Goal: Task Accomplishment & Management: Manage account settings

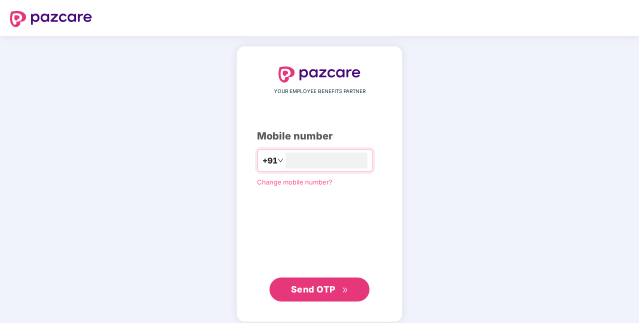
type input "**********"
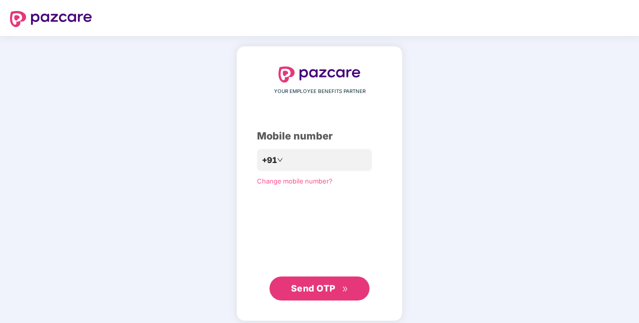
click at [339, 295] on span "Send OTP" at bounding box center [320, 289] width 58 height 14
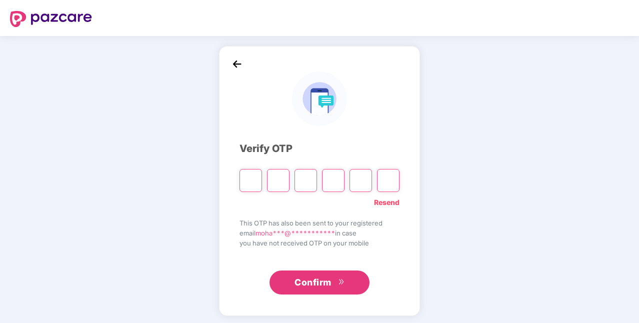
type input "*"
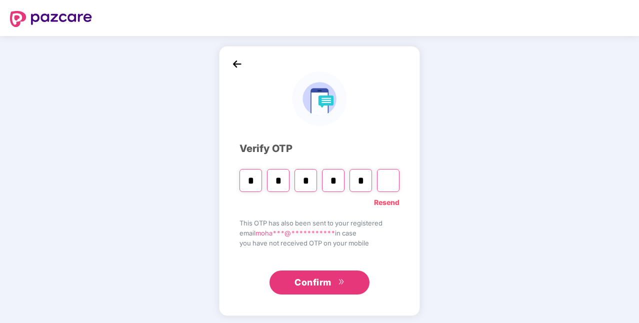
type input "*"
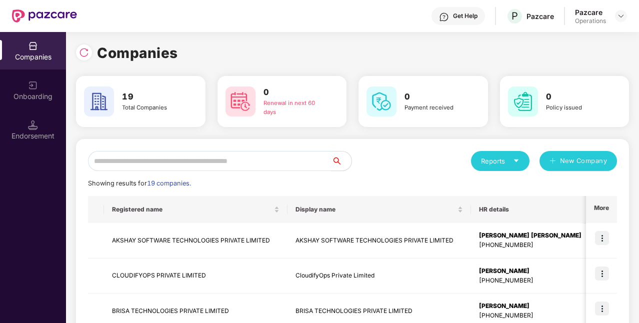
click at [250, 168] on input "text" at bounding box center [210, 161] width 244 height 20
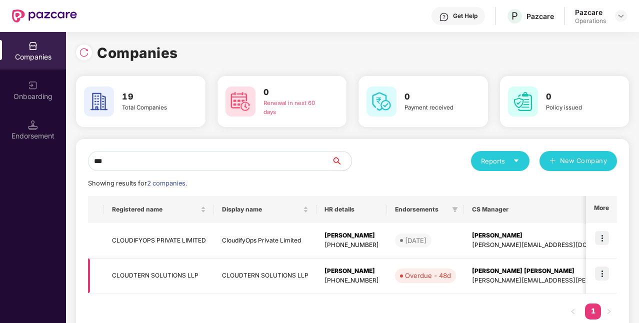
type input "***"
click at [260, 277] on td "CLOUDTERN SOLUTIONS LLP" at bounding box center [265, 277] width 103 height 36
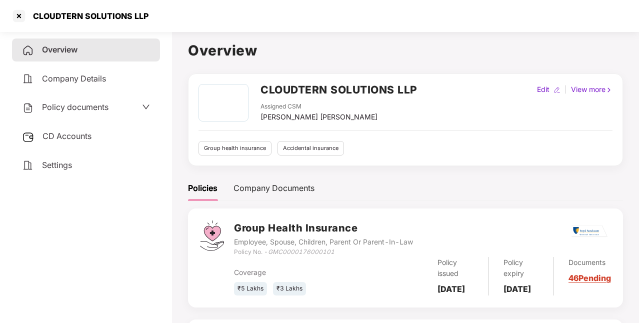
click at [106, 112] on span "Policy documents" at bounding box center [75, 107] width 67 height 10
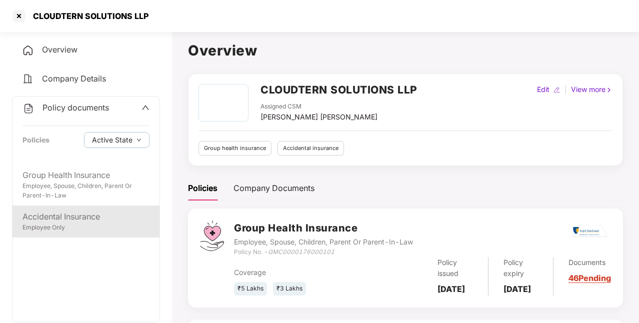
click at [103, 220] on div "Accidental Insurance" at bounding box center [86, 217] width 127 height 13
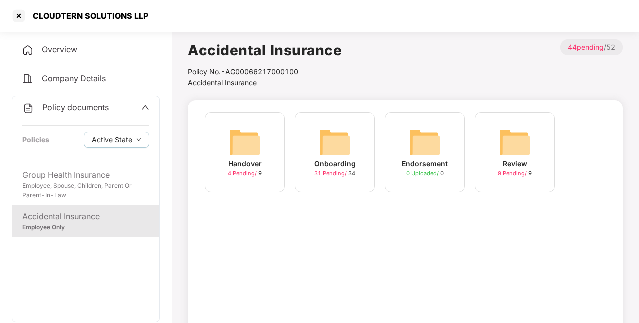
scroll to position [55, 0]
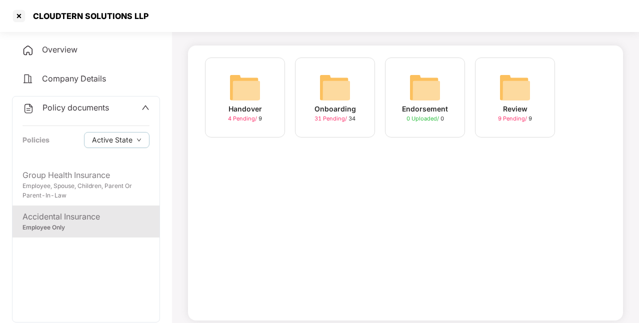
click at [318, 120] on span "31 Pending /" at bounding box center [332, 118] width 34 height 7
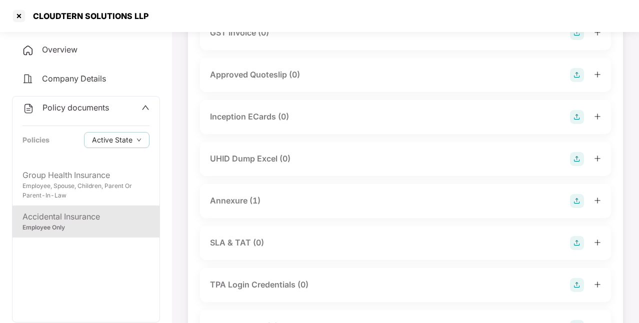
scroll to position [391, 0]
click at [253, 192] on div "Annexure (1)" at bounding box center [405, 201] width 411 height 34
click at [245, 209] on div "Annexure (1)" at bounding box center [405, 201] width 411 height 34
click at [244, 205] on div "Annexure (1)" at bounding box center [235, 200] width 51 height 13
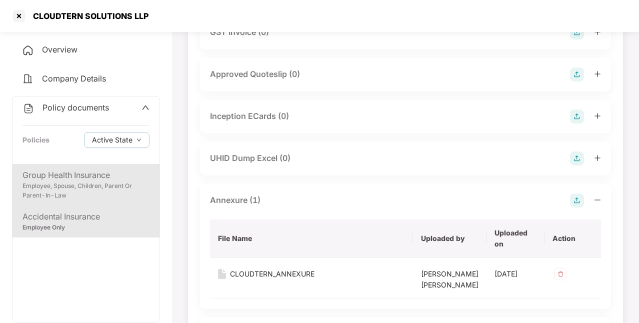
click at [95, 183] on div "Employee, Spouse, Children, Parent Or Parent-In-Law" at bounding box center [86, 191] width 127 height 19
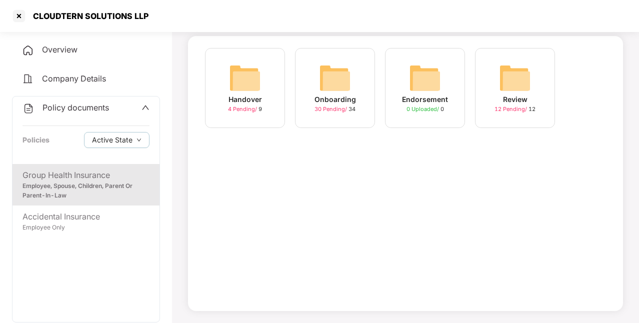
click at [356, 95] on div "Onboarding 30 Pending / 34" at bounding box center [335, 88] width 80 height 80
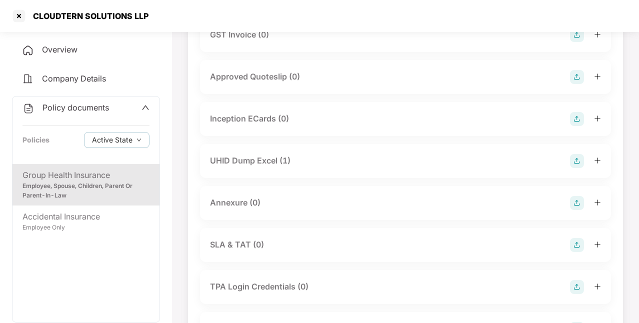
scroll to position [391, 0]
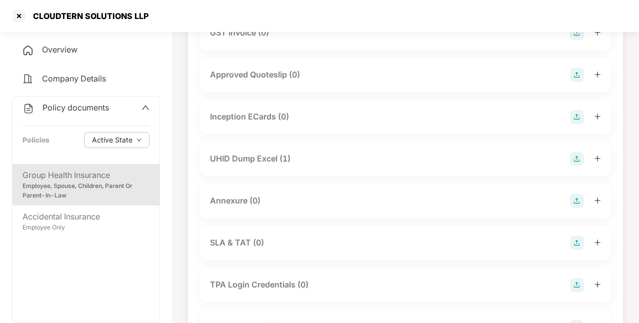
click at [316, 160] on div "UHID Dump Excel (1)" at bounding box center [405, 159] width 391 height 14
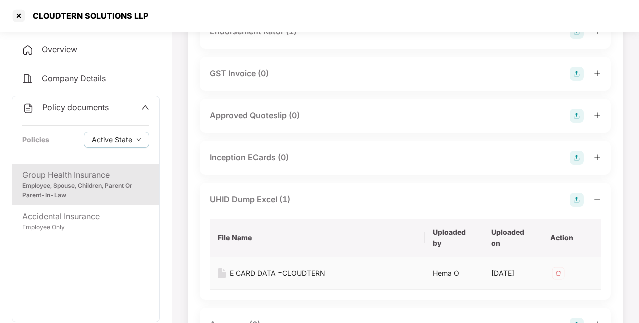
scroll to position [401, 0]
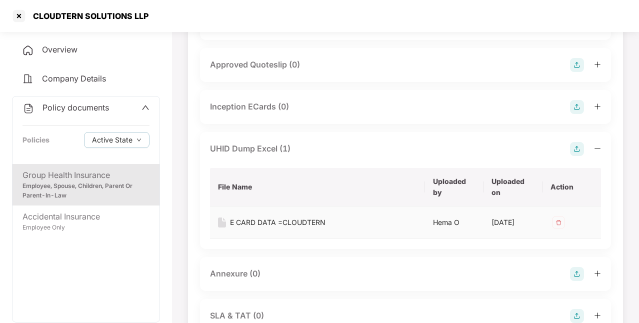
click at [292, 221] on div "E CARD DATA =CLOUDTERN" at bounding box center [278, 222] width 96 height 11
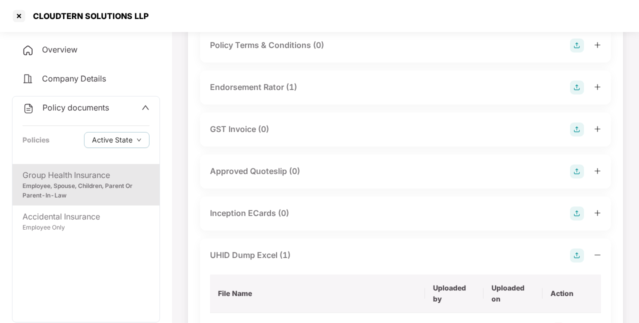
scroll to position [293, 0]
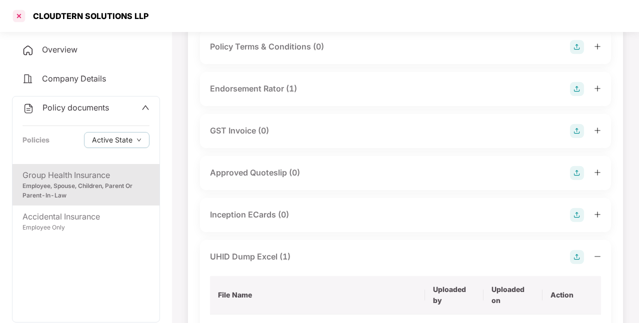
click at [20, 17] on div at bounding box center [19, 16] width 16 height 16
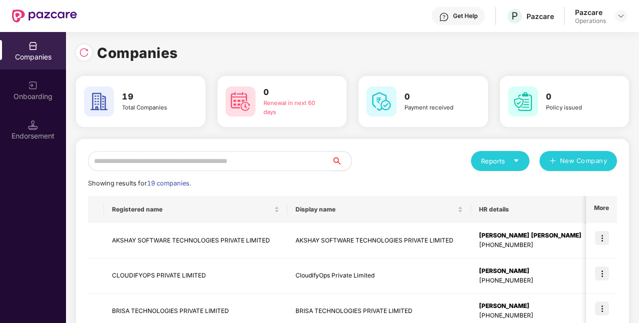
scroll to position [0, 0]
click at [120, 160] on input "text" at bounding box center [210, 161] width 244 height 20
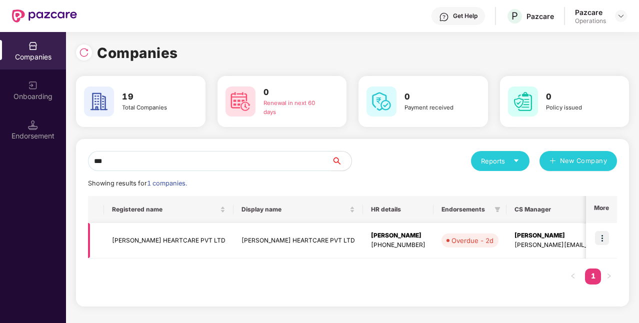
type input "***"
click at [234, 240] on td "[PERSON_NAME] HEARTCARE PVT LTD" at bounding box center [299, 241] width 130 height 36
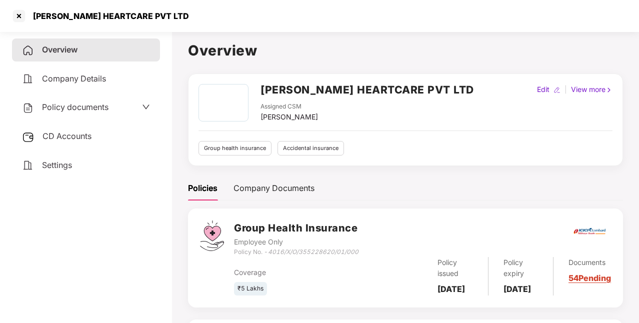
click at [96, 102] on span "Policy documents" at bounding box center [75, 107] width 67 height 10
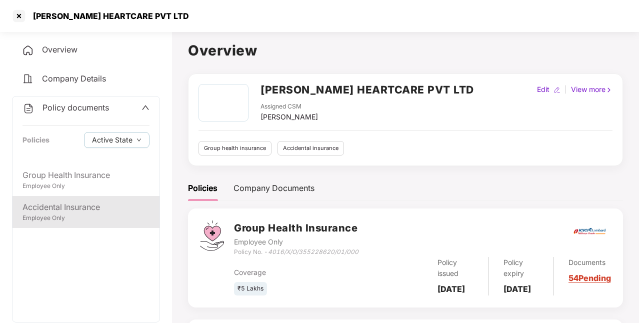
click at [71, 211] on div "Accidental Insurance" at bounding box center [86, 207] width 127 height 13
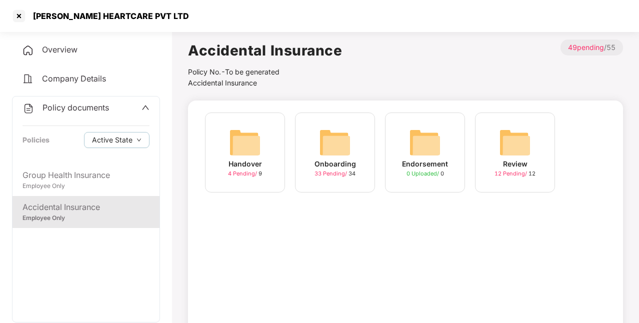
click at [330, 149] on img at bounding box center [335, 143] width 32 height 32
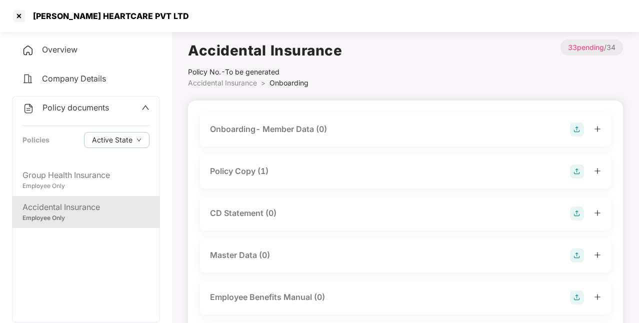
click at [79, 52] on div "Overview" at bounding box center [86, 50] width 148 height 23
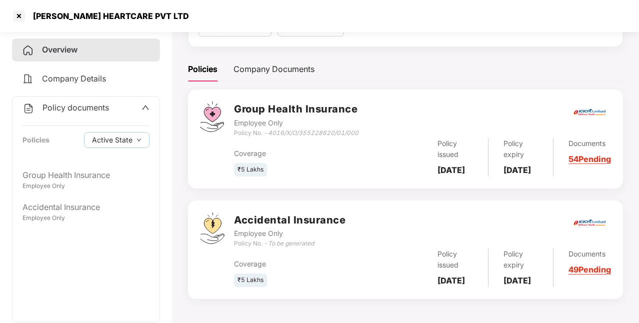
scroll to position [130, 0]
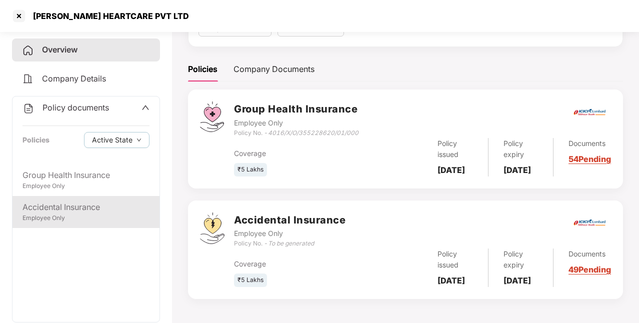
click at [79, 205] on div "Accidental Insurance" at bounding box center [86, 207] width 127 height 13
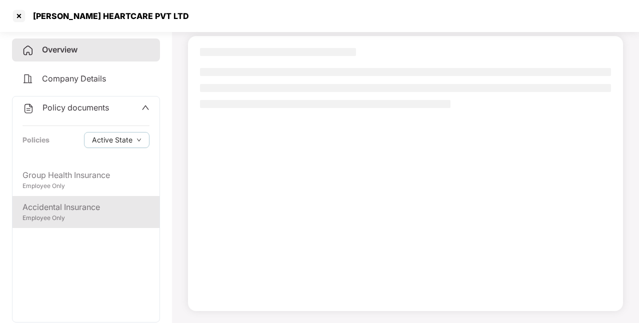
scroll to position [65, 0]
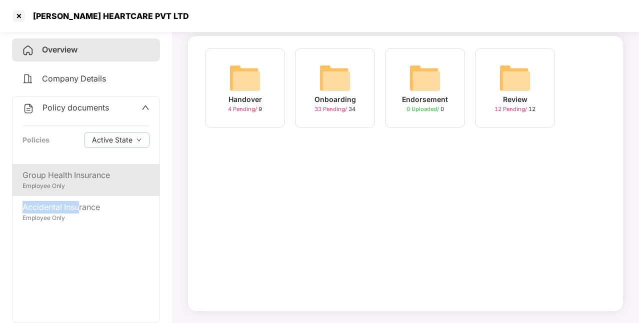
drag, startPoint x: 79, startPoint y: 205, endPoint x: 93, endPoint y: 185, distance: 24.8
click at [93, 185] on div "Group Health Insurance Employee Only Accidental Insurance Employee Only" at bounding box center [86, 243] width 147 height 158
click at [93, 185] on div "Employee Only" at bounding box center [86, 187] width 127 height 10
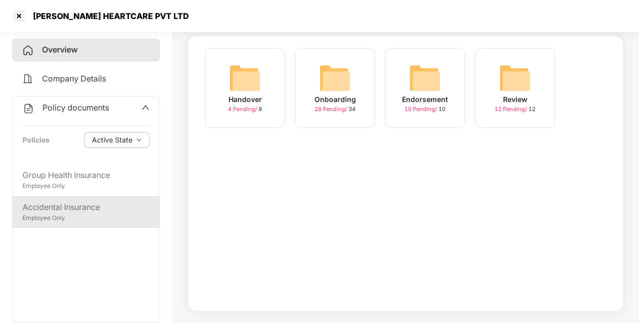
click at [70, 217] on div "Employee Only" at bounding box center [86, 219] width 127 height 10
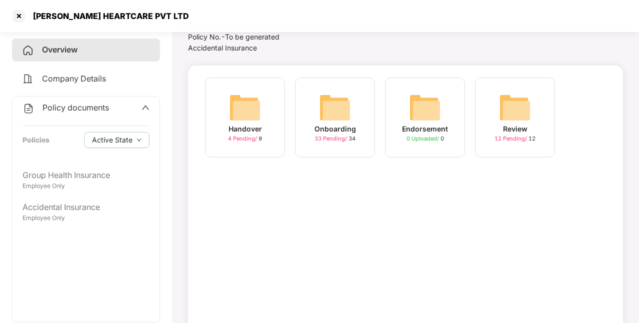
scroll to position [35, 0]
click at [106, 59] on div "Overview" at bounding box center [86, 50] width 148 height 23
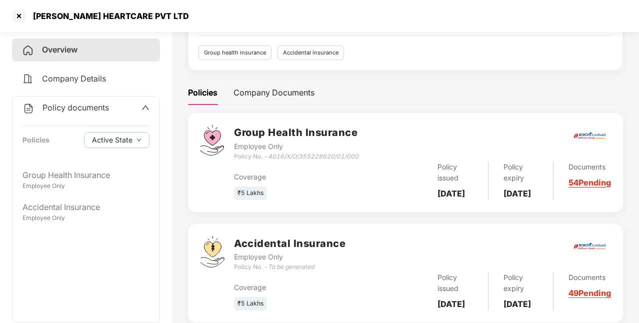
scroll to position [144, 0]
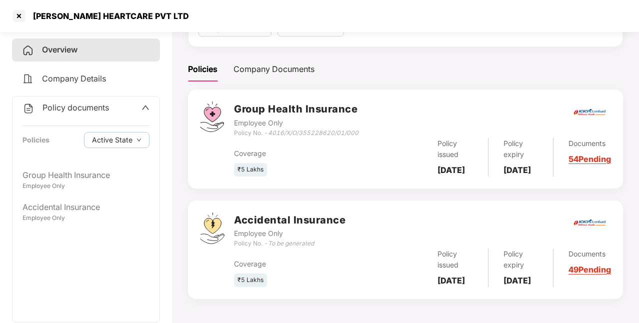
click at [284, 240] on icon "To be generated" at bounding box center [291, 244] width 46 height 8
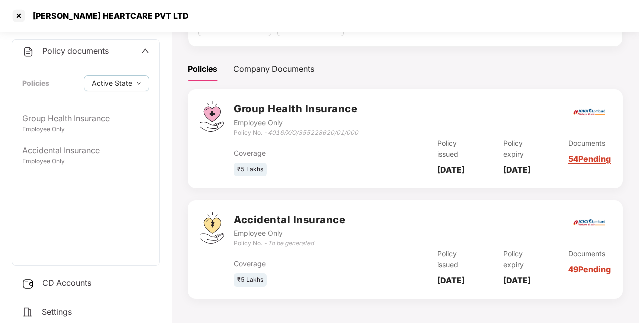
click at [84, 284] on span "CD Accounts" at bounding box center [67, 283] width 49 height 10
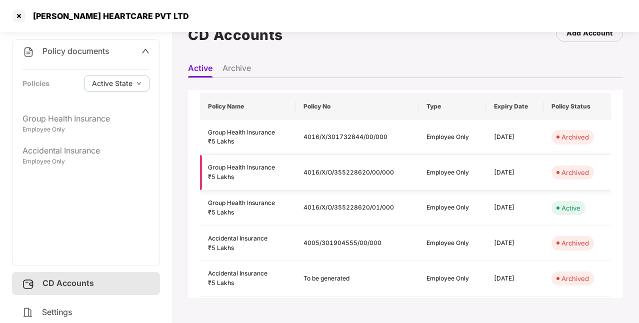
scroll to position [0, 0]
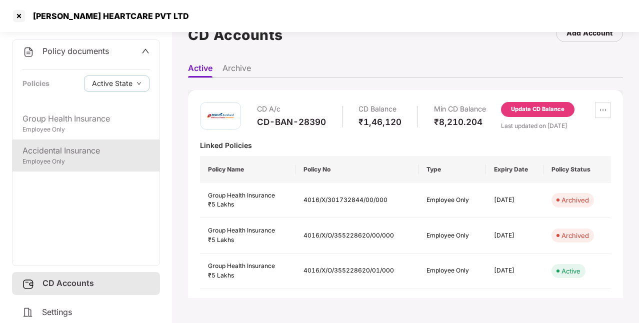
click at [71, 162] on div "Employee Only" at bounding box center [86, 162] width 127 height 10
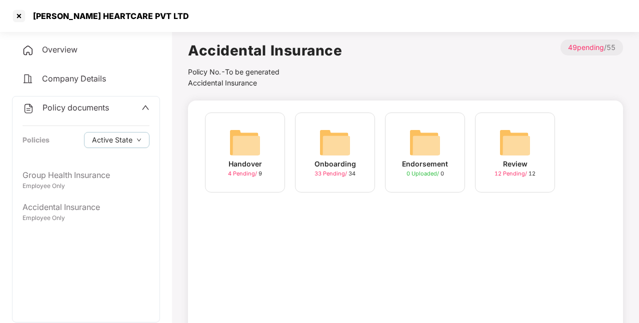
click at [86, 53] on div "Overview" at bounding box center [86, 50] width 148 height 23
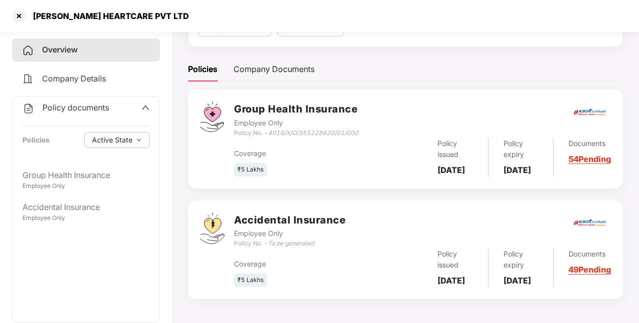
scroll to position [144, 0]
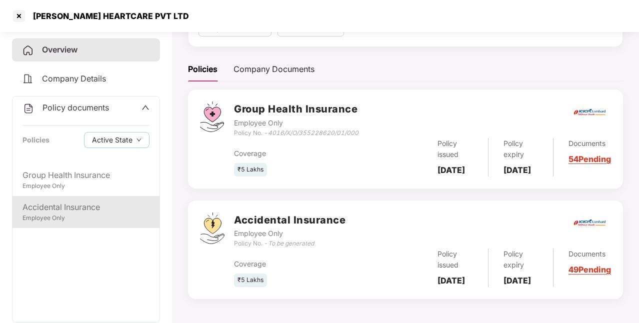
click at [55, 209] on div "Accidental Insurance" at bounding box center [86, 207] width 127 height 13
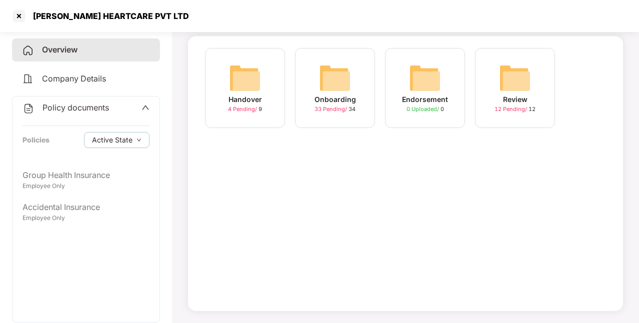
click at [362, 113] on div "Onboarding 33 Pending / 34" at bounding box center [335, 88] width 80 height 80
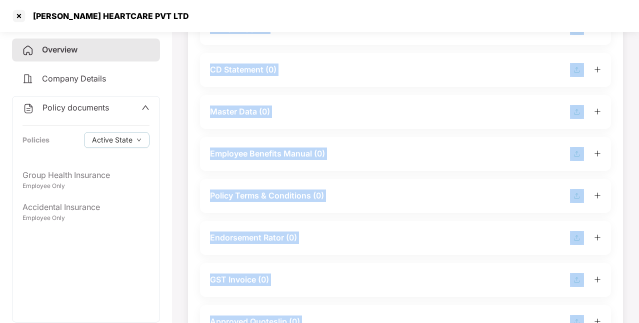
click at [362, 113] on div "Master Data (0)" at bounding box center [405, 112] width 391 height 14
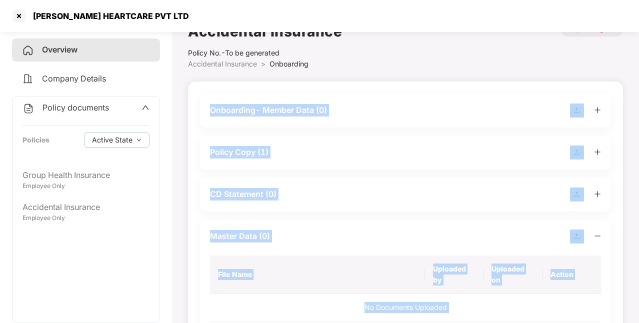
scroll to position [0, 0]
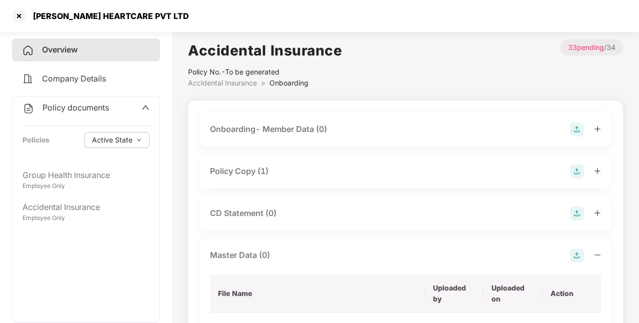
click at [246, 173] on div "Policy Copy (1)" at bounding box center [239, 171] width 59 height 13
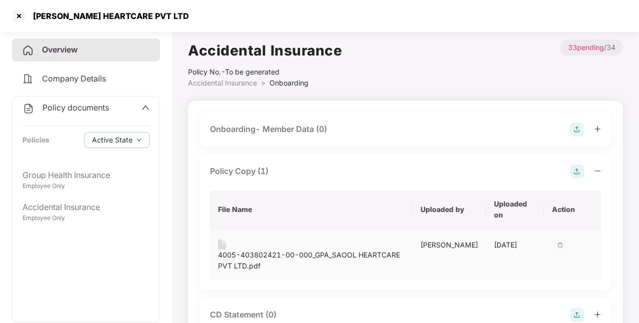
click at [300, 258] on div "4005-403802421-00-000_GPA_SAOOL HEARTCARE PVT LTD.pdf" at bounding box center [311, 261] width 187 height 22
click at [21, 18] on div at bounding box center [19, 16] width 16 height 16
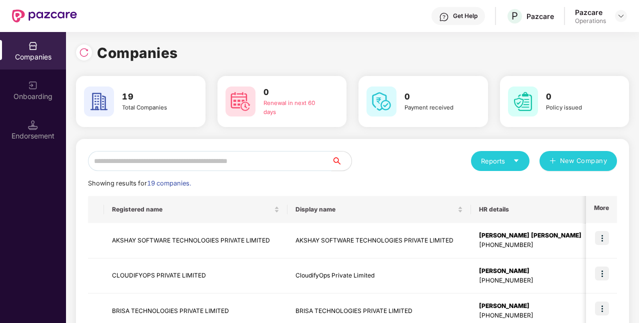
click at [157, 160] on input "text" at bounding box center [210, 161] width 244 height 20
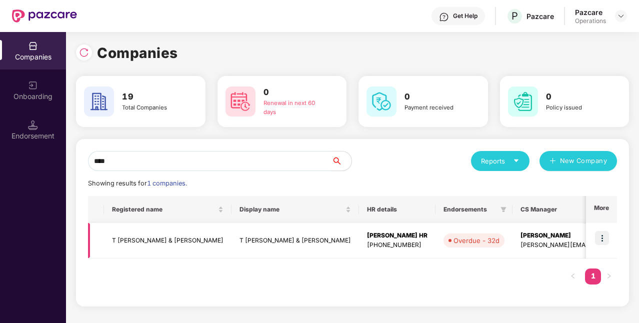
type input "****"
click at [166, 240] on td "T [PERSON_NAME] & [PERSON_NAME]" at bounding box center [168, 241] width 128 height 36
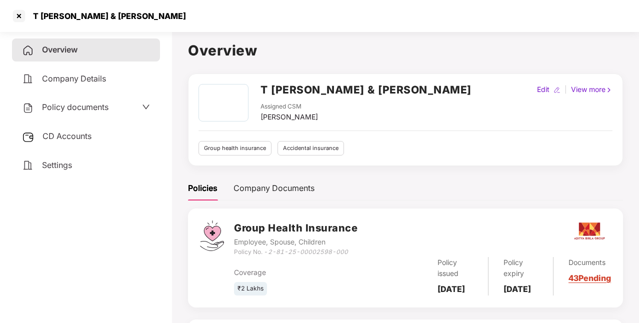
click at [96, 109] on span "Policy documents" at bounding box center [75, 107] width 67 height 10
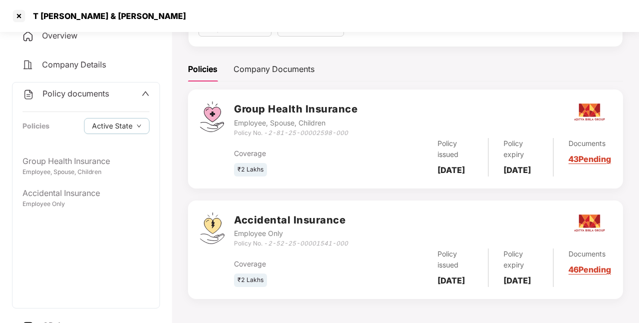
scroll to position [57, 0]
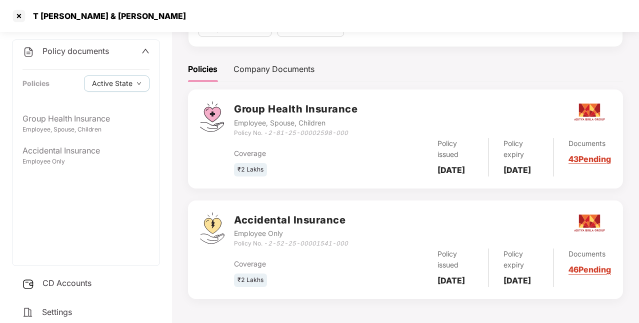
click at [83, 279] on span "CD Accounts" at bounding box center [67, 283] width 49 height 10
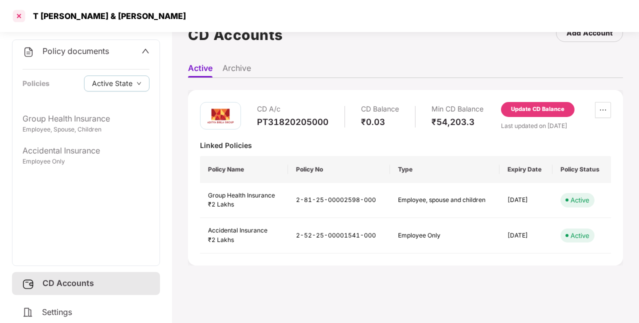
click at [20, 16] on div at bounding box center [19, 16] width 16 height 16
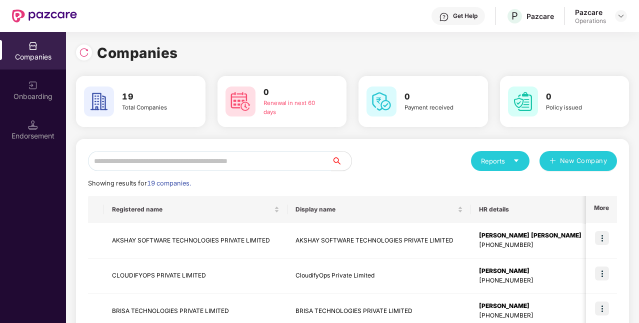
scroll to position [0, 0]
click at [303, 156] on input "text" at bounding box center [210, 161] width 244 height 20
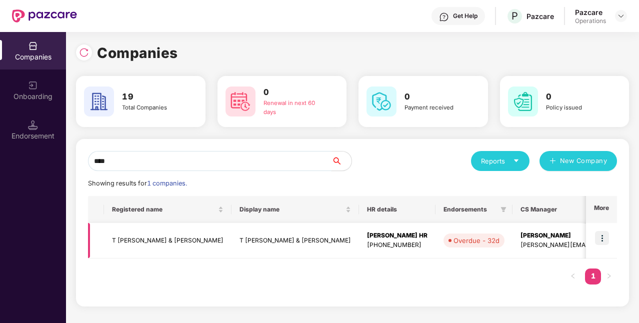
type input "****"
click at [608, 237] on img at bounding box center [602, 238] width 14 height 14
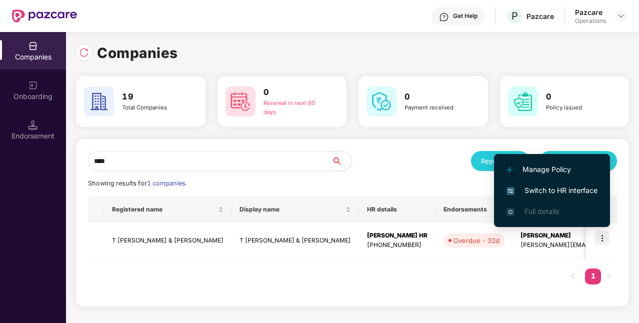
click at [560, 190] on span "Switch to HR interface" at bounding box center [552, 190] width 91 height 11
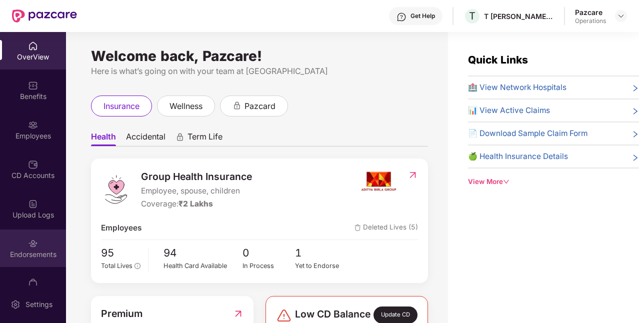
click at [35, 250] on div "Endorsements" at bounding box center [33, 255] width 66 height 10
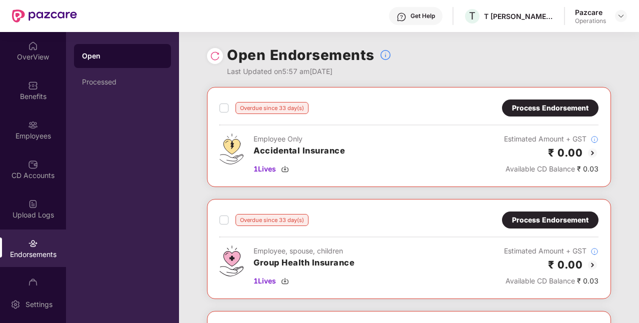
click at [541, 104] on div "Process Endorsement" at bounding box center [550, 108] width 77 height 11
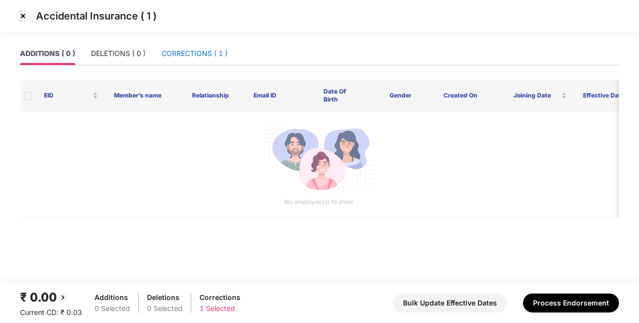
click at [222, 55] on div "CORRECTIONS ( 1 )" at bounding box center [195, 53] width 66 height 11
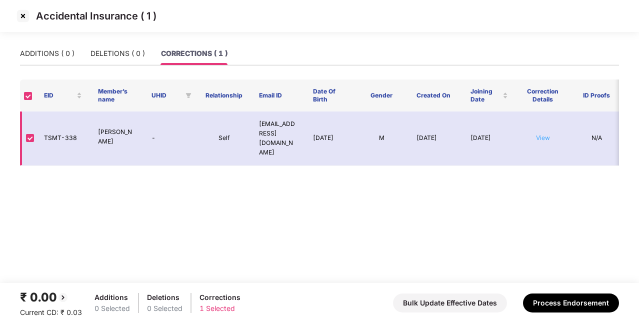
click at [537, 134] on link "View" at bounding box center [543, 138] width 14 height 8
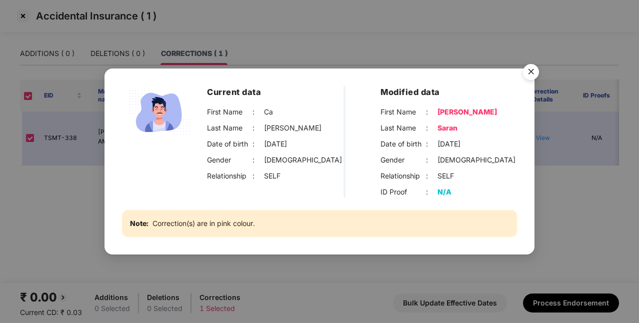
click at [550, 163] on div "Current data First Name : Ca Last Name : [PERSON_NAME] Date of birth : [DEMOGRA…" at bounding box center [319, 161] width 639 height 323
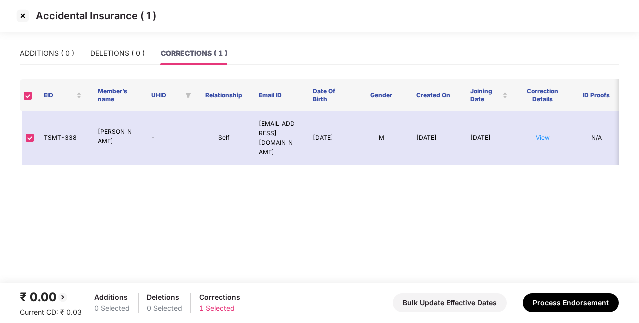
click at [23, 19] on img at bounding box center [23, 16] width 16 height 16
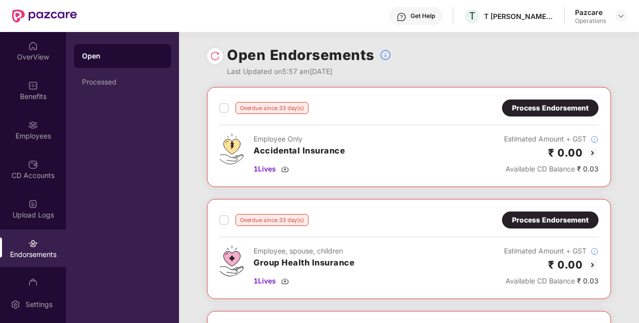
click at [536, 219] on div "Process Endorsement" at bounding box center [550, 220] width 77 height 11
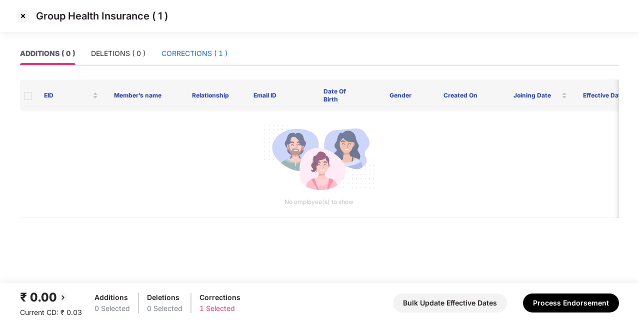
click at [195, 51] on div "CORRECTIONS ( 1 )" at bounding box center [195, 53] width 66 height 11
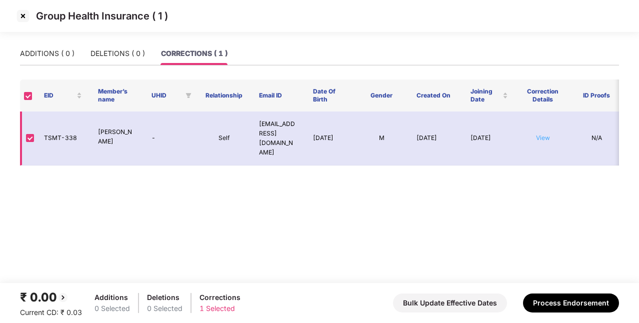
click at [542, 134] on link "View" at bounding box center [543, 138] width 14 height 8
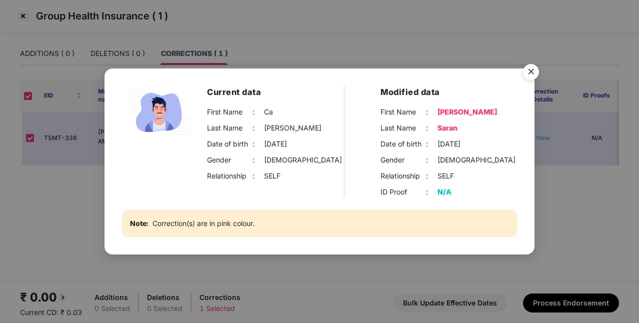
click at [533, 73] on img "Close" at bounding box center [531, 74] width 28 height 28
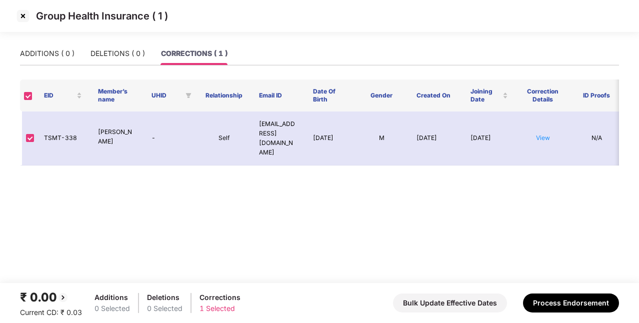
click at [24, 19] on img at bounding box center [23, 16] width 16 height 16
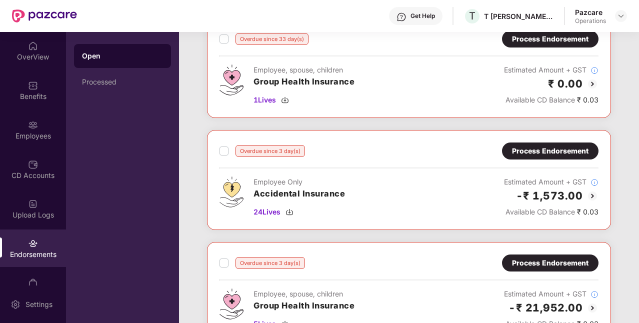
scroll to position [186, 0]
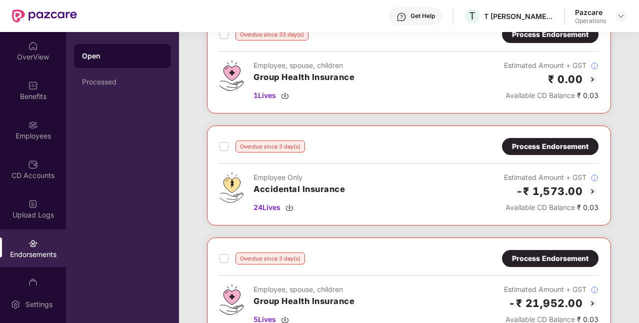
click at [576, 141] on div "Process Endorsement" at bounding box center [550, 146] width 77 height 11
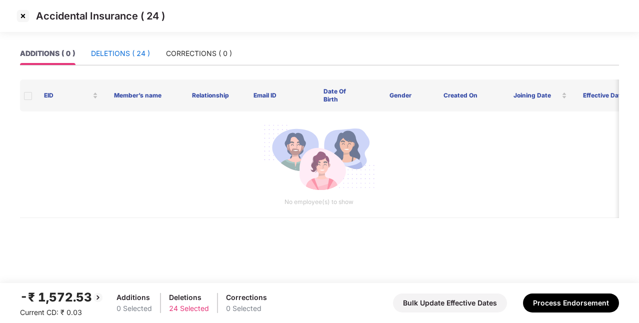
click at [130, 54] on div "DELETIONS ( 24 )" at bounding box center [120, 53] width 59 height 11
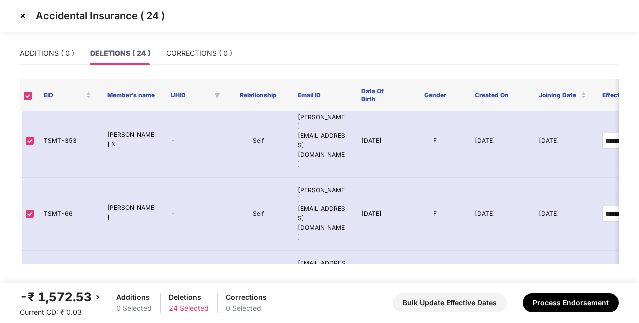
scroll to position [719, 0]
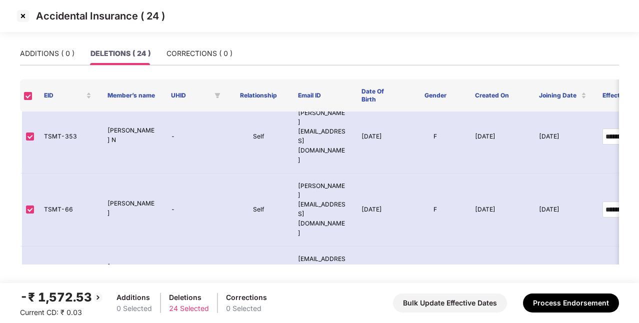
click at [24, 18] on img at bounding box center [23, 16] width 16 height 16
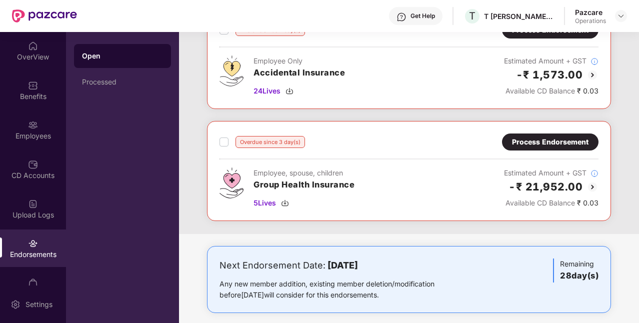
scroll to position [309, 0]
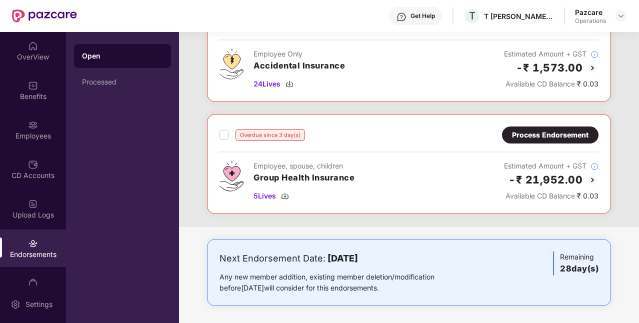
click at [558, 131] on div "Process Endorsement" at bounding box center [550, 135] width 77 height 11
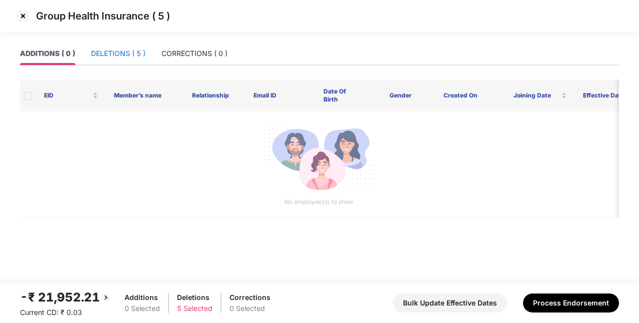
click at [112, 50] on div "DELETIONS ( 5 )" at bounding box center [118, 53] width 55 height 11
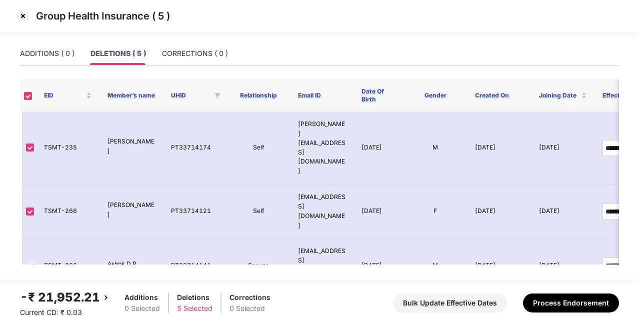
scroll to position [25, 0]
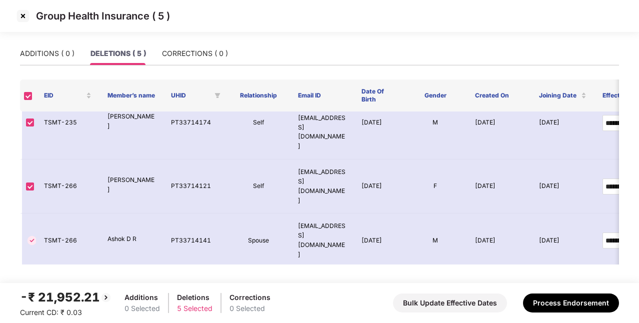
click at [22, 20] on img at bounding box center [23, 16] width 16 height 16
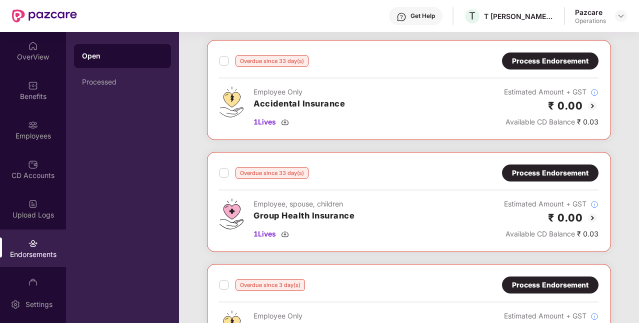
scroll to position [91, 0]
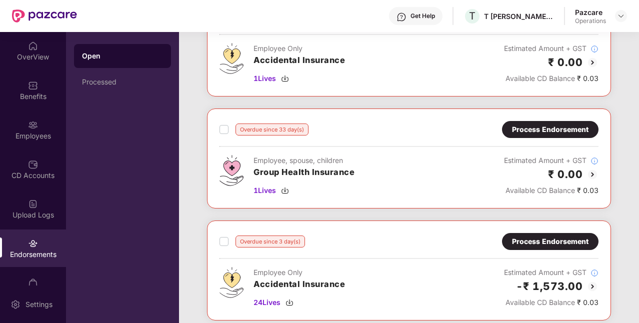
click at [531, 130] on div "Process Endorsement" at bounding box center [550, 129] width 77 height 11
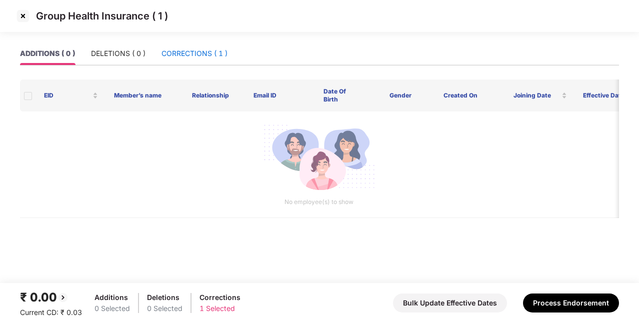
click at [212, 51] on div "CORRECTIONS ( 1 )" at bounding box center [195, 53] width 66 height 11
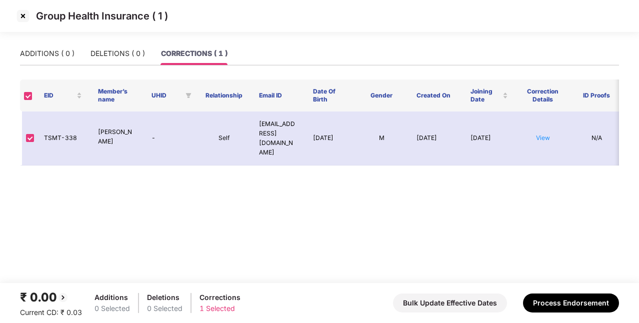
click at [26, 16] on img at bounding box center [23, 16] width 16 height 16
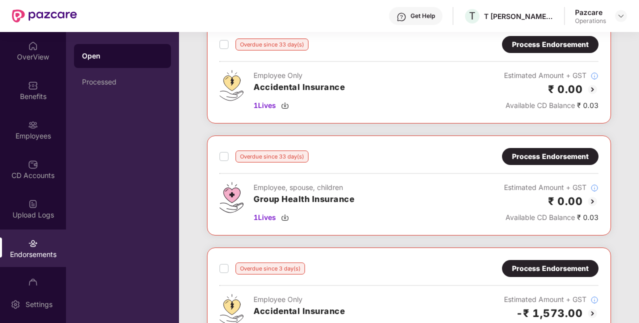
scroll to position [64, 0]
click at [287, 216] on img at bounding box center [285, 217] width 8 height 8
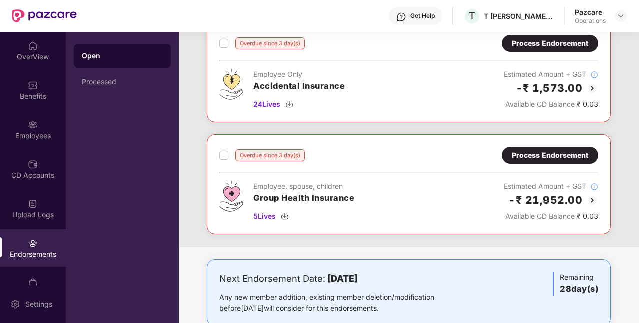
scroll to position [289, 0]
click at [560, 142] on div "Overdue since 3 day(s) Process Endorsement Employee, spouse, children Group Hea…" at bounding box center [409, 184] width 404 height 100
click at [559, 150] on div "Process Endorsement" at bounding box center [550, 155] width 77 height 11
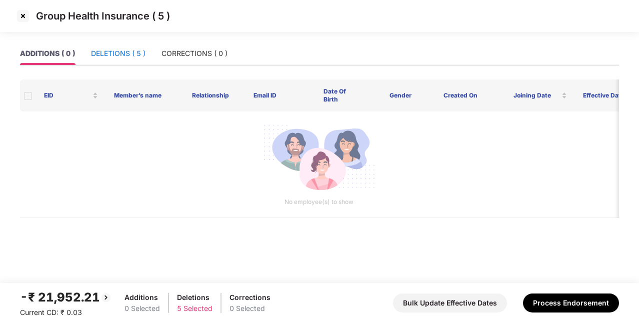
click at [135, 55] on div "DELETIONS ( 5 )" at bounding box center [118, 53] width 55 height 11
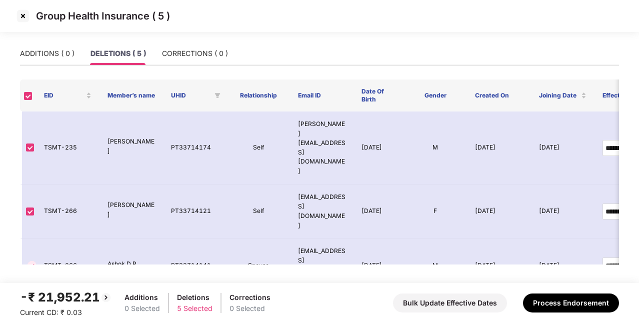
click at [23, 19] on img at bounding box center [23, 16] width 16 height 16
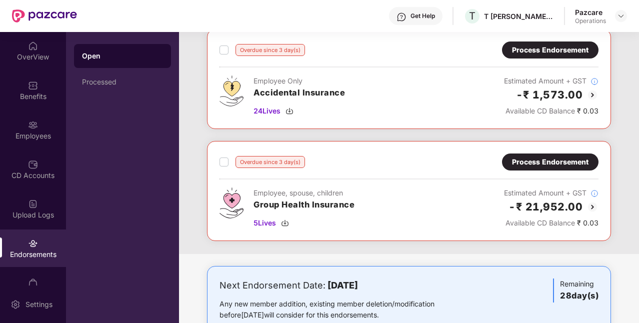
scroll to position [309, 0]
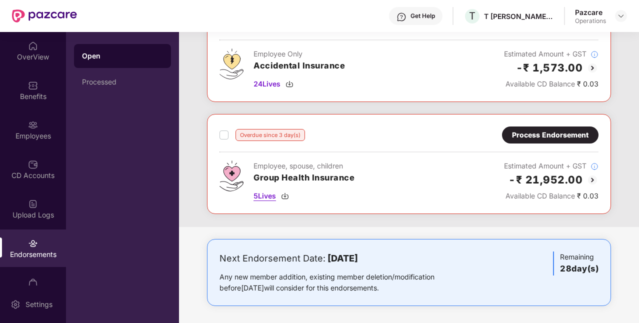
click at [286, 194] on img at bounding box center [285, 196] width 8 height 8
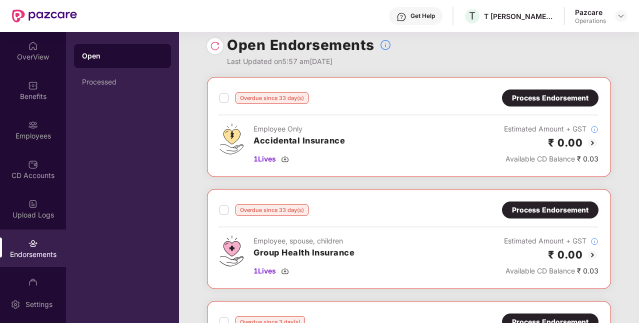
scroll to position [9, 0]
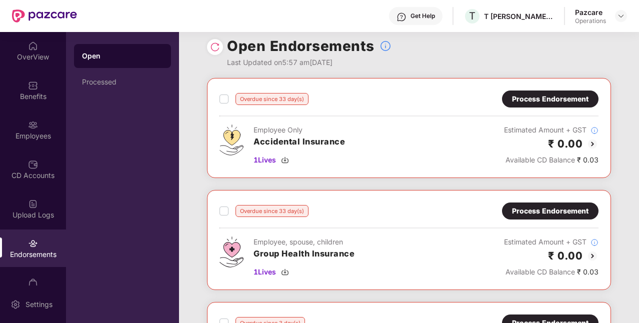
click at [513, 103] on div "Process Endorsement" at bounding box center [550, 99] width 77 height 11
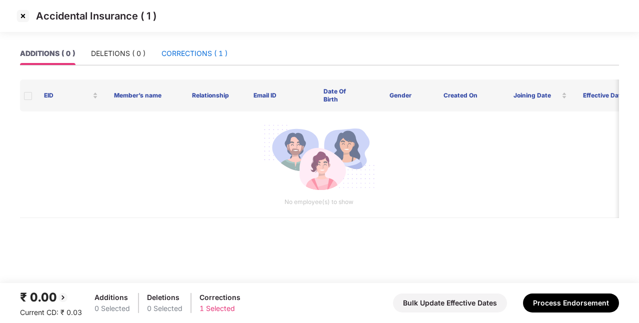
click at [197, 56] on div "CORRECTIONS ( 1 )" at bounding box center [195, 53] width 66 height 11
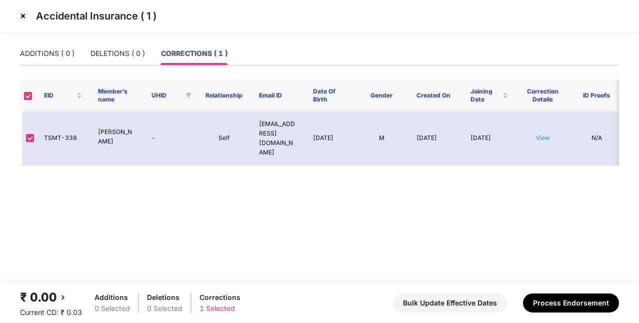
click at [24, 17] on img at bounding box center [23, 16] width 16 height 16
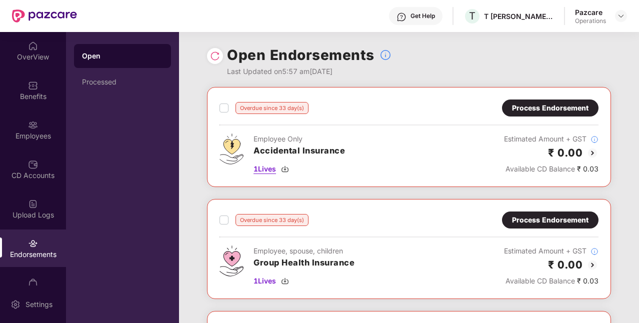
click at [286, 172] on img at bounding box center [285, 169] width 8 height 8
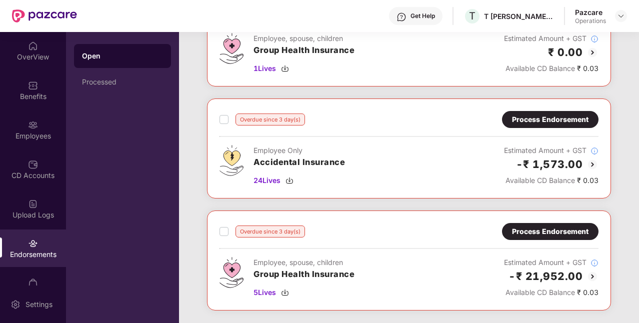
scroll to position [258, 0]
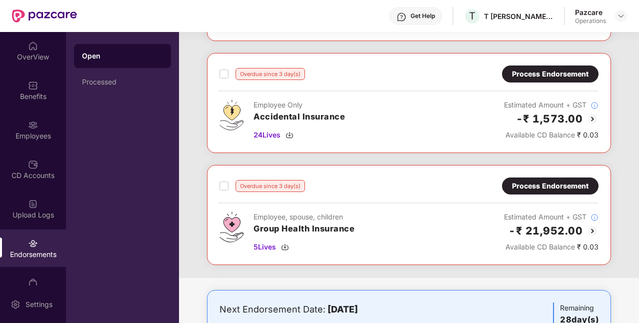
click at [571, 66] on div "Process Endorsement" at bounding box center [550, 74] width 97 height 17
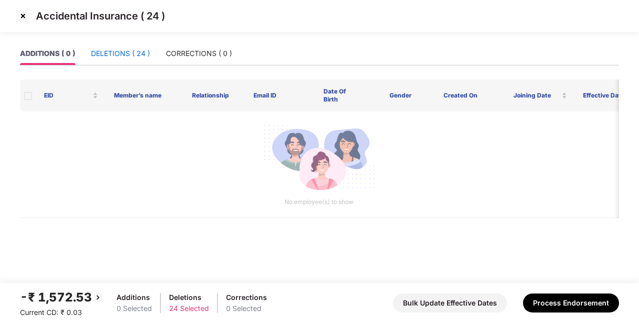
click at [149, 58] on div "DELETIONS ( 24 )" at bounding box center [120, 53] width 59 height 11
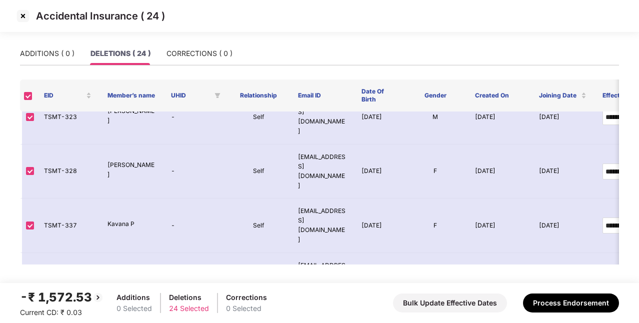
scroll to position [396, 0]
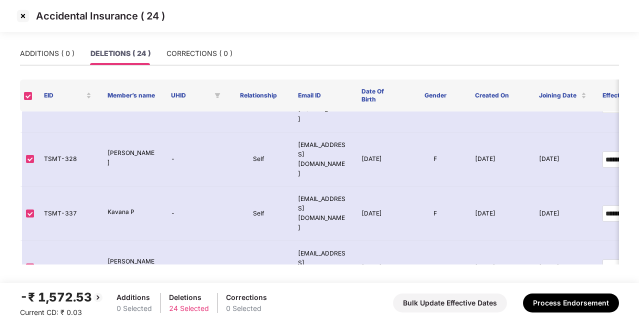
click at [21, 14] on img at bounding box center [23, 16] width 16 height 16
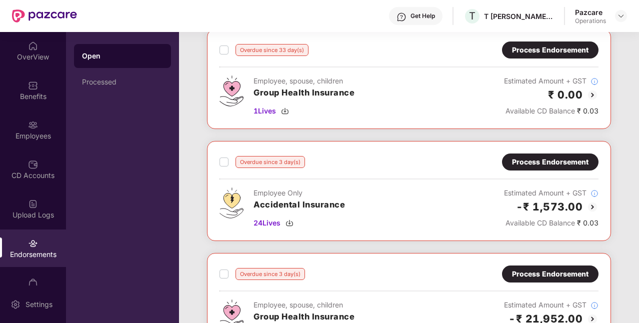
scroll to position [197, 0]
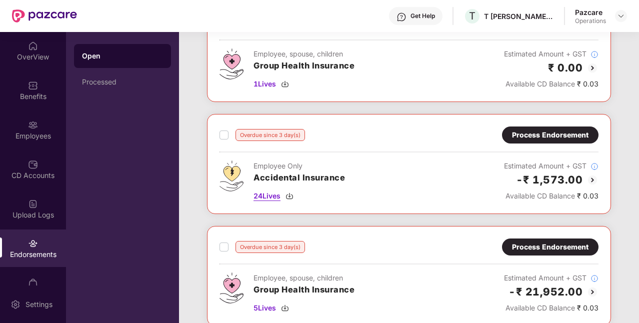
click at [294, 192] on img at bounding box center [290, 196] width 8 height 8
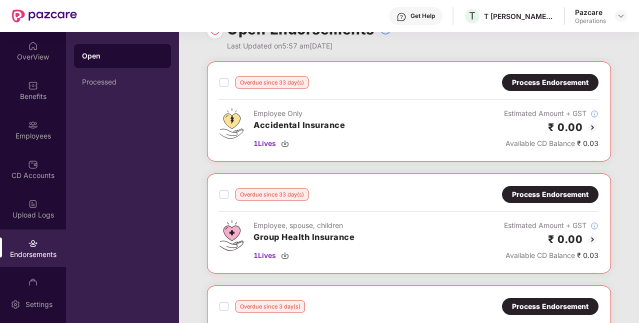
scroll to position [24, 0]
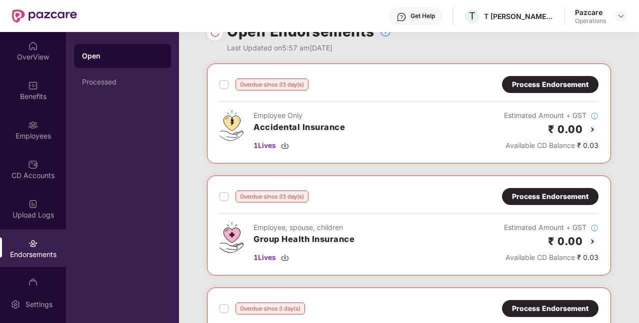
click at [544, 193] on div "Process Endorsement" at bounding box center [550, 196] width 77 height 11
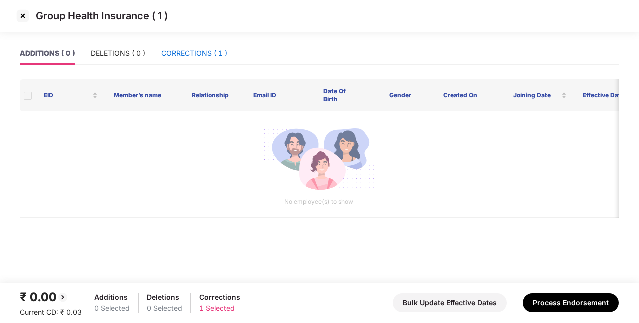
click at [202, 50] on div "CORRECTIONS ( 1 )" at bounding box center [195, 53] width 66 height 11
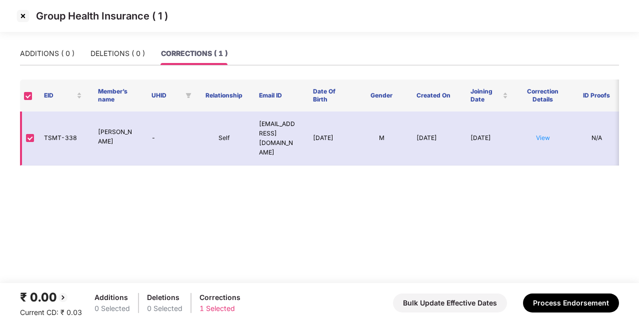
click at [537, 124] on td "View" at bounding box center [543, 139] width 54 height 54
click at [540, 134] on link "View" at bounding box center [543, 138] width 14 height 8
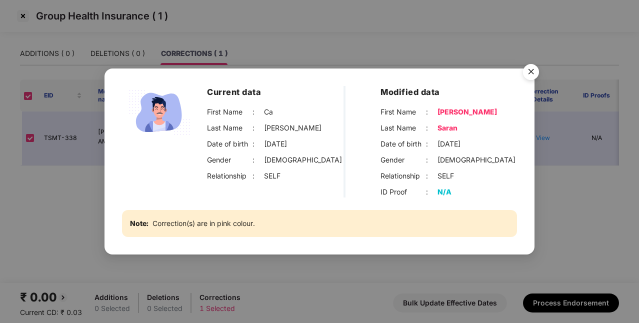
click at [539, 72] on img "Close" at bounding box center [531, 74] width 28 height 28
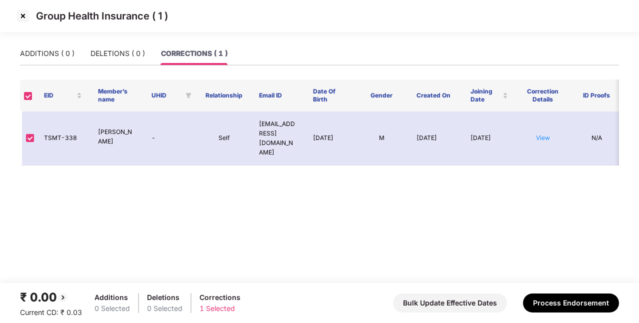
click at [23, 14] on img at bounding box center [23, 16] width 16 height 16
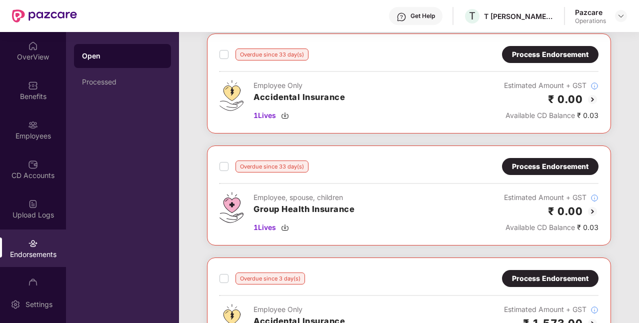
scroll to position [0, 0]
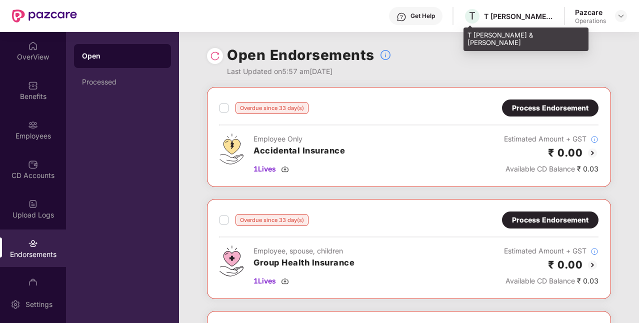
click at [524, 14] on div "T [PERSON_NAME] & [PERSON_NAME]" at bounding box center [519, 17] width 70 height 10
copy div "T [PERSON_NAME] & [PERSON_NAME]"
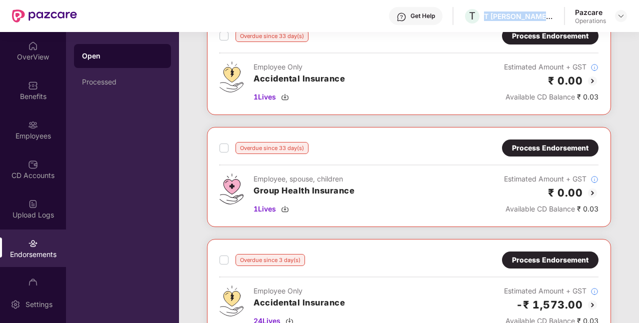
scroll to position [84, 0]
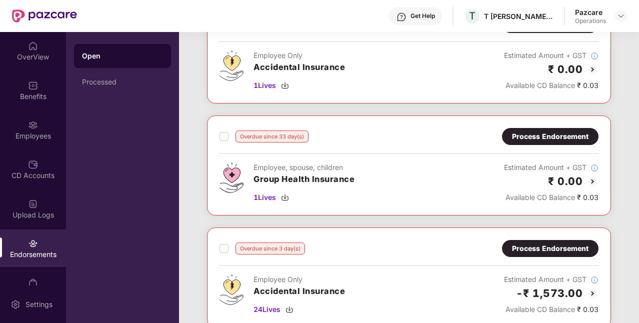
click at [534, 137] on div "Process Endorsement" at bounding box center [550, 136] width 77 height 11
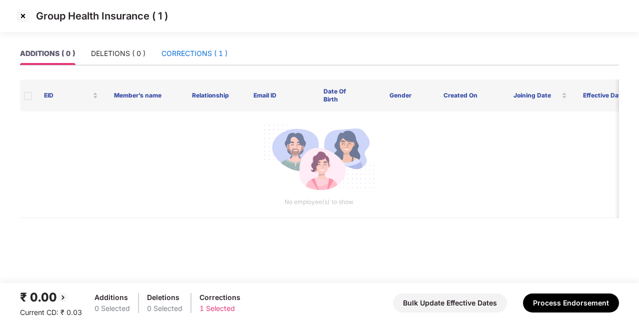
click at [220, 57] on div "CORRECTIONS ( 1 )" at bounding box center [195, 53] width 66 height 11
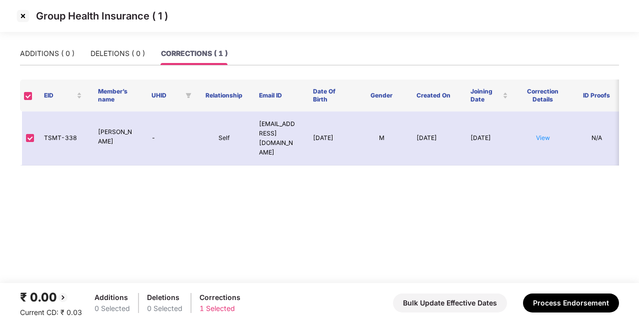
click at [20, 16] on img at bounding box center [23, 16] width 16 height 16
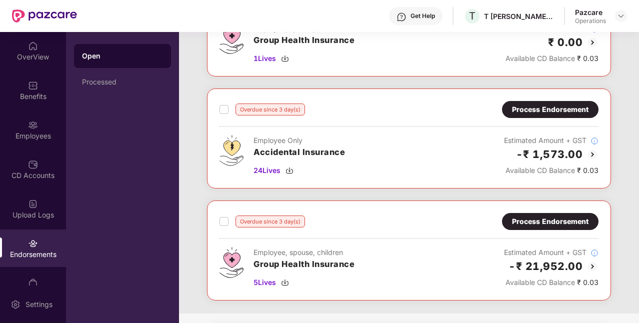
scroll to position [309, 0]
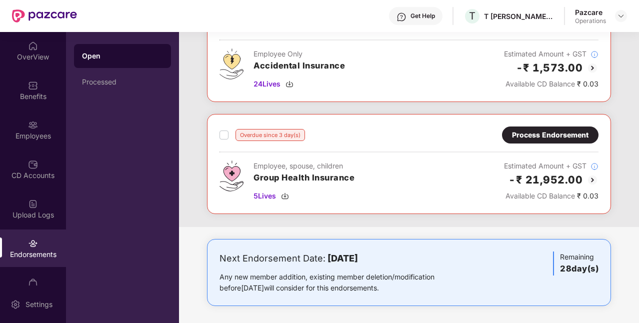
click at [559, 130] on div "Process Endorsement" at bounding box center [550, 135] width 77 height 11
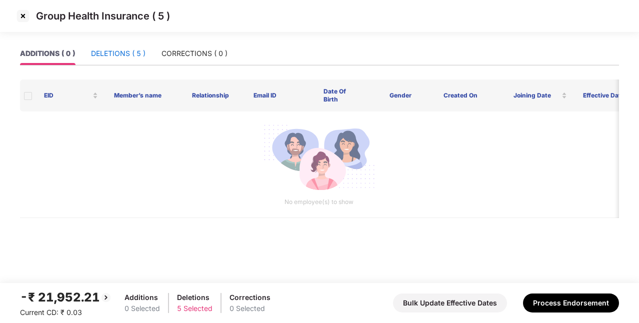
click at [129, 57] on div "DELETIONS ( 5 )" at bounding box center [118, 53] width 55 height 11
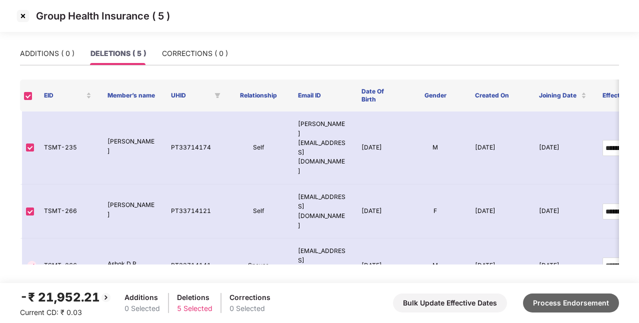
click at [581, 301] on button "Process Endorsement" at bounding box center [571, 303] width 96 height 19
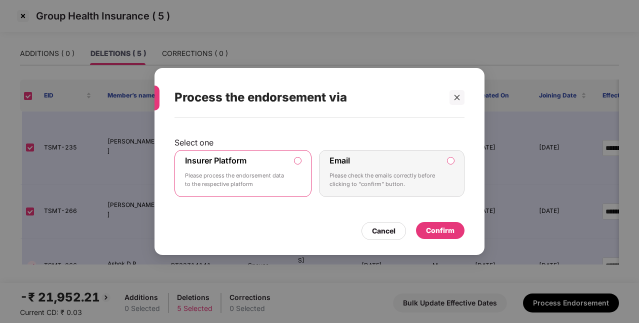
click at [433, 232] on div "Confirm" at bounding box center [440, 230] width 29 height 11
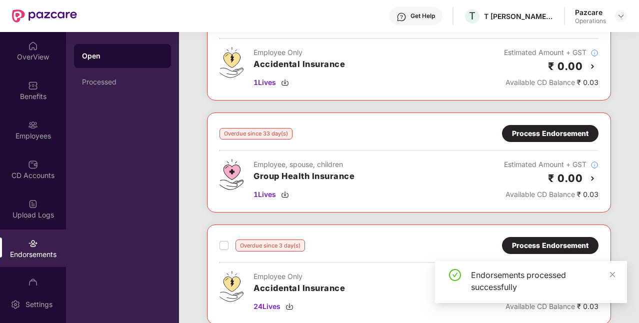
scroll to position [87, 0]
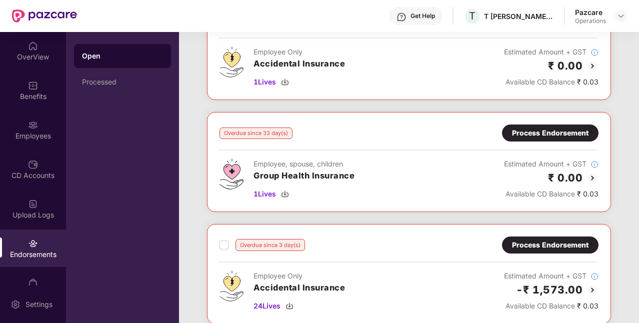
click at [541, 131] on div "Process Endorsement" at bounding box center [550, 133] width 77 height 11
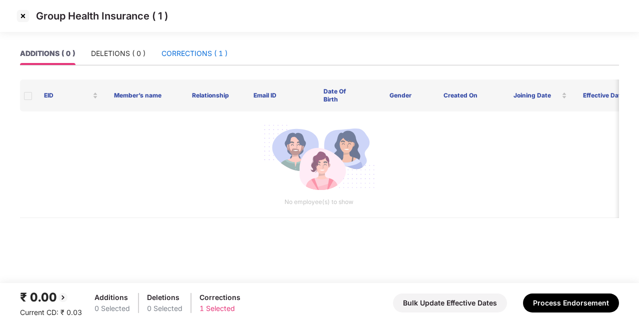
click at [200, 54] on div "CORRECTIONS ( 1 )" at bounding box center [195, 53] width 66 height 11
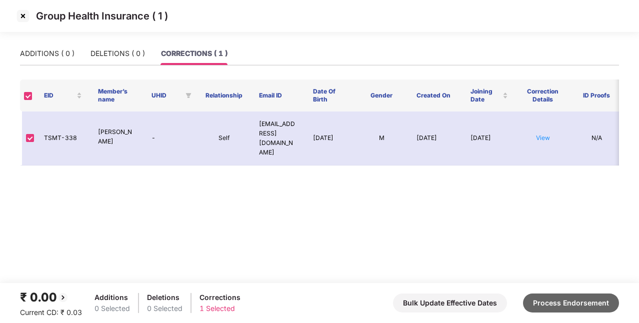
click at [592, 304] on button "Process Endorsement" at bounding box center [571, 303] width 96 height 19
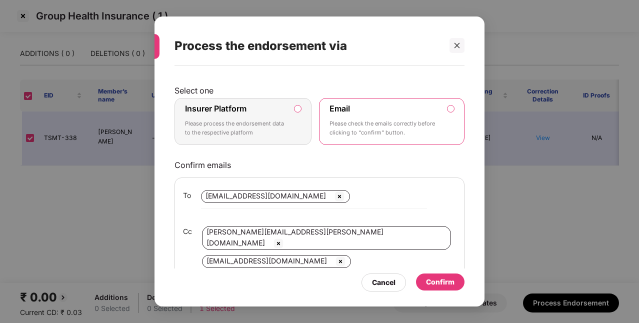
click at [289, 123] on label "Insurer Platform Please process the endorsement data to the respective platform" at bounding box center [243, 121] width 137 height 47
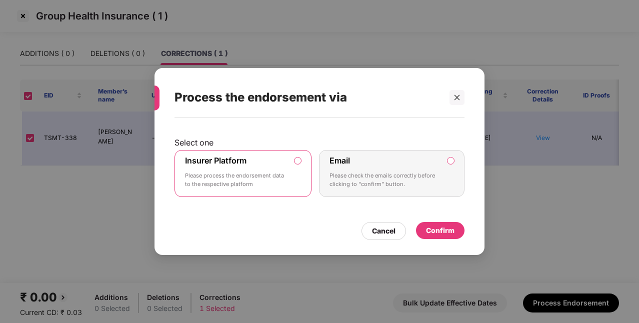
click at [442, 228] on div "Confirm" at bounding box center [440, 230] width 29 height 11
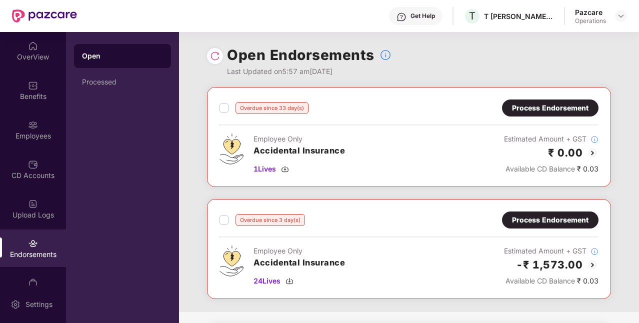
scroll to position [86, 0]
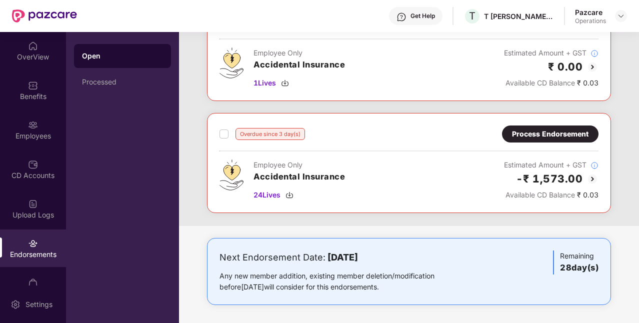
click at [592, 133] on div "Process Endorsement" at bounding box center [550, 134] width 97 height 17
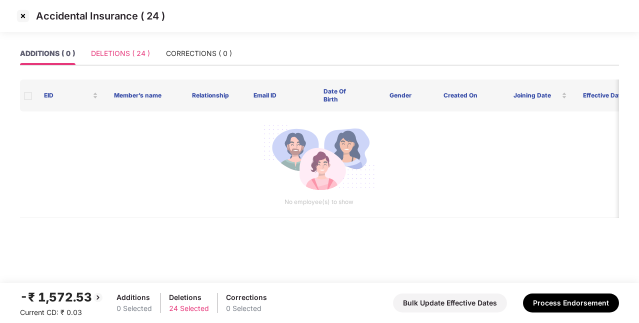
click at [106, 46] on div "DELETIONS ( 24 )" at bounding box center [120, 53] width 59 height 23
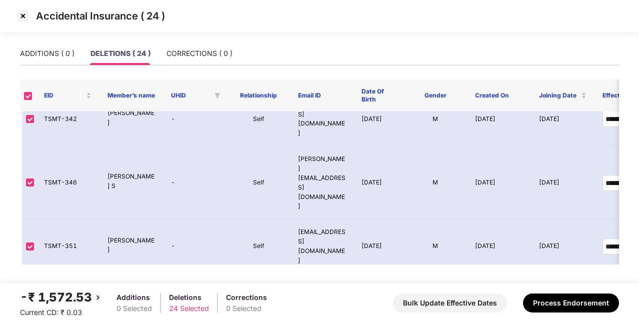
scroll to position [589, 0]
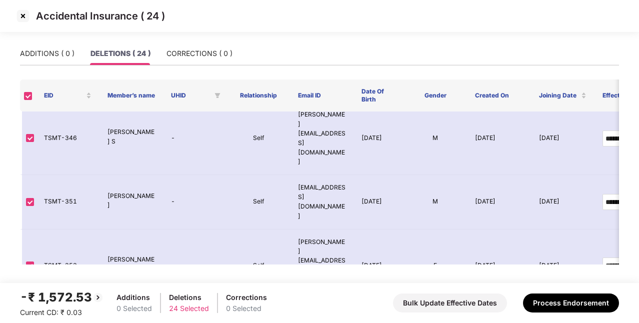
click at [22, 17] on img at bounding box center [23, 16] width 16 height 16
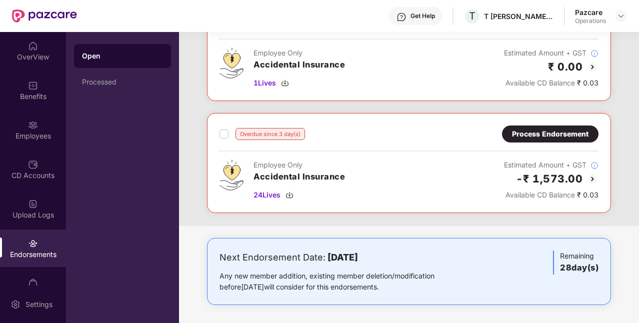
scroll to position [0, 0]
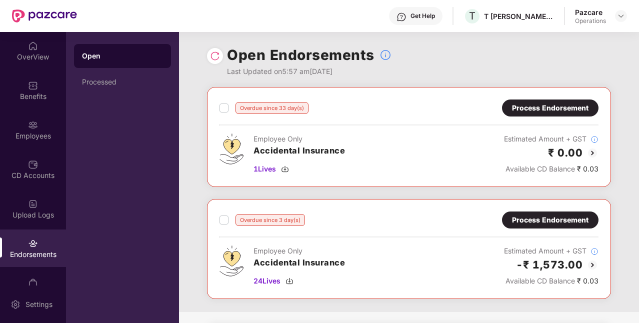
click at [519, 209] on div "Overdue since 3 day(s) Process Endorsement Employee Only Accidental Insurance 2…" at bounding box center [409, 249] width 404 height 100
click at [519, 212] on div "Process Endorsement" at bounding box center [550, 220] width 97 height 17
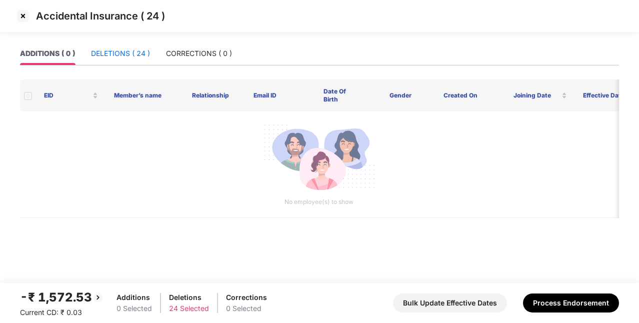
click at [141, 59] on div "DELETIONS ( 24 )" at bounding box center [120, 53] width 59 height 11
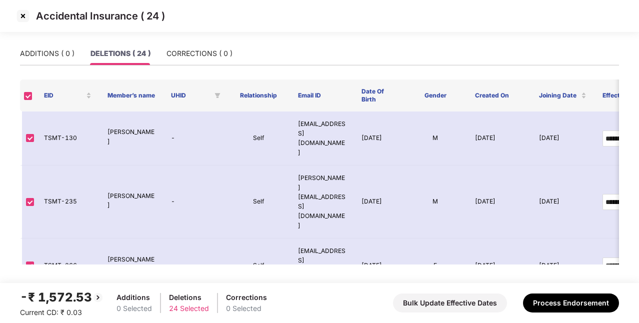
click at [26, 18] on img at bounding box center [23, 16] width 16 height 16
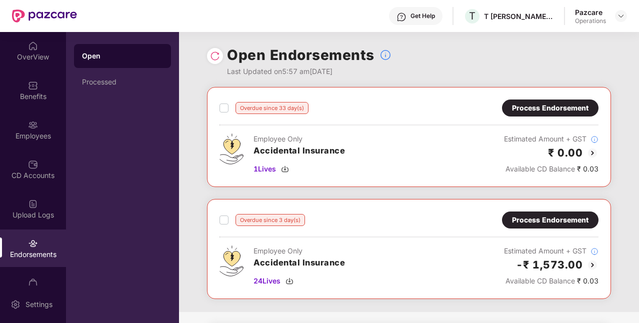
click at [546, 111] on div "Process Endorsement" at bounding box center [550, 108] width 77 height 11
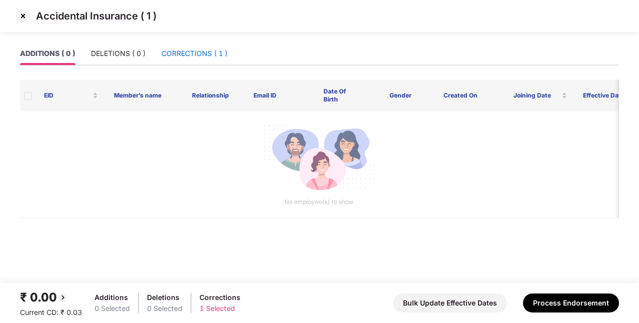
click at [192, 58] on div "CORRECTIONS ( 1 )" at bounding box center [195, 53] width 66 height 11
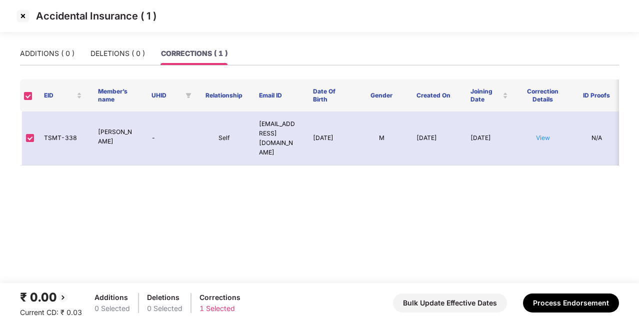
click at [24, 18] on img at bounding box center [23, 16] width 16 height 16
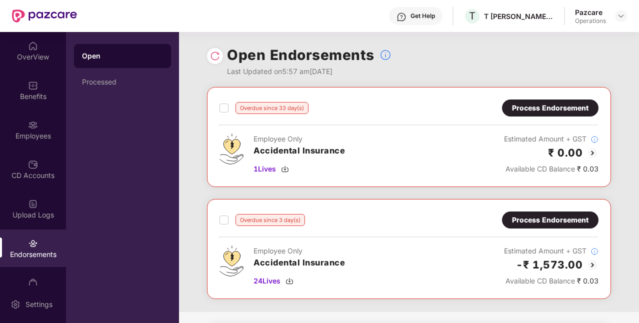
click at [533, 107] on div "Process Endorsement" at bounding box center [550, 108] width 77 height 11
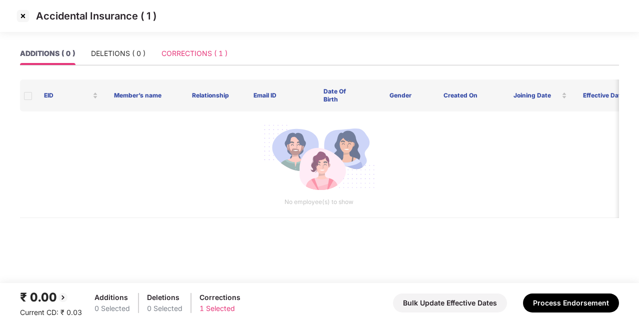
drag, startPoint x: 211, startPoint y: 66, endPoint x: 210, endPoint y: 58, distance: 8.6
click at [210, 58] on div "ADDITIONS ( 0 ) DELETIONS ( 0 ) CORRECTIONS ( 1 )" at bounding box center [319, 58] width 599 height 32
click at [210, 58] on div "CORRECTIONS ( 1 )" at bounding box center [195, 53] width 66 height 11
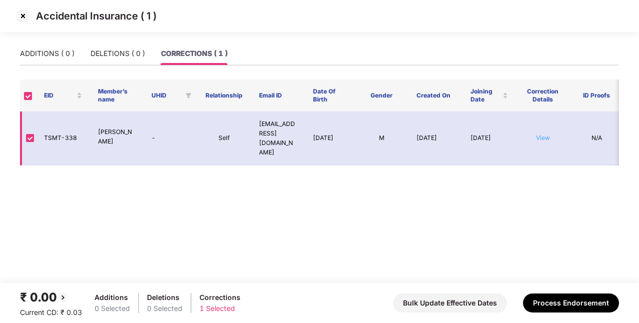
click at [549, 134] on link "View" at bounding box center [543, 138] width 14 height 8
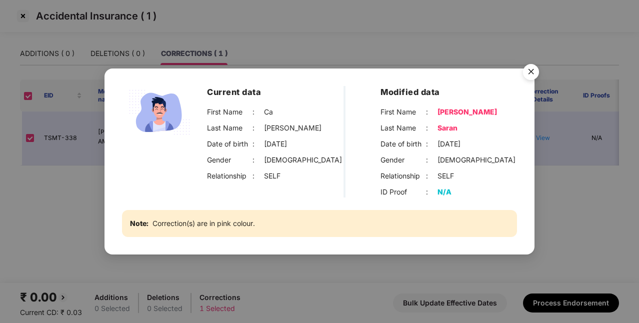
click at [547, 173] on div "Current data First Name : Ca Last Name : [PERSON_NAME] Date of birth : [DEMOGRA…" at bounding box center [319, 161] width 639 height 323
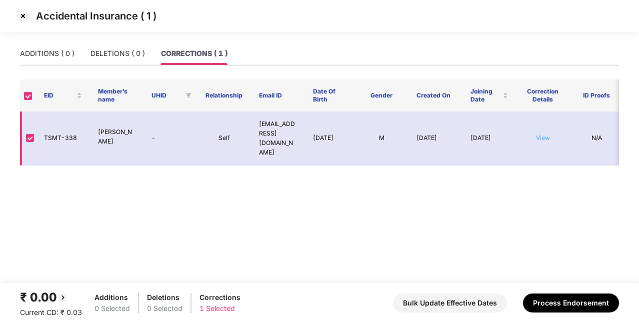
click at [546, 134] on link "View" at bounding box center [543, 138] width 14 height 8
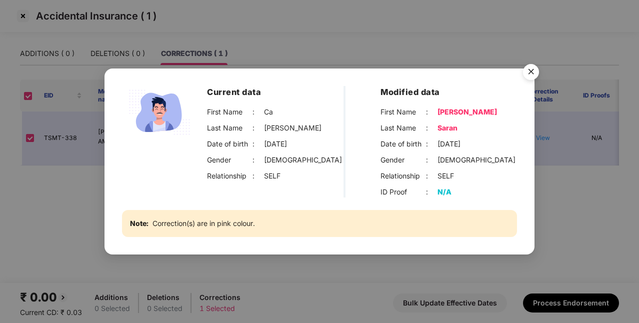
click at [535, 74] on img "Close" at bounding box center [531, 74] width 28 height 28
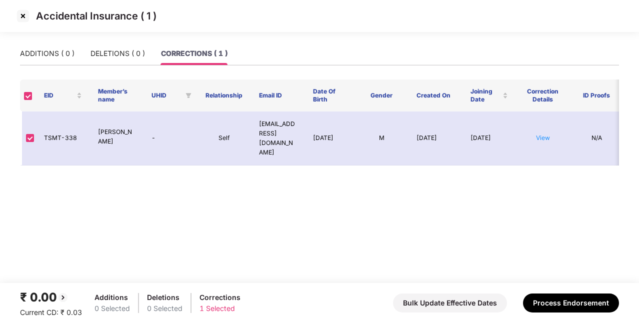
click at [27, 13] on img at bounding box center [23, 16] width 16 height 16
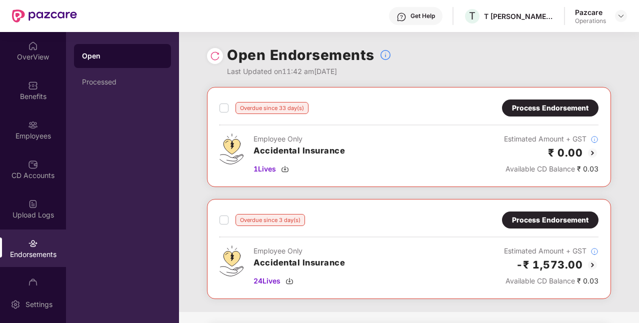
click at [543, 112] on div "Process Endorsement" at bounding box center [550, 108] width 77 height 11
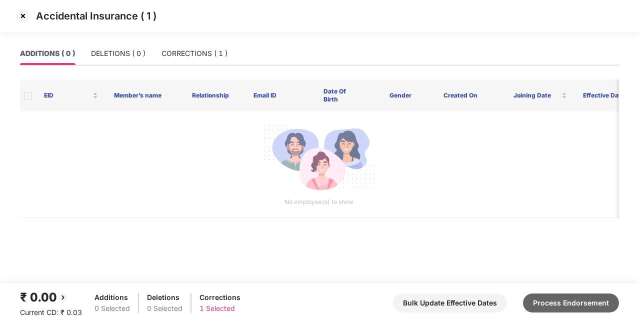
click at [584, 301] on button "Process Endorsement" at bounding box center [571, 303] width 96 height 19
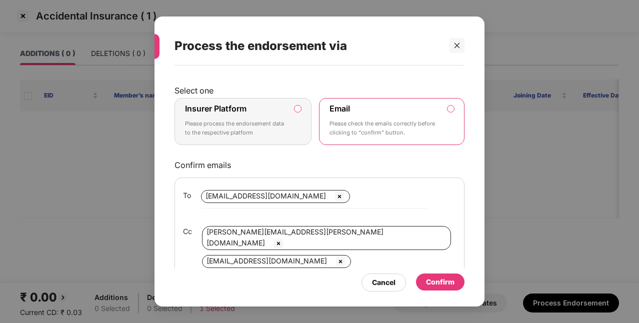
click at [281, 122] on p "Please process the endorsement data to the respective platform" at bounding box center [236, 129] width 102 height 18
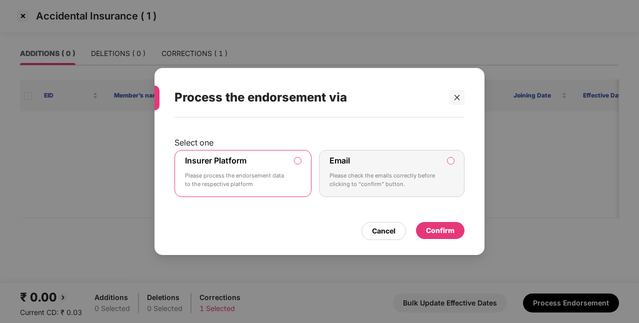
click at [449, 231] on div "Confirm" at bounding box center [440, 230] width 29 height 11
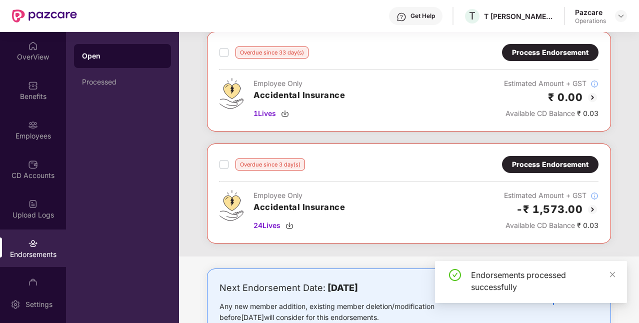
scroll to position [57, 0]
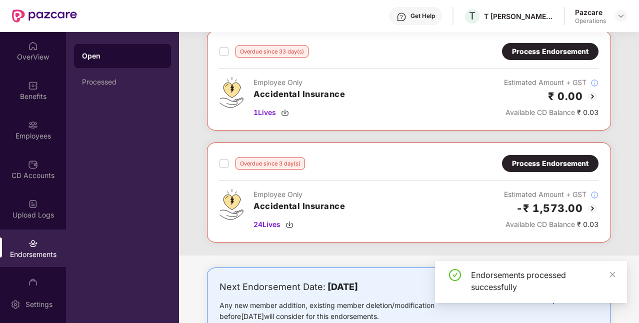
click at [549, 162] on div "Process Endorsement" at bounding box center [550, 163] width 77 height 11
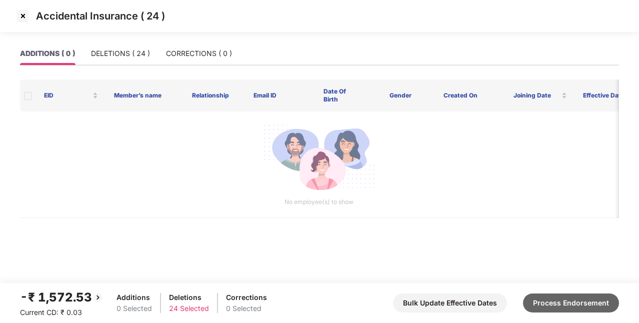
click at [550, 303] on button "Process Endorsement" at bounding box center [571, 303] width 96 height 19
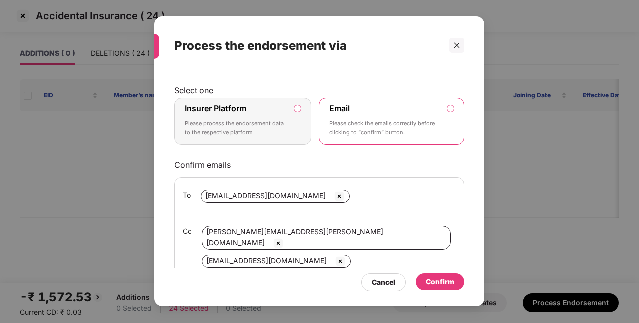
click at [285, 120] on p "Please process the endorsement data to the respective platform" at bounding box center [236, 129] width 102 height 18
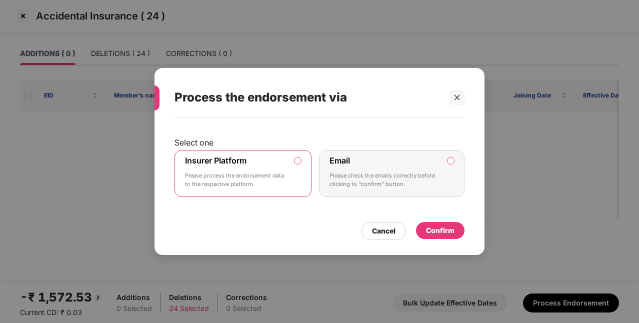
click at [447, 225] on div "Confirm" at bounding box center [440, 230] width 29 height 11
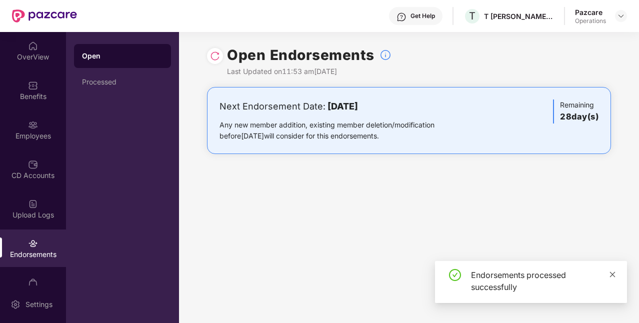
click at [610, 270] on link at bounding box center [612, 274] width 7 height 11
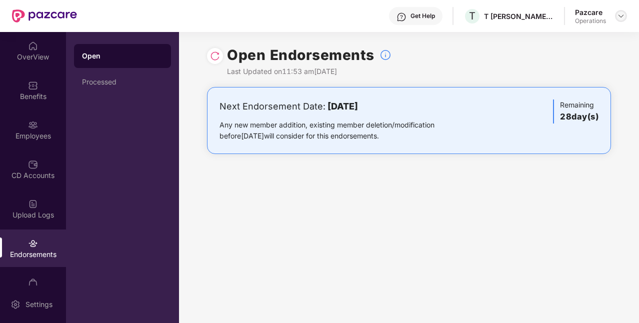
click at [618, 19] on img at bounding box center [621, 16] width 8 height 8
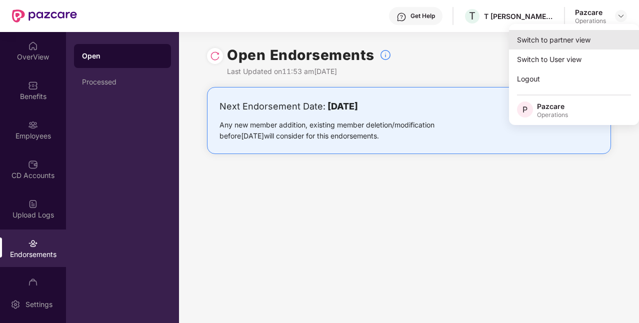
click at [549, 44] on div "Switch to partner view" at bounding box center [574, 40] width 130 height 20
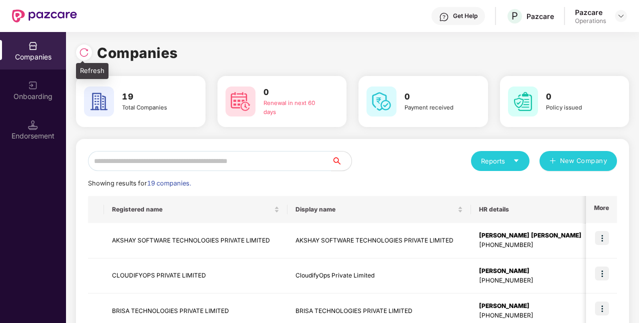
click at [90, 55] on div at bounding box center [84, 53] width 16 height 16
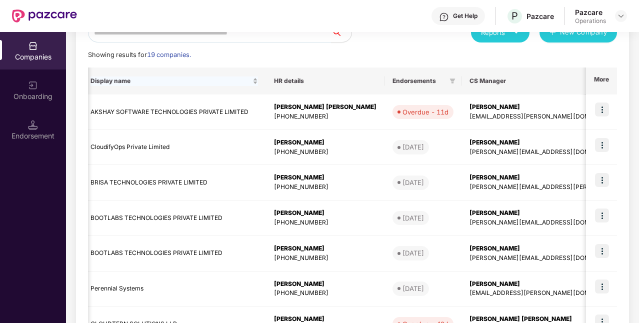
scroll to position [0, 206]
click at [469, 119] on div "[EMAIL_ADDRESS][PERSON_NAME][DOMAIN_NAME]" at bounding box center [570, 117] width 203 height 10
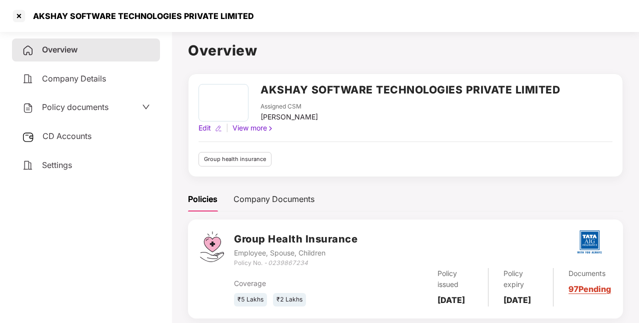
scroll to position [31, 0]
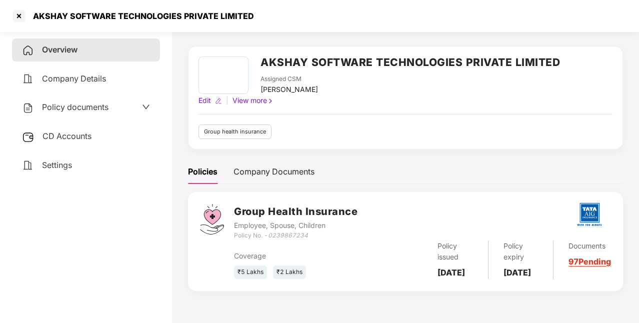
click at [94, 135] on div "CD Accounts" at bounding box center [86, 136] width 148 height 23
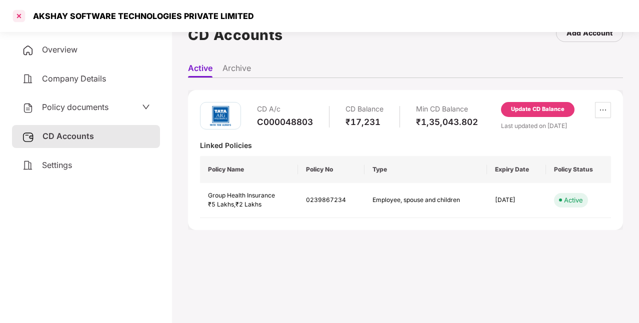
click at [21, 17] on div at bounding box center [19, 16] width 16 height 16
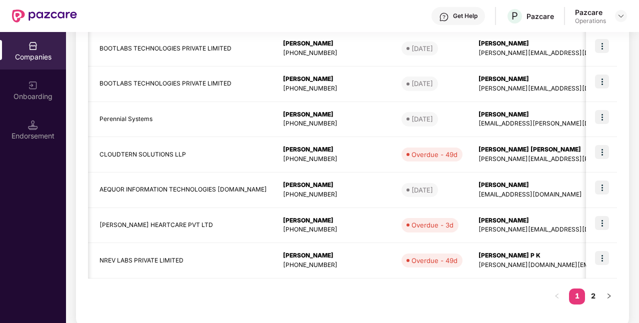
scroll to position [0, 268]
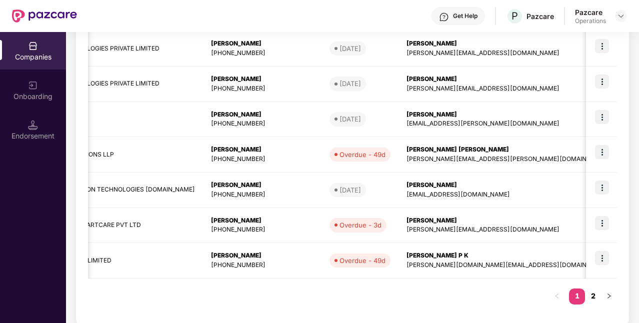
click at [594, 293] on link "2" at bounding box center [593, 296] width 16 height 15
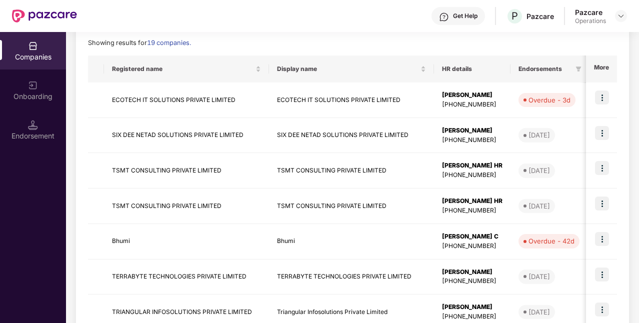
scroll to position [0, 158]
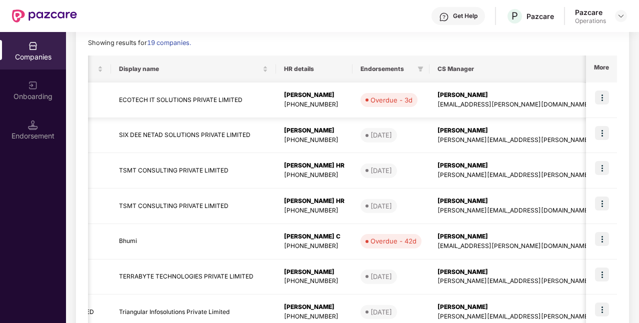
click at [602, 92] on img at bounding box center [602, 98] width 14 height 14
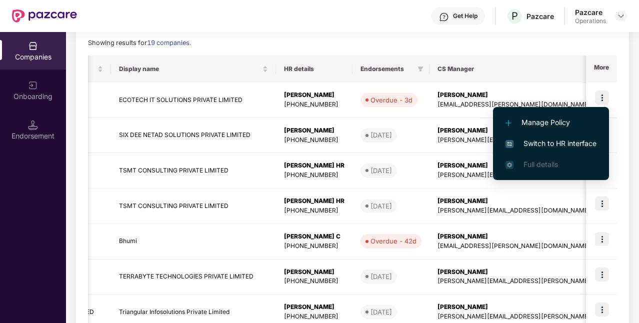
click at [545, 140] on span "Switch to HR interface" at bounding box center [551, 143] width 91 height 11
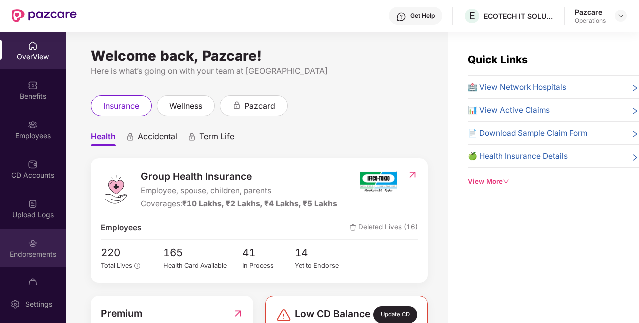
click at [36, 238] on div "Endorsements" at bounding box center [33, 249] width 66 height 38
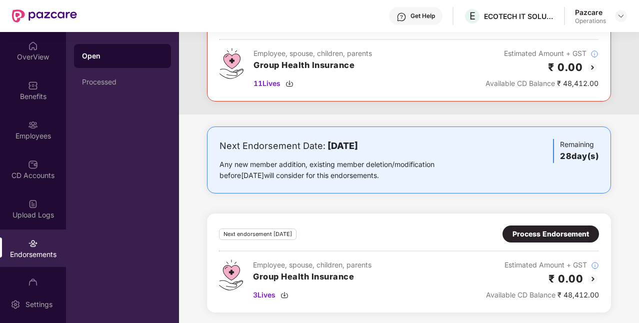
scroll to position [0, 0]
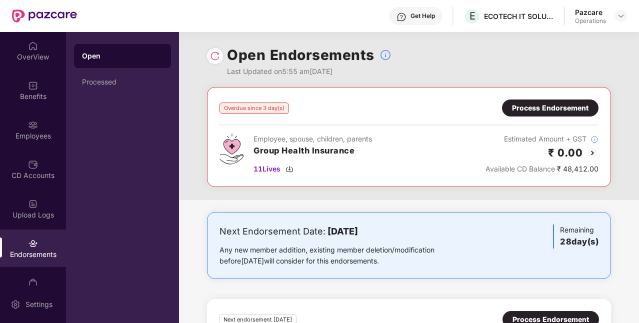
click at [531, 104] on div "Process Endorsement" at bounding box center [550, 108] width 77 height 11
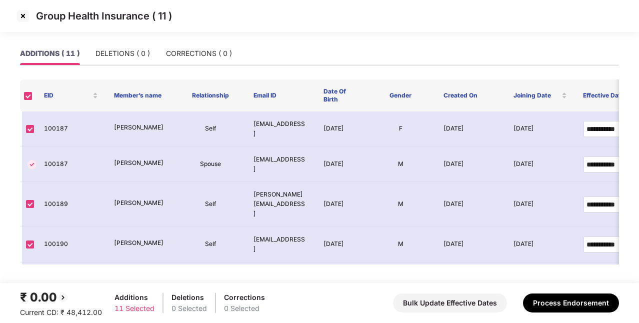
click at [25, 15] on img at bounding box center [23, 16] width 16 height 16
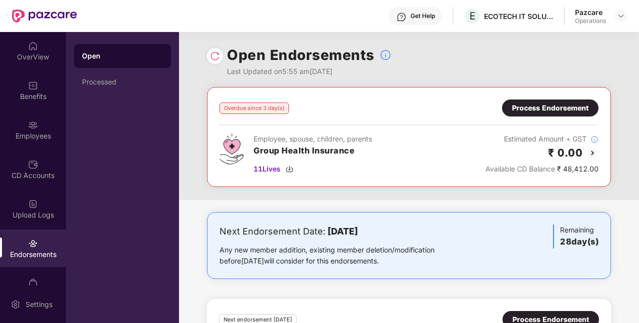
click at [567, 110] on div "Process Endorsement" at bounding box center [550, 108] width 77 height 11
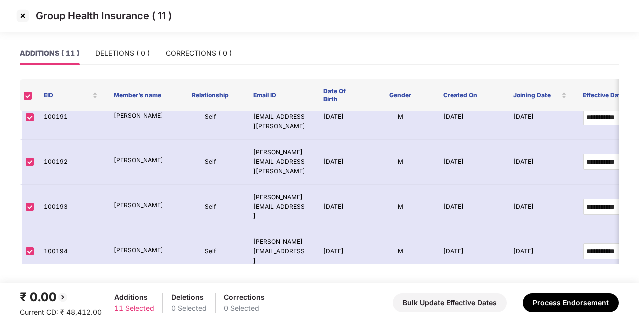
scroll to position [242, 0]
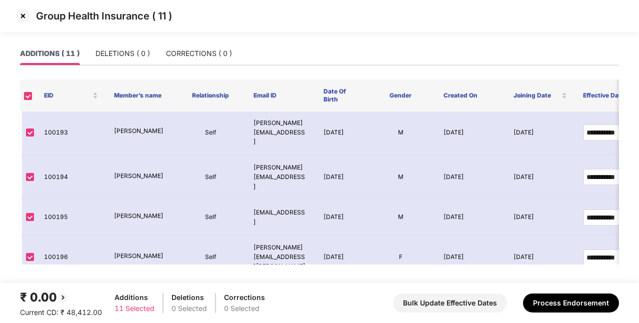
click at [27, 16] on img at bounding box center [23, 16] width 16 height 16
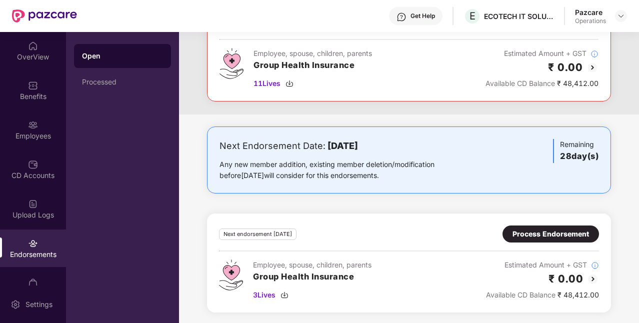
scroll to position [0, 0]
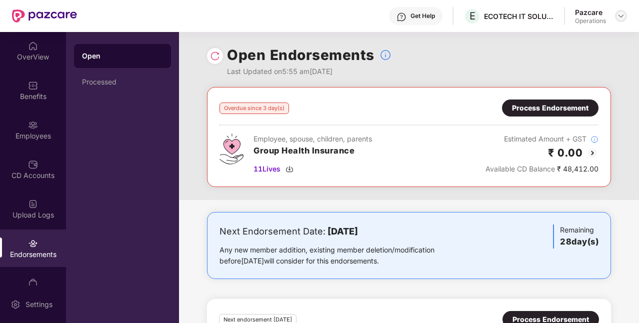
click at [622, 17] on img at bounding box center [621, 16] width 8 height 8
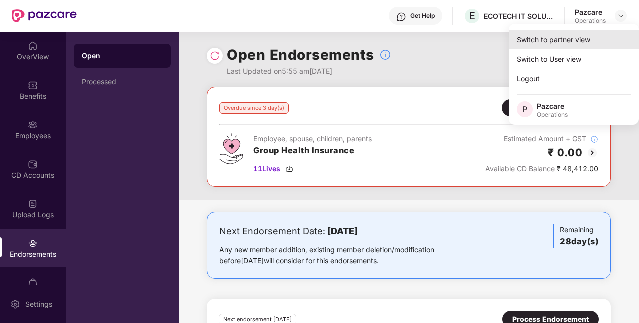
click at [554, 45] on div "Switch to partner view" at bounding box center [574, 40] width 130 height 20
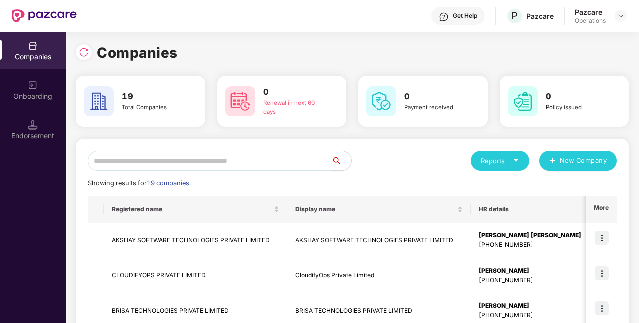
click at [285, 167] on input "text" at bounding box center [210, 161] width 244 height 20
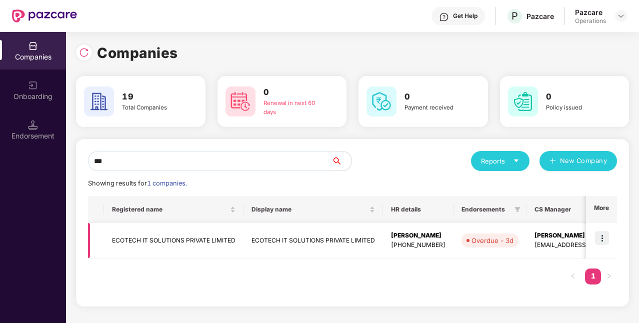
type input "***"
click at [226, 239] on td "ECOTECH IT SOLUTIONS PRIVATE LIMITED" at bounding box center [174, 241] width 140 height 36
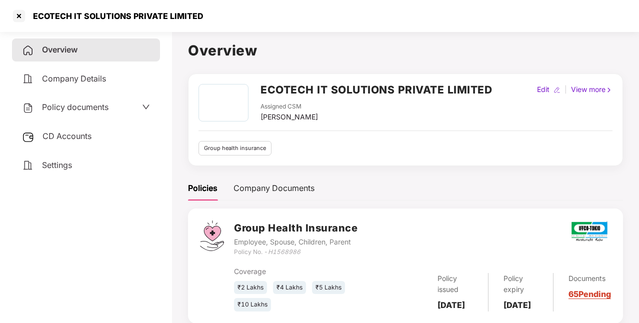
click at [71, 167] on span "Settings" at bounding box center [57, 165] width 30 height 10
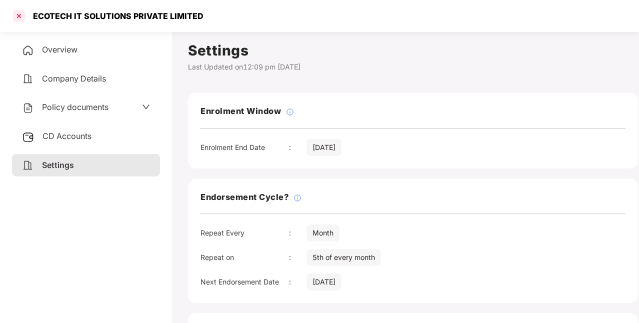
click at [17, 18] on div at bounding box center [19, 16] width 16 height 16
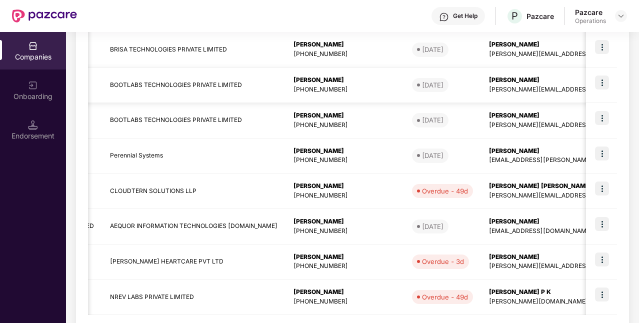
scroll to position [308, 0]
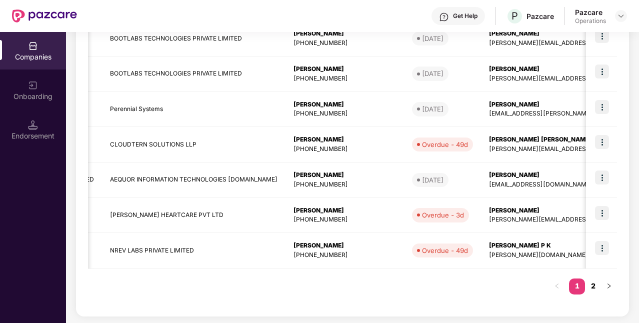
click at [592, 285] on link "2" at bounding box center [593, 286] width 16 height 15
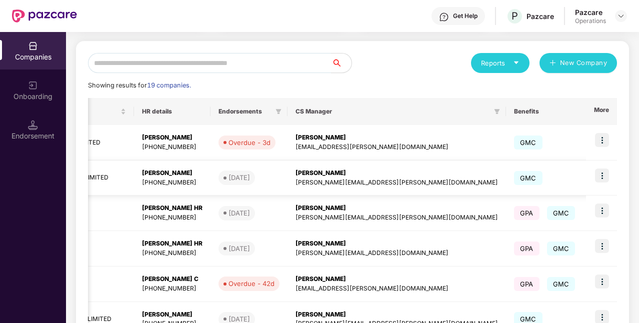
scroll to position [0, 358]
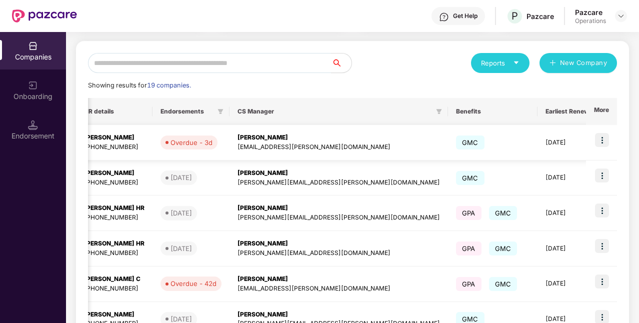
click at [601, 142] on img at bounding box center [602, 140] width 14 height 14
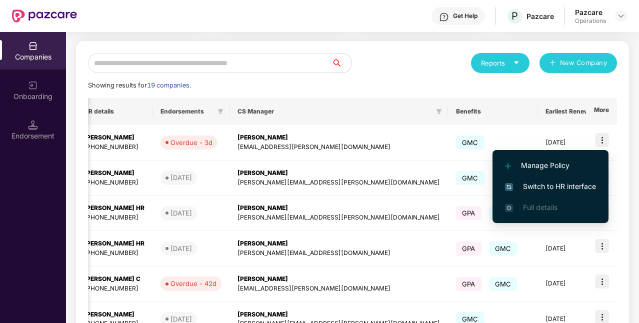
click at [561, 186] on span "Switch to HR interface" at bounding box center [550, 186] width 91 height 11
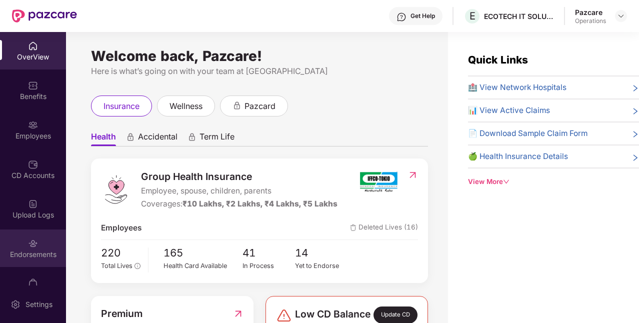
click at [25, 254] on div "Endorsements" at bounding box center [33, 255] width 66 height 10
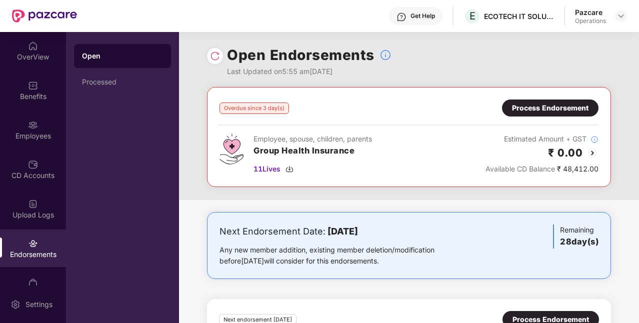
scroll to position [86, 0]
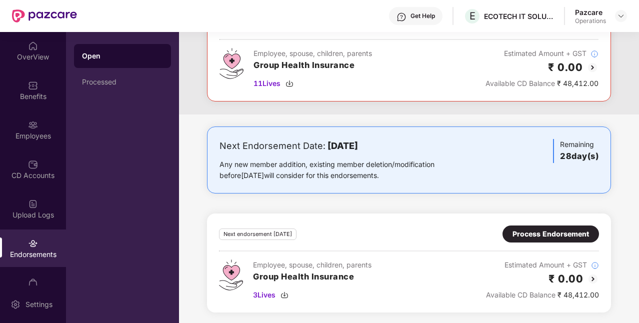
click at [523, 229] on div "Process Endorsement" at bounding box center [551, 234] width 77 height 11
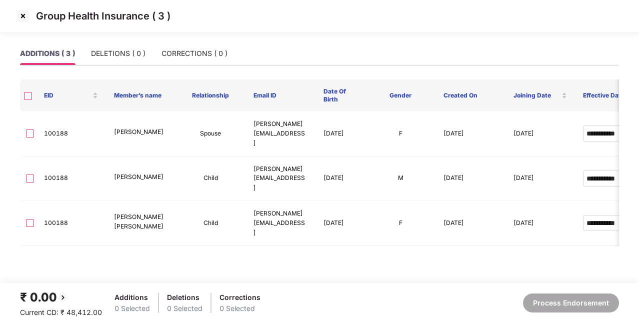
click at [25, 17] on img at bounding box center [23, 16] width 16 height 16
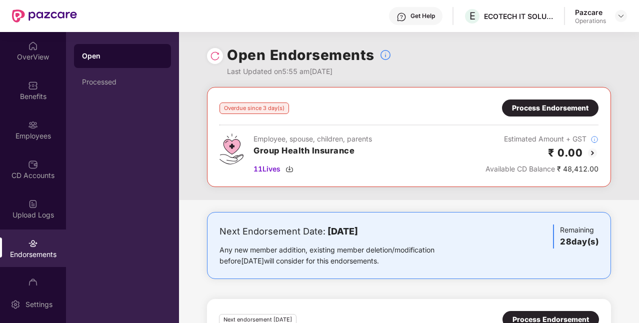
click at [558, 104] on div "Process Endorsement" at bounding box center [550, 108] width 77 height 11
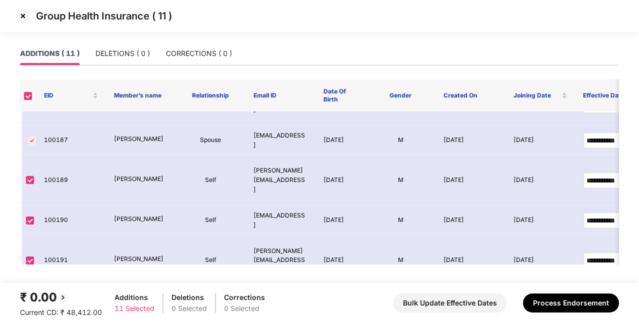
scroll to position [0, 0]
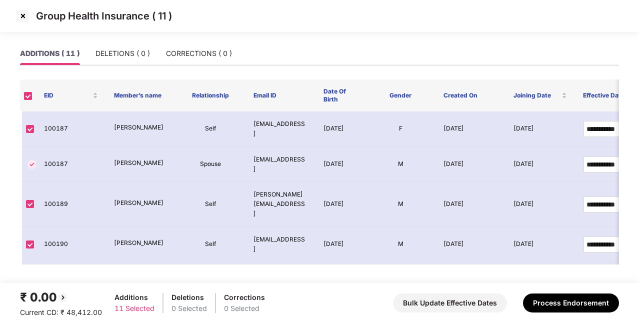
click at [28, 19] on img at bounding box center [23, 16] width 16 height 16
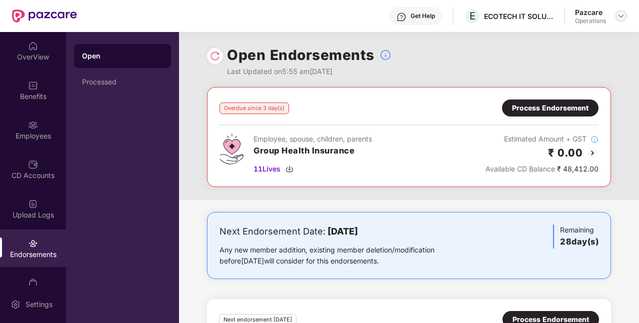
click at [621, 18] on img at bounding box center [621, 16] width 8 height 8
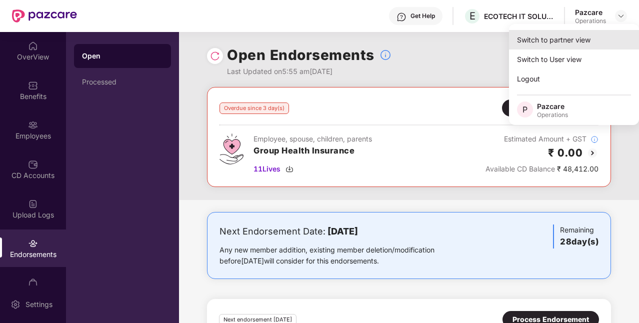
click at [567, 44] on div "Switch to partner view" at bounding box center [574, 40] width 130 height 20
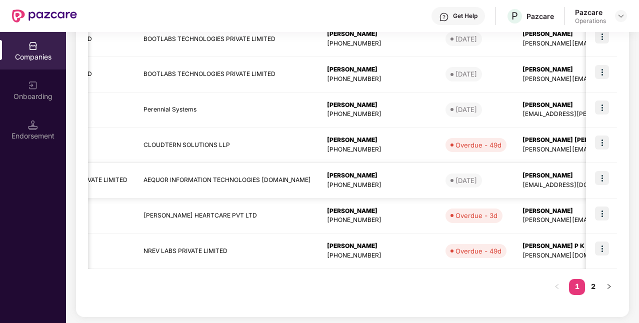
scroll to position [0, 153]
click at [597, 214] on img at bounding box center [602, 214] width 14 height 14
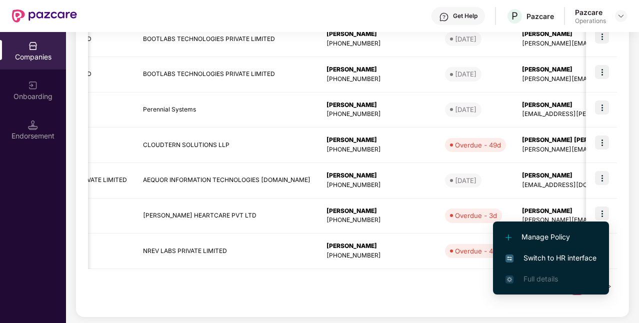
click at [545, 258] on span "Switch to HR interface" at bounding box center [551, 258] width 91 height 11
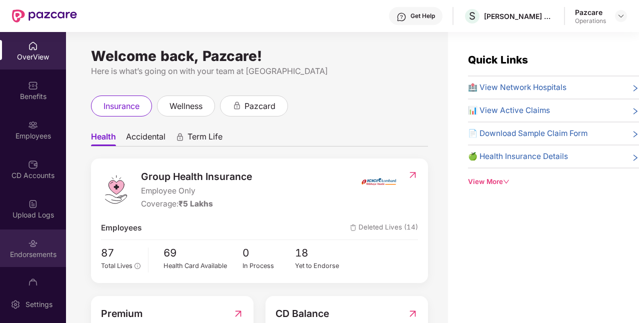
click at [34, 260] on div "Endorsements" at bounding box center [33, 249] width 66 height 38
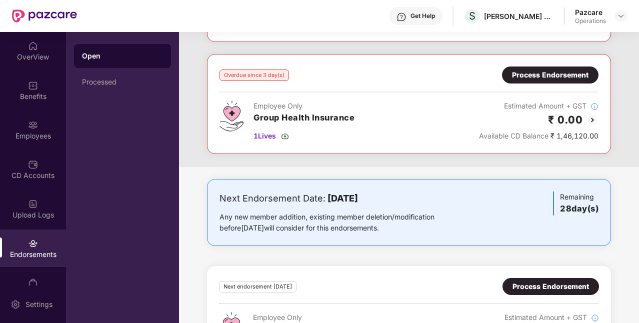
scroll to position [145, 0]
click at [564, 74] on div "Process Endorsement" at bounding box center [550, 75] width 77 height 11
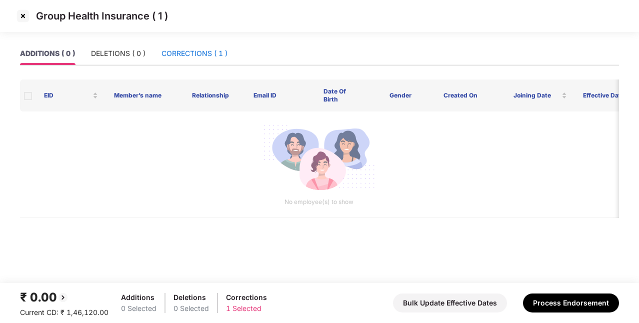
click at [220, 53] on div "CORRECTIONS ( 1 )" at bounding box center [195, 53] width 66 height 11
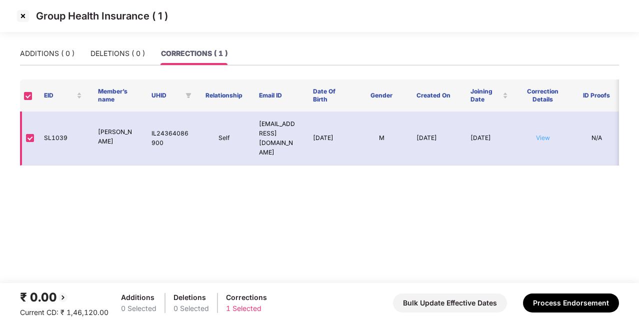
click at [546, 134] on link "View" at bounding box center [543, 138] width 14 height 8
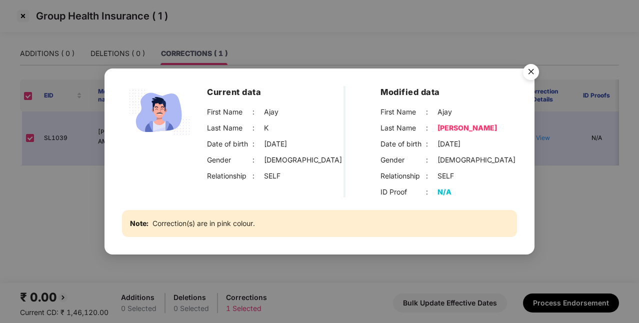
click at [554, 172] on div "Current data First Name : [PERSON_NAME] Last Name : K Date of birth : [DEMOGRAP…" at bounding box center [319, 161] width 639 height 323
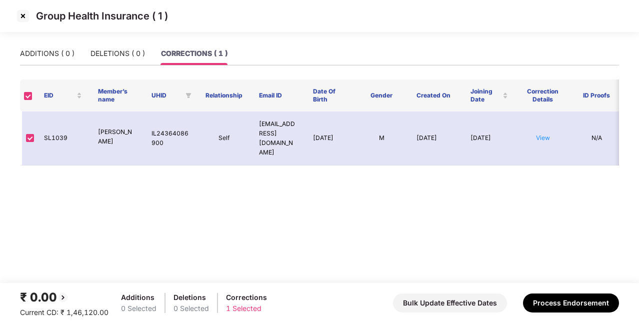
click at [26, 15] on img at bounding box center [23, 16] width 16 height 16
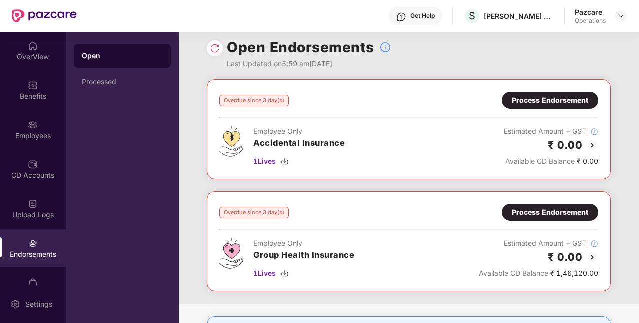
scroll to position [0, 0]
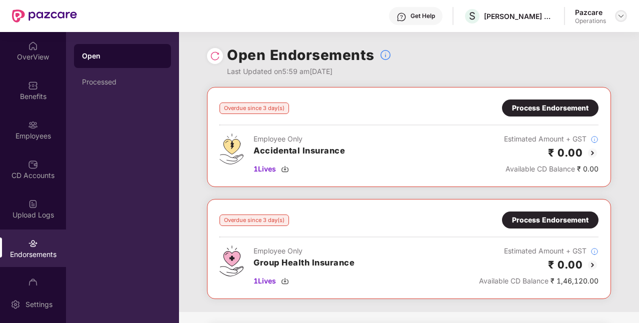
click at [618, 16] on img at bounding box center [621, 16] width 8 height 8
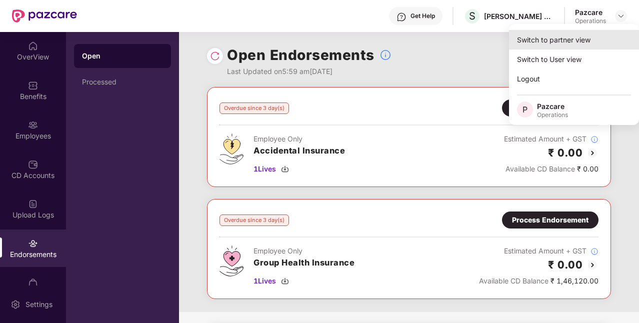
click at [566, 41] on div "Switch to partner view" at bounding box center [574, 40] width 130 height 20
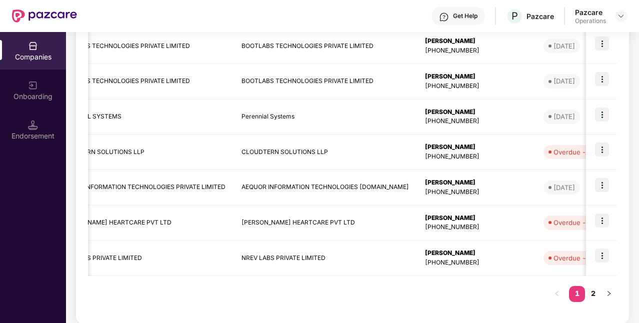
scroll to position [0, 54]
click at [544, 263] on span "Overdue - 49d" at bounding box center [574, 258] width 61 height 14
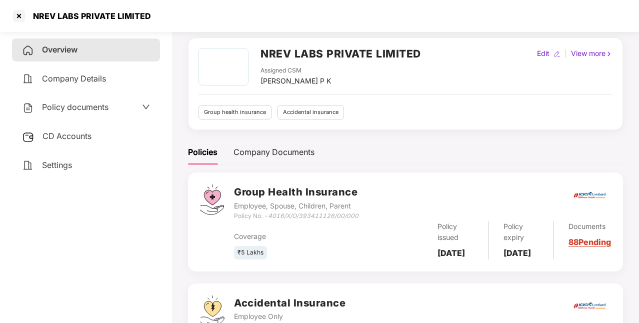
scroll to position [36, 0]
click at [19, 22] on div at bounding box center [19, 16] width 16 height 16
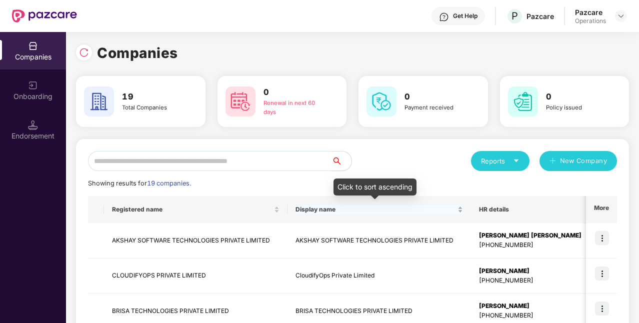
scroll to position [308, 0]
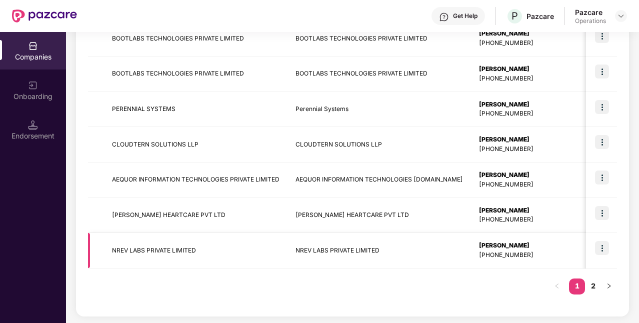
click at [606, 244] on img at bounding box center [602, 248] width 14 height 14
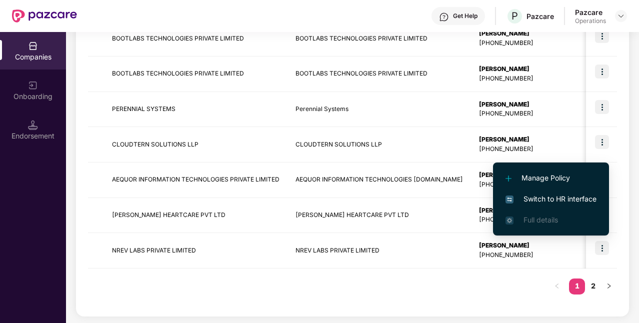
click at [567, 198] on span "Switch to HR interface" at bounding box center [551, 199] width 91 height 11
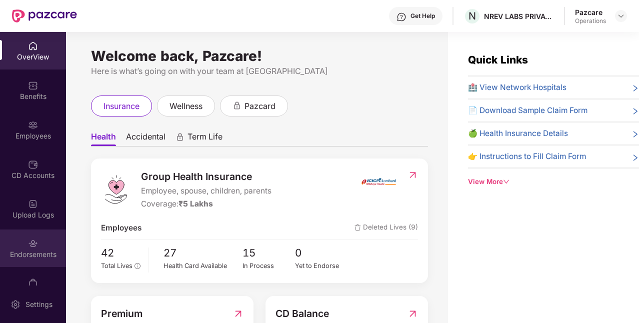
click at [17, 261] on div "Endorsements" at bounding box center [33, 249] width 66 height 38
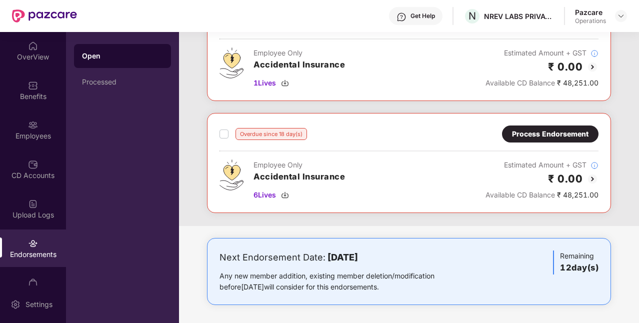
scroll to position [0, 0]
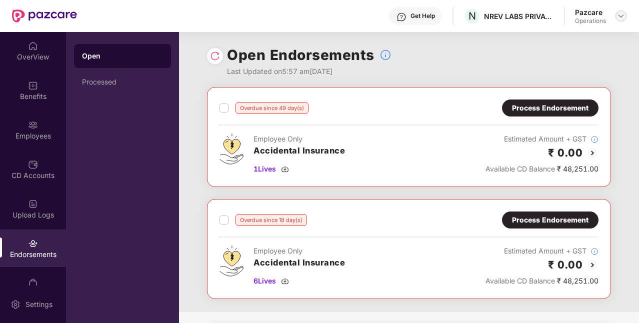
click at [618, 21] on div at bounding box center [621, 16] width 12 height 12
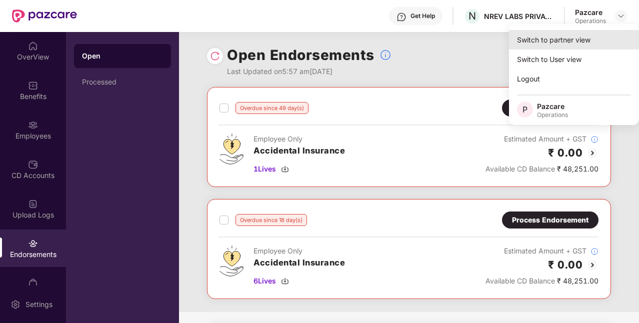
click at [564, 43] on div "Switch to partner view" at bounding box center [574, 40] width 130 height 20
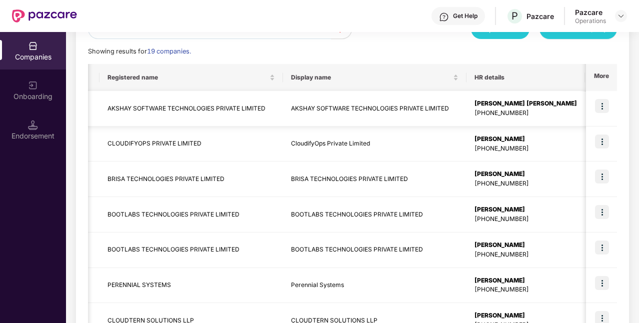
scroll to position [230, 0]
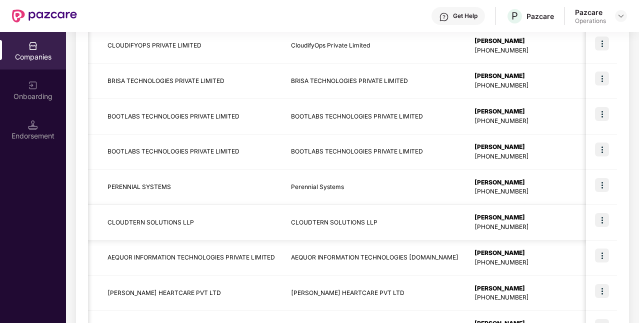
click at [526, 228] on div "[PHONE_NUMBER]" at bounding box center [526, 228] width 103 height 10
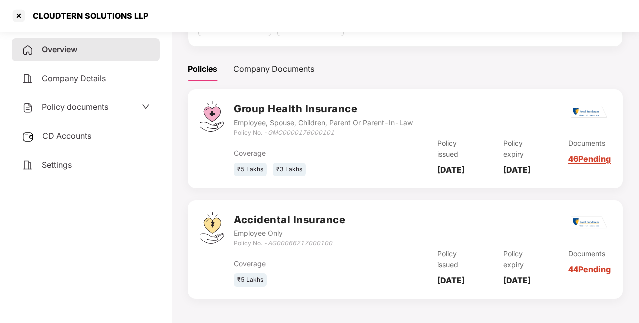
scroll to position [137, 0]
click at [90, 166] on div "Settings" at bounding box center [86, 165] width 148 height 23
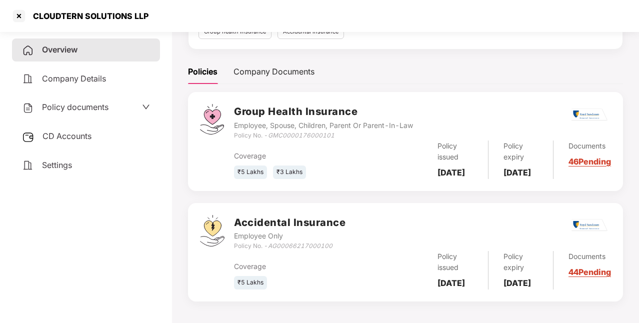
click at [90, 166] on div "Settings" at bounding box center [86, 165] width 148 height 23
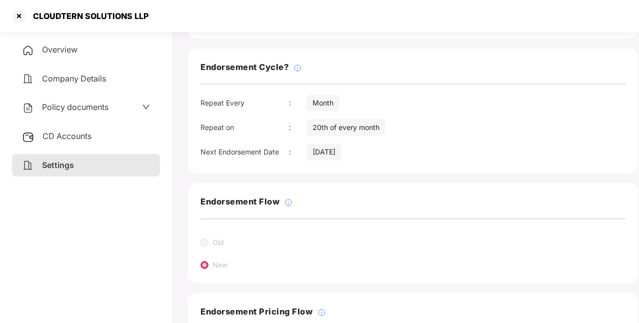
scroll to position [121, 0]
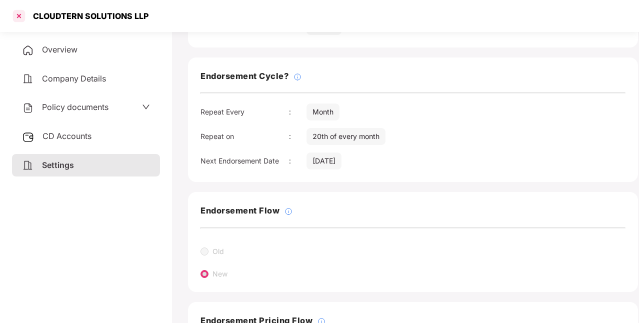
click at [18, 18] on div at bounding box center [19, 16] width 16 height 16
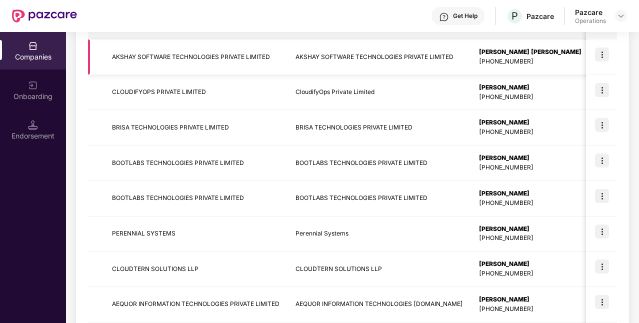
scroll to position [184, 0]
click at [598, 264] on img at bounding box center [602, 266] width 14 height 14
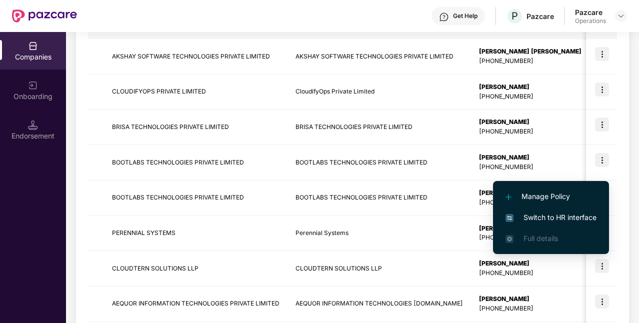
click at [559, 217] on span "Switch to HR interface" at bounding box center [551, 217] width 91 height 11
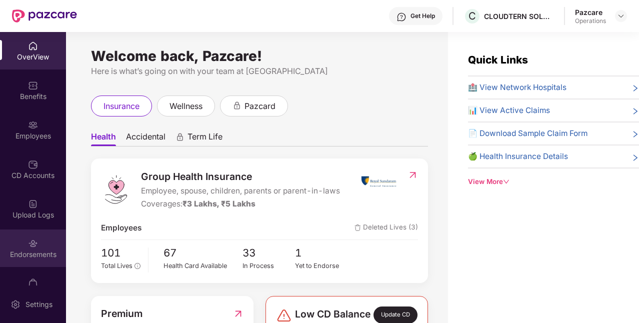
click at [50, 242] on div "Endorsements" at bounding box center [33, 249] width 66 height 38
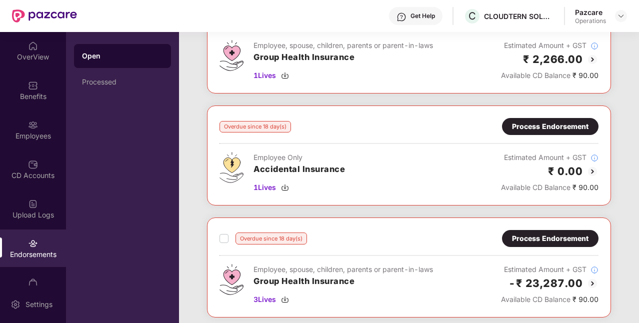
scroll to position [124, 0]
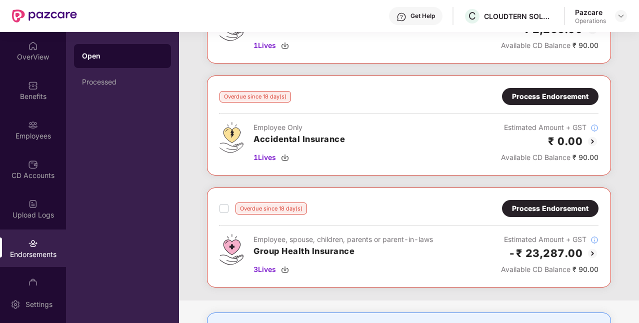
click at [584, 203] on div "Process Endorsement" at bounding box center [550, 208] width 77 height 11
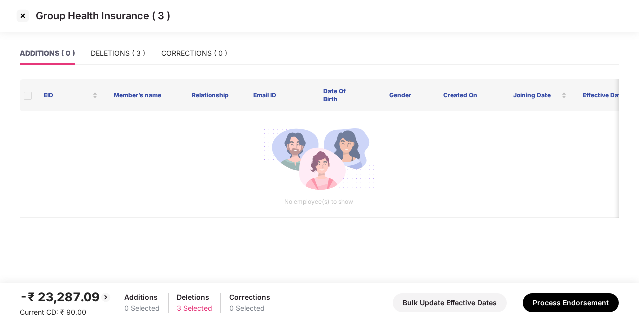
click at [23, 21] on img at bounding box center [23, 16] width 16 height 16
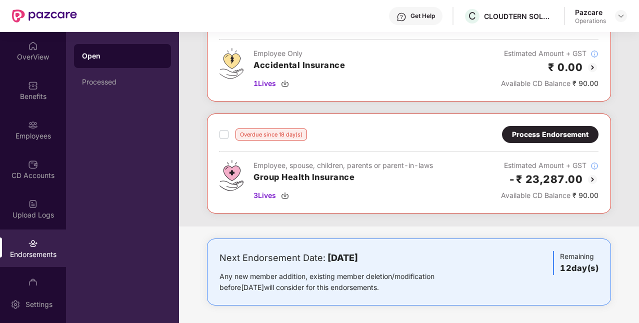
scroll to position [0, 0]
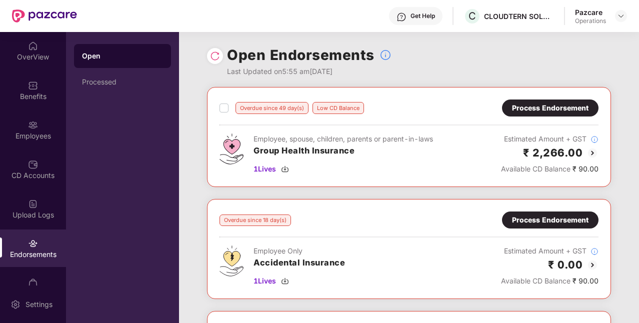
click at [571, 105] on div "Process Endorsement" at bounding box center [550, 108] width 77 height 11
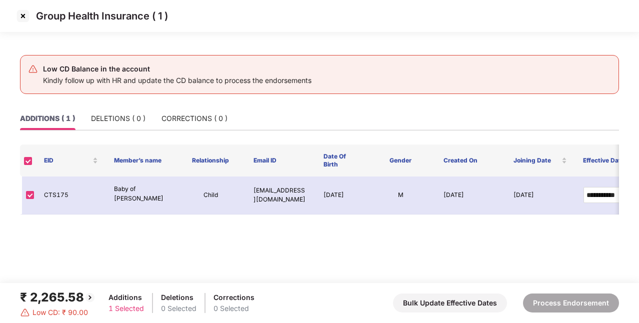
click at [26, 16] on img at bounding box center [23, 16] width 16 height 16
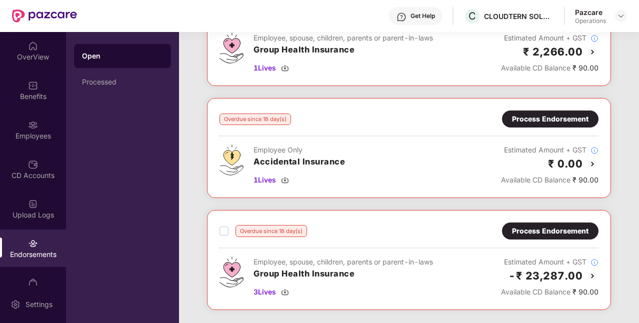
scroll to position [101, 0]
click at [521, 228] on div "Process Endorsement" at bounding box center [550, 231] width 77 height 11
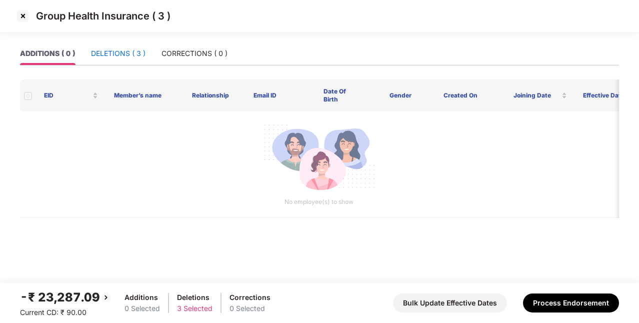
click at [128, 50] on div "DELETIONS ( 3 )" at bounding box center [118, 53] width 55 height 11
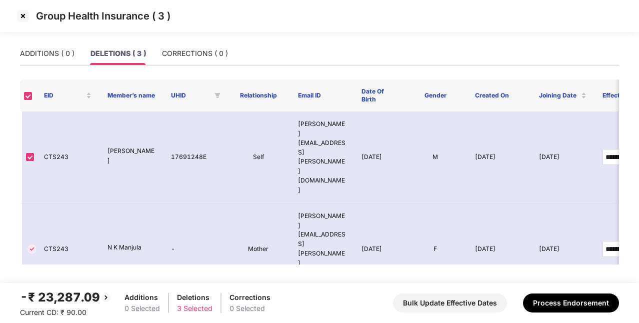
click at [19, 17] on img at bounding box center [23, 16] width 16 height 16
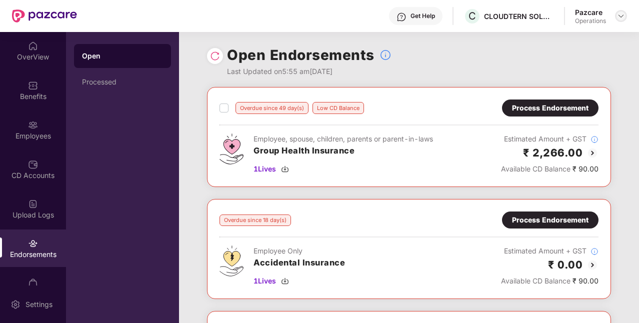
click at [621, 14] on img at bounding box center [621, 16] width 8 height 8
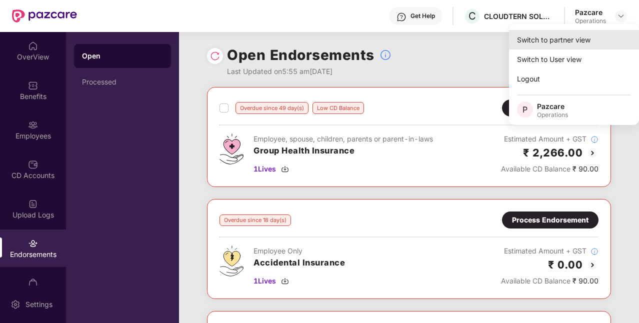
click at [561, 41] on div "Switch to partner view" at bounding box center [574, 40] width 130 height 20
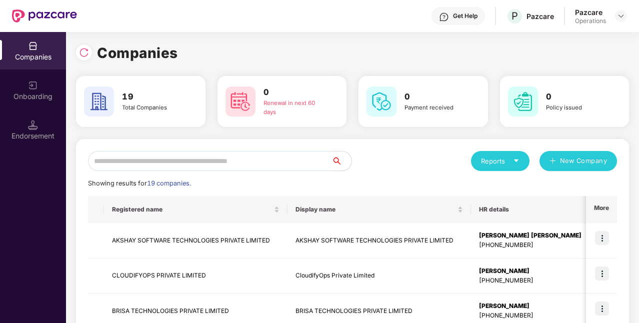
click at [282, 161] on input "text" at bounding box center [210, 161] width 244 height 20
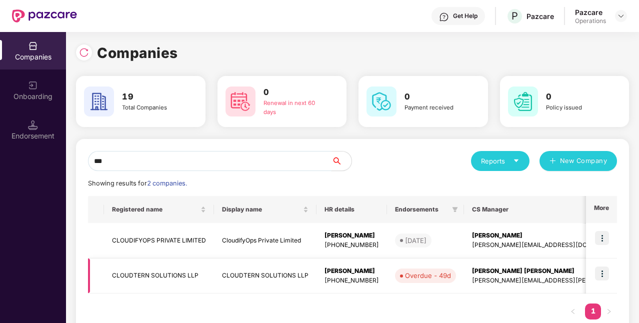
type input "***"
click at [293, 277] on td "CLOUDTERN SOLUTIONS LLP" at bounding box center [265, 277] width 103 height 36
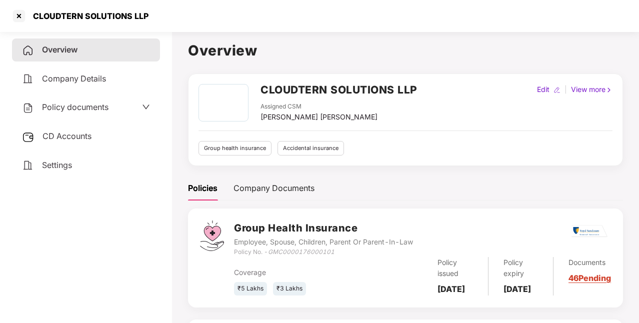
click at [92, 104] on span "Policy documents" at bounding box center [75, 107] width 67 height 10
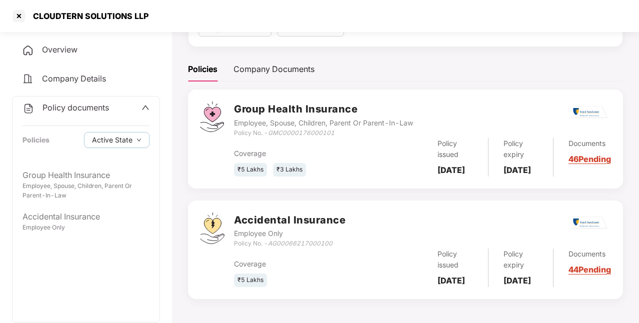
scroll to position [144, 0]
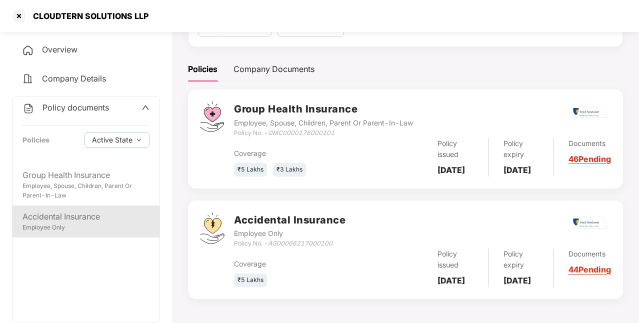
click at [84, 227] on div "Employee Only" at bounding box center [86, 228] width 127 height 10
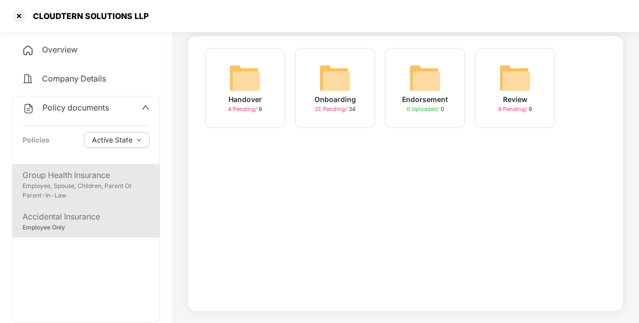
scroll to position [57, 0]
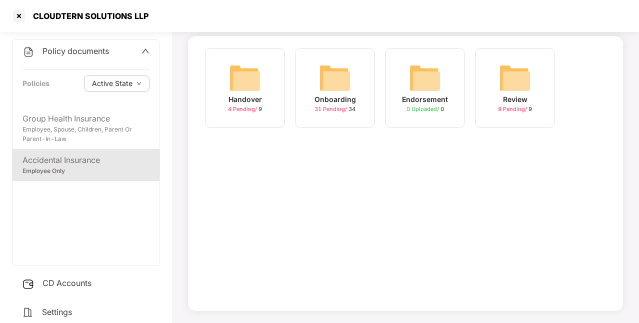
click at [72, 283] on span "CD Accounts" at bounding box center [67, 283] width 49 height 10
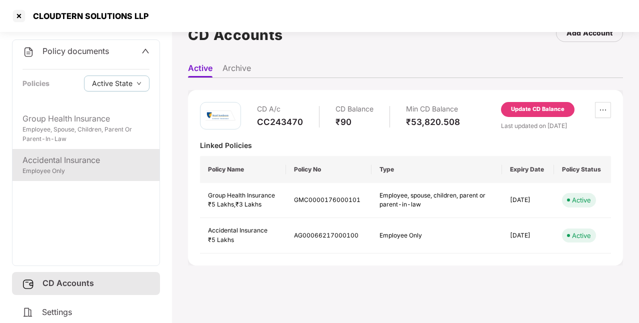
click at [97, 152] on div "Accidental Insurance Employee Only" at bounding box center [86, 165] width 147 height 32
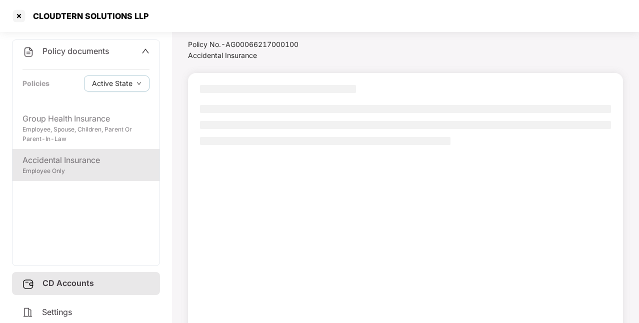
scroll to position [65, 0]
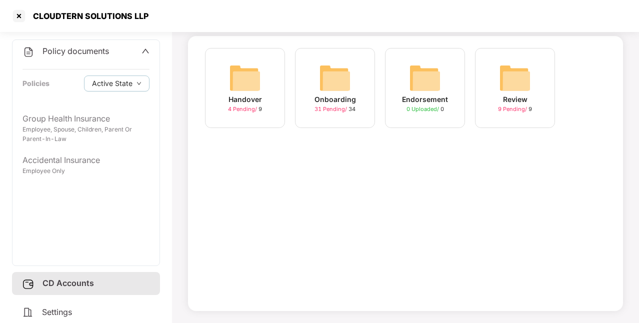
click at [342, 93] on img at bounding box center [335, 78] width 32 height 32
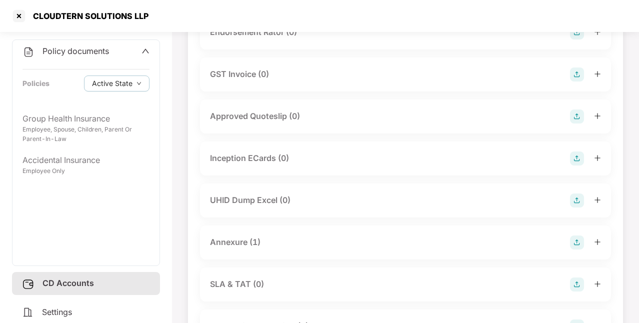
scroll to position [357, 0]
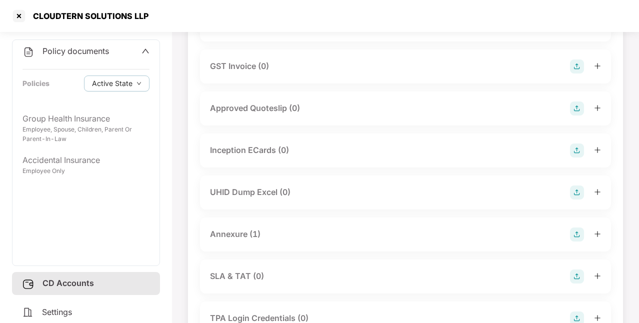
click at [268, 230] on div "Annexure (1)" at bounding box center [405, 235] width 391 height 14
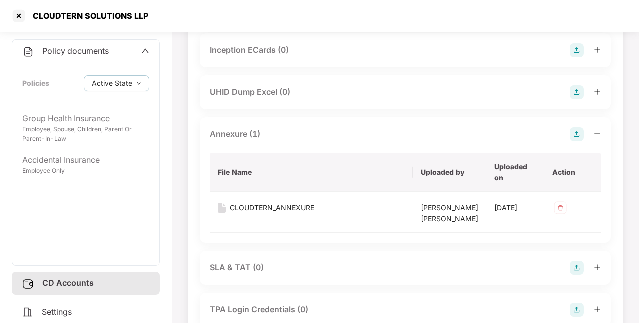
scroll to position [421, 0]
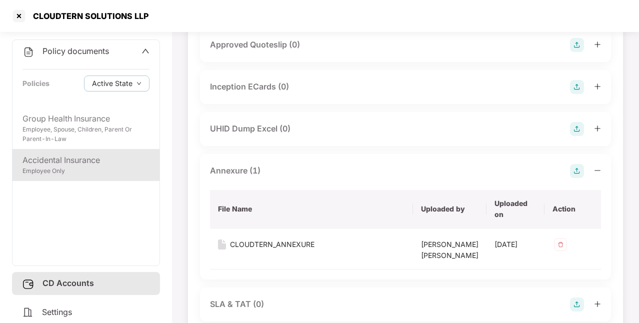
click at [121, 161] on div "Accidental Insurance" at bounding box center [86, 160] width 127 height 13
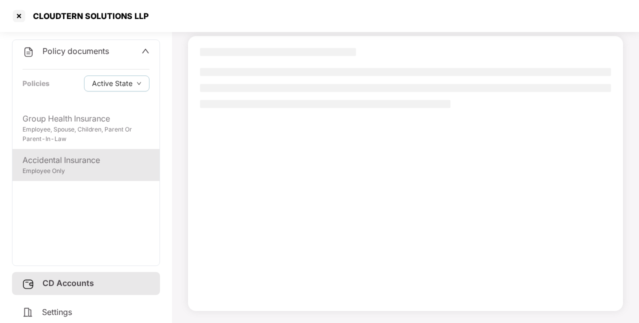
scroll to position [65, 0]
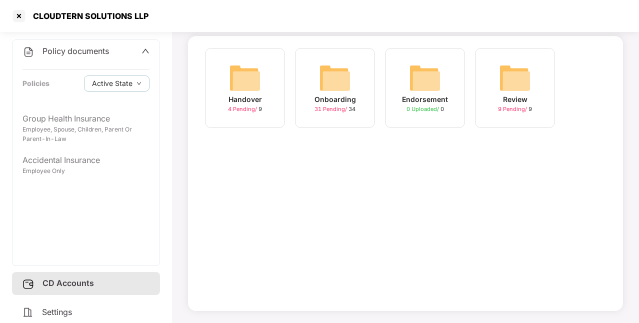
click at [345, 99] on div "Onboarding" at bounding box center [336, 99] width 42 height 11
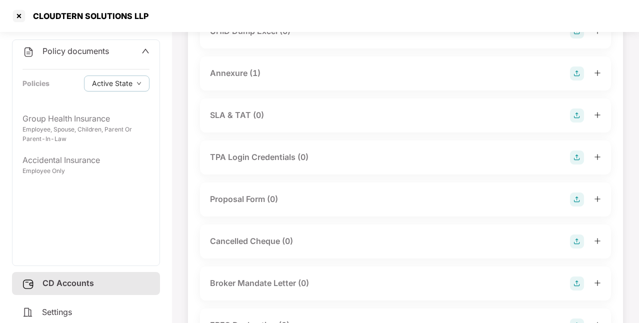
scroll to position [519, 0]
click at [259, 76] on div "Annexure (1)" at bounding box center [235, 73] width 51 height 13
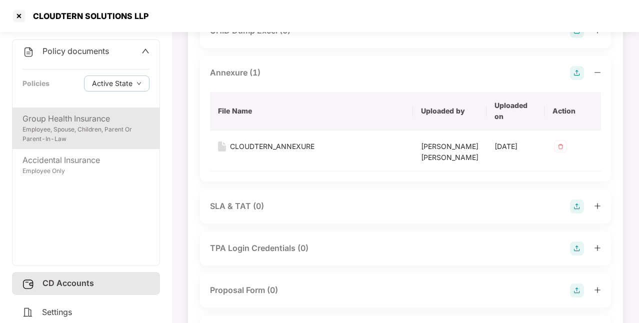
click at [108, 111] on div "Group Health Insurance Employee, Spouse, Children, Parent Or Parent-In-Law" at bounding box center [86, 129] width 147 height 42
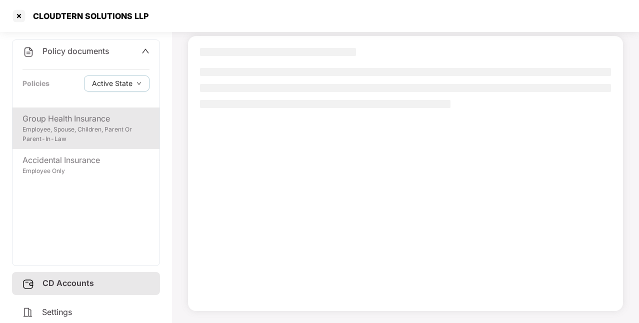
scroll to position [65, 0]
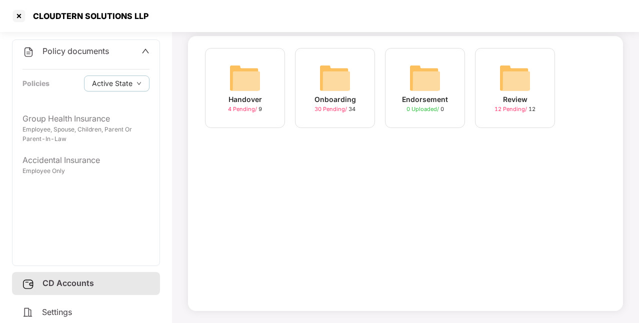
click at [359, 116] on div "Onboarding 30 Pending / 34" at bounding box center [335, 88] width 80 height 80
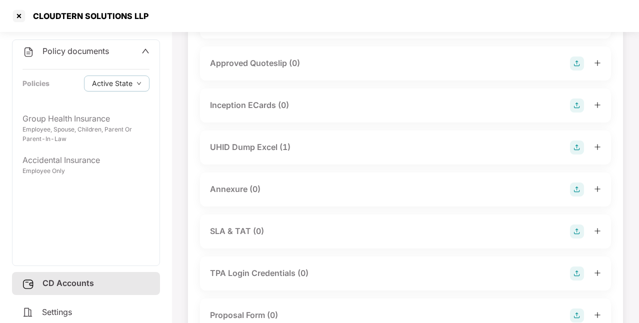
scroll to position [402, 0]
click at [339, 153] on div "UHID Dump Excel (1)" at bounding box center [405, 148] width 391 height 14
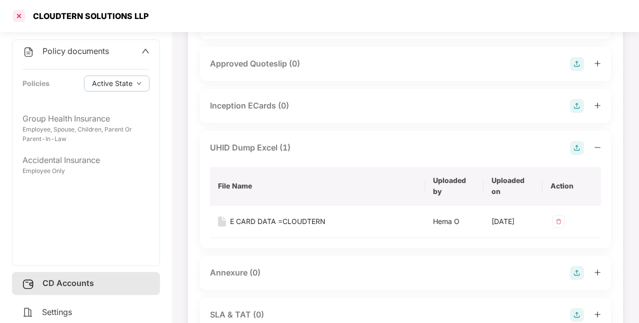
click at [22, 19] on div at bounding box center [19, 16] width 16 height 16
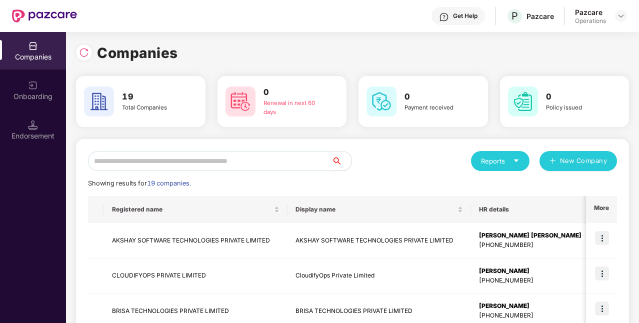
click at [317, 164] on input "text" at bounding box center [210, 161] width 244 height 20
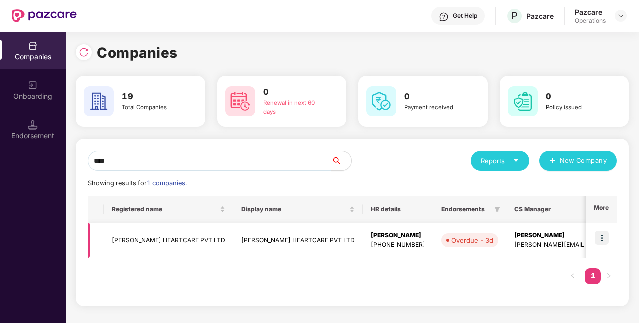
type input "****"
click at [595, 242] on td at bounding box center [601, 241] width 31 height 36
click at [597, 243] on img at bounding box center [602, 238] width 14 height 14
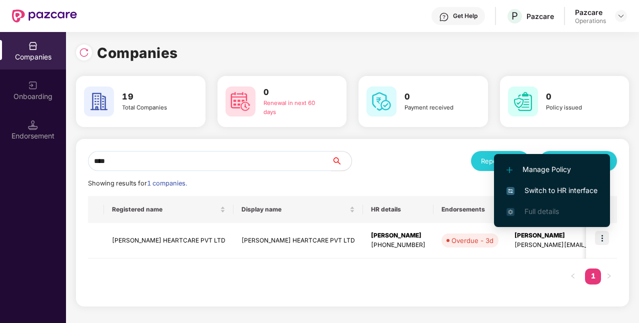
click at [547, 192] on span "Switch to HR interface" at bounding box center [552, 190] width 91 height 11
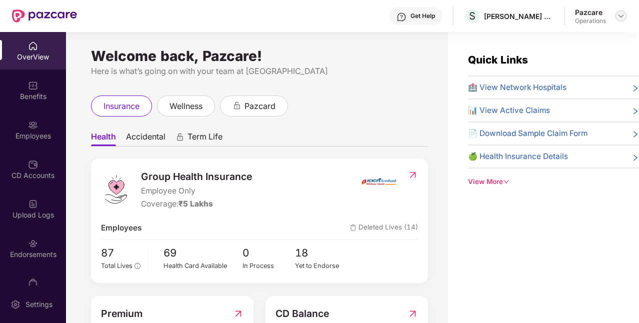
click at [622, 12] on img at bounding box center [621, 16] width 8 height 8
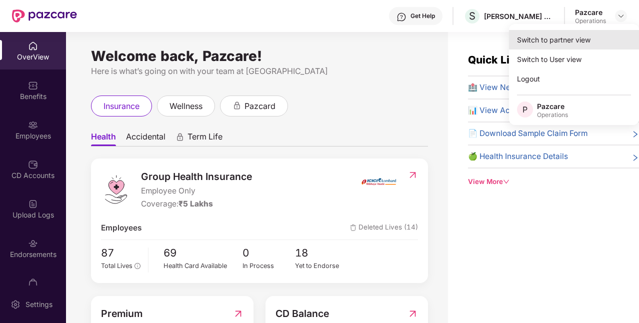
click at [560, 46] on div "Switch to partner view" at bounding box center [574, 40] width 130 height 20
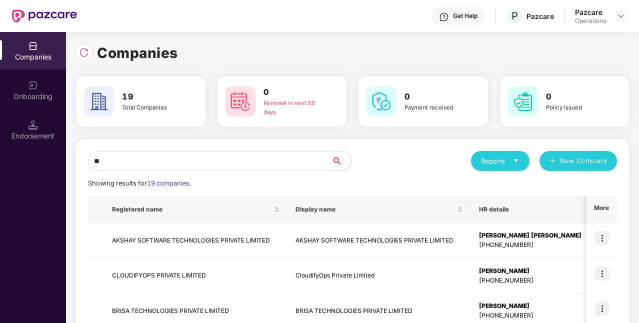
click at [273, 156] on input "**" at bounding box center [210, 161] width 244 height 20
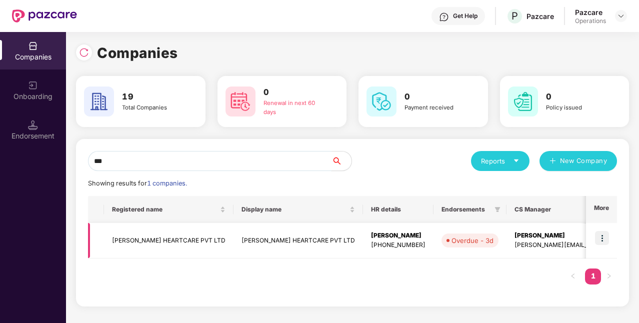
type input "***"
click at [608, 236] on img at bounding box center [602, 238] width 14 height 14
click at [194, 254] on td "[PERSON_NAME] HEARTCARE PVT LTD" at bounding box center [169, 241] width 130 height 36
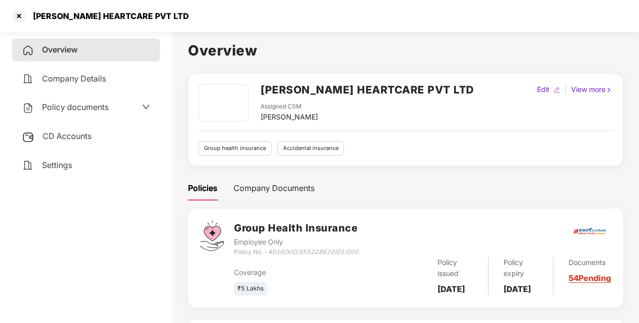
click at [82, 99] on div "Policy documents" at bounding box center [86, 107] width 148 height 23
click at [87, 107] on span "Policy documents" at bounding box center [75, 107] width 67 height 10
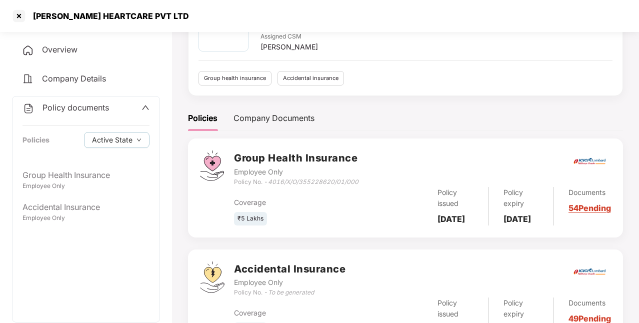
scroll to position [71, 0]
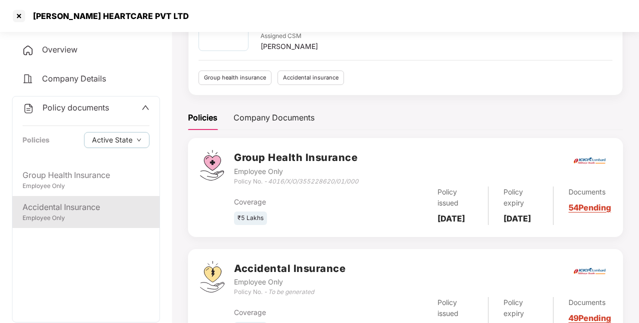
click at [107, 214] on div "Employee Only" at bounding box center [86, 219] width 127 height 10
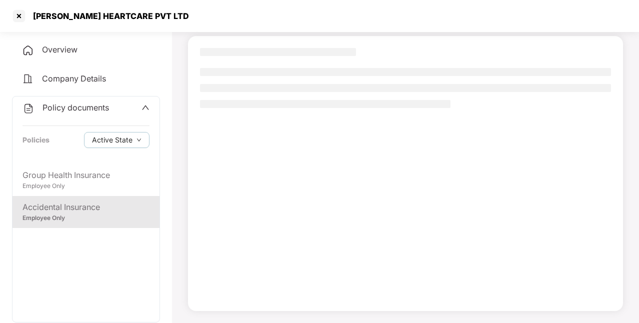
scroll to position [65, 0]
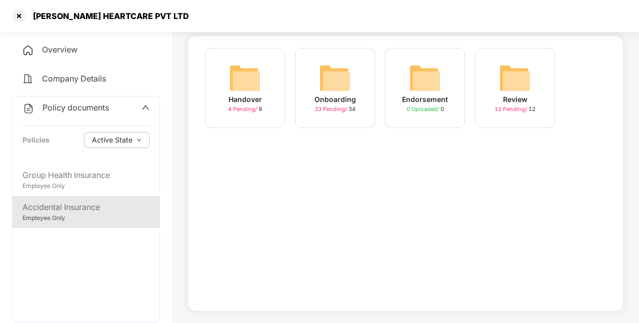
click at [353, 108] on div "33 Pending / 34" at bounding box center [335, 109] width 41 height 9
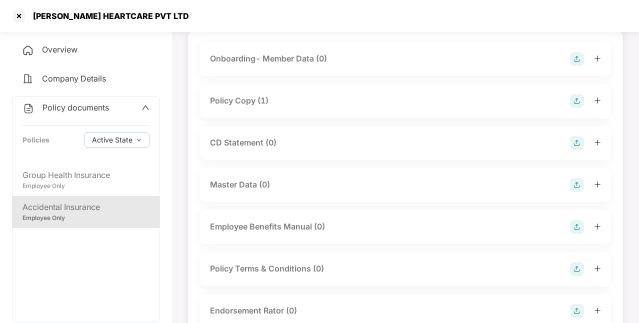
click at [259, 106] on div "Policy Copy (1)" at bounding box center [239, 101] width 59 height 13
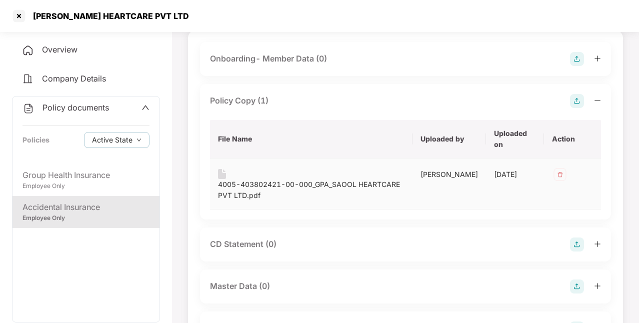
click at [281, 186] on div "4005-403802421-00-000_GPA_SAOOL HEARTCARE PVT LTD.pdf" at bounding box center [311, 190] width 187 height 22
click at [20, 20] on div at bounding box center [19, 16] width 16 height 16
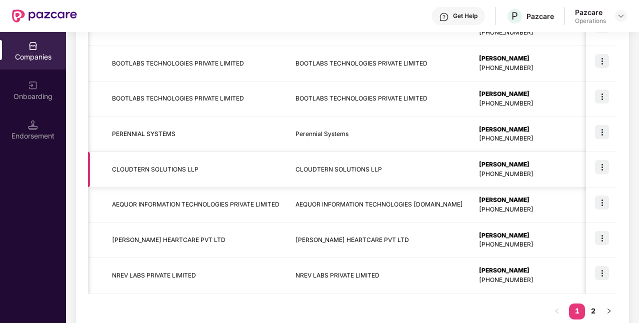
scroll to position [0, 31]
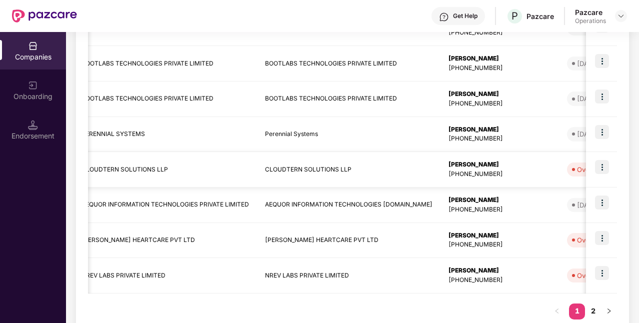
click at [282, 178] on td "CLOUDTERN SOLUTIONS LLP" at bounding box center [349, 170] width 184 height 36
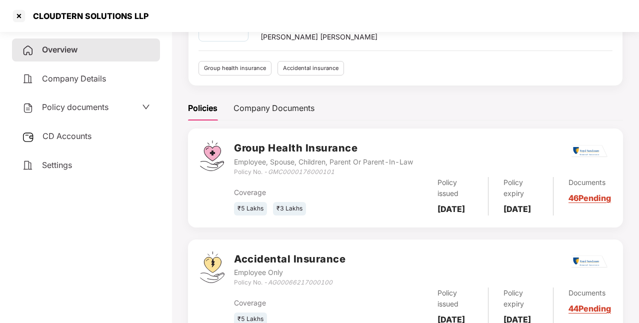
scroll to position [79, 0]
click at [21, 13] on div at bounding box center [19, 16] width 16 height 16
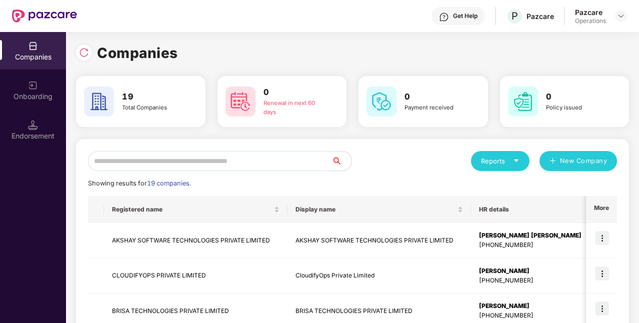
scroll to position [0, 0]
click at [313, 160] on input "text" at bounding box center [210, 161] width 244 height 20
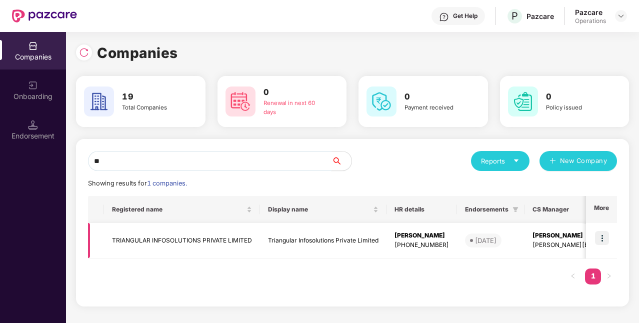
type input "**"
click at [601, 238] on img at bounding box center [602, 238] width 14 height 14
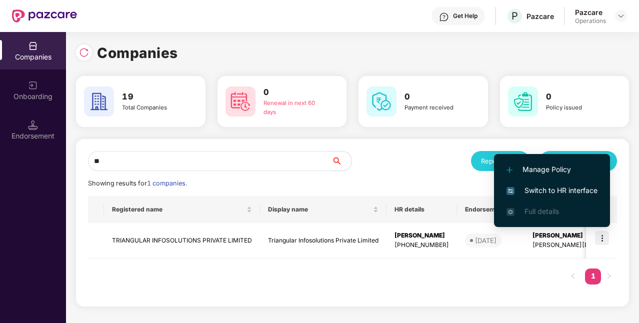
click at [562, 191] on span "Switch to HR interface" at bounding box center [552, 190] width 91 height 11
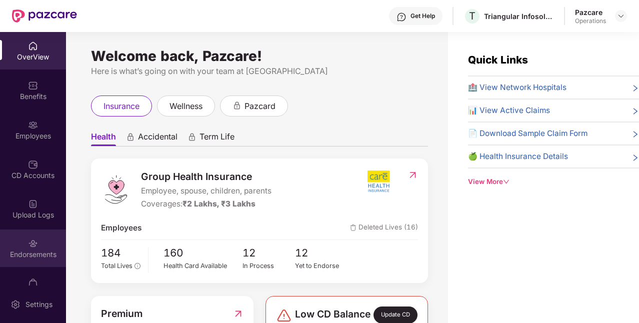
click at [34, 251] on div "Endorsements" at bounding box center [33, 255] width 66 height 10
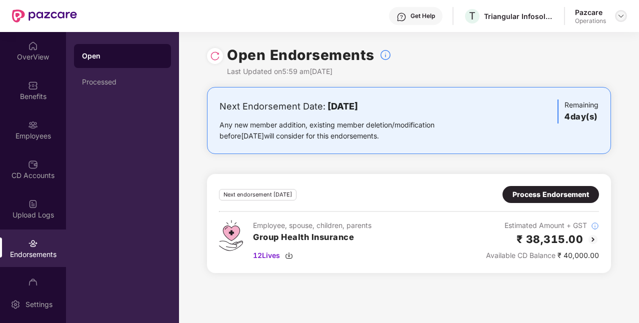
click at [624, 18] on img at bounding box center [621, 16] width 8 height 8
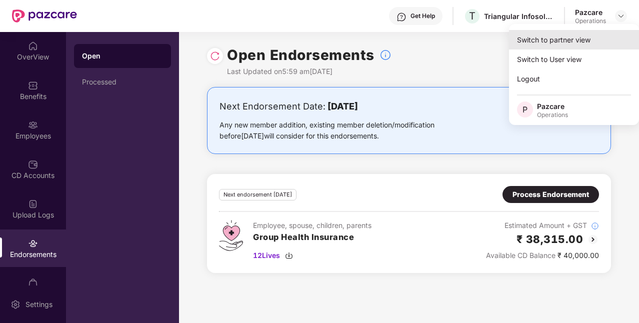
click at [559, 43] on div "Switch to partner view" at bounding box center [574, 40] width 130 height 20
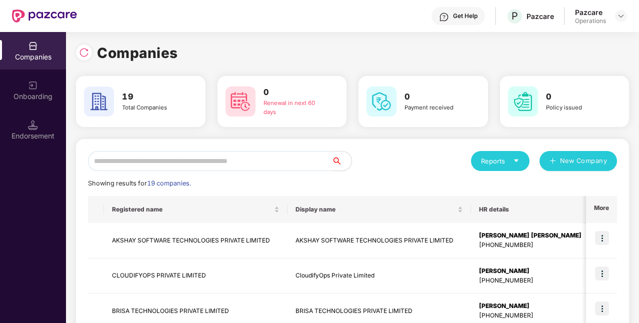
click at [324, 158] on input "text" at bounding box center [210, 161] width 244 height 20
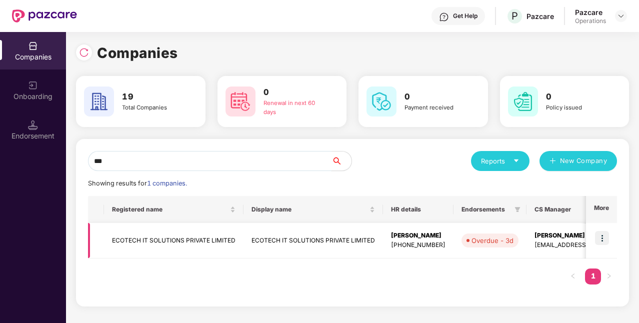
type input "***"
click at [608, 238] on img at bounding box center [602, 238] width 14 height 14
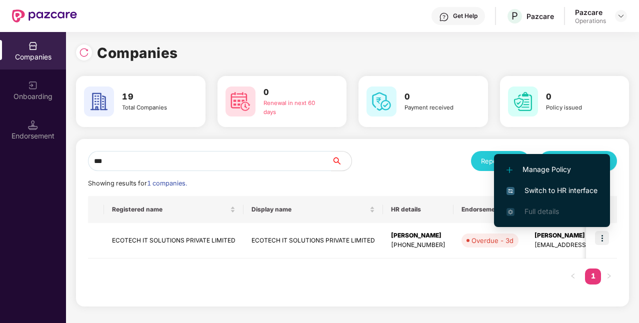
click at [573, 196] on span "Switch to HR interface" at bounding box center [552, 190] width 91 height 11
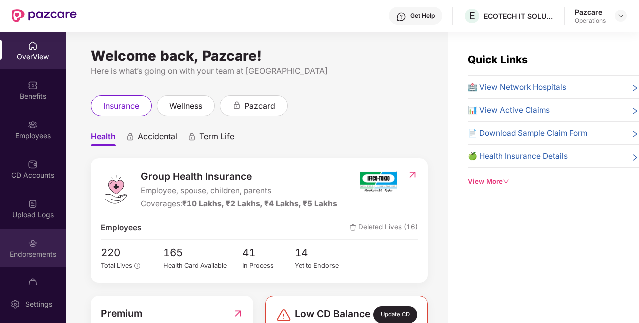
click at [46, 248] on div "Endorsements" at bounding box center [33, 249] width 66 height 38
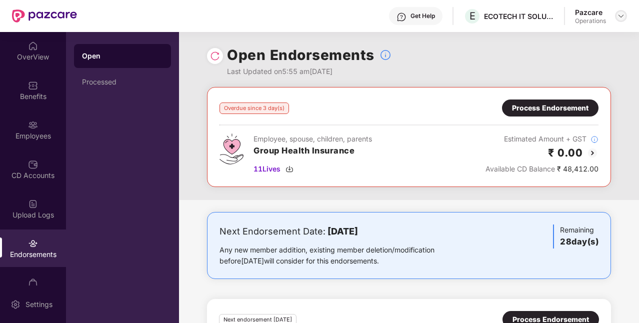
drag, startPoint x: 619, startPoint y: 24, endPoint x: 621, endPoint y: 15, distance: 9.7
click at [621, 15] on div "Pazcare Operations" at bounding box center [601, 17] width 52 height 18
click at [621, 15] on img at bounding box center [621, 16] width 8 height 8
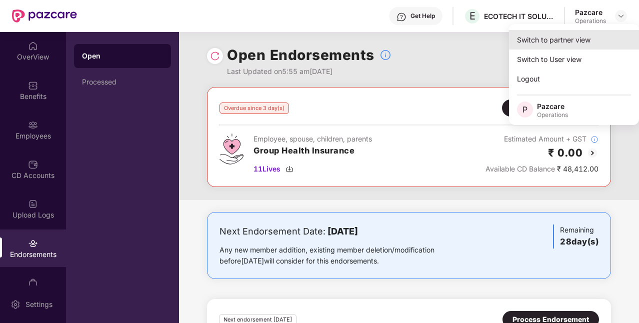
click at [571, 38] on div "Switch to partner view" at bounding box center [574, 40] width 130 height 20
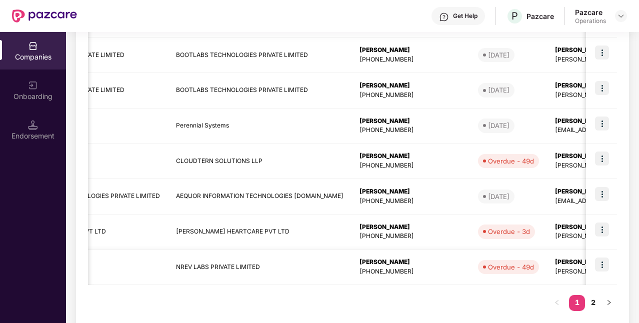
scroll to position [0, 120]
click at [601, 264] on img at bounding box center [602, 265] width 14 height 14
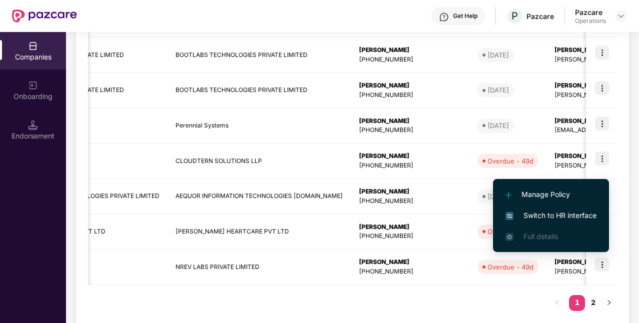
click at [575, 215] on span "Switch to HR interface" at bounding box center [551, 215] width 91 height 11
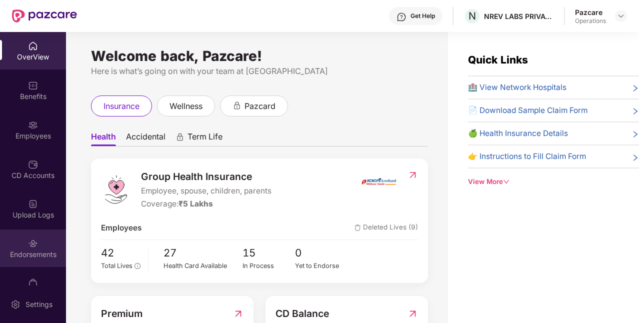
click at [30, 247] on img at bounding box center [33, 244] width 10 height 10
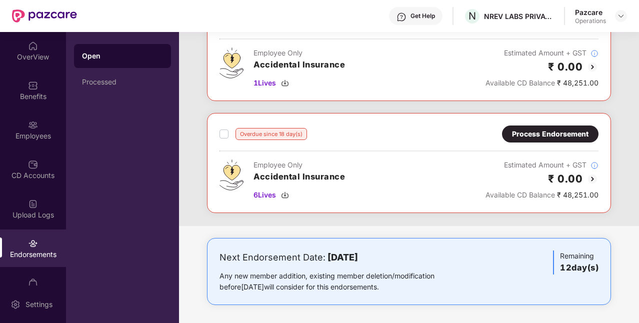
scroll to position [0, 0]
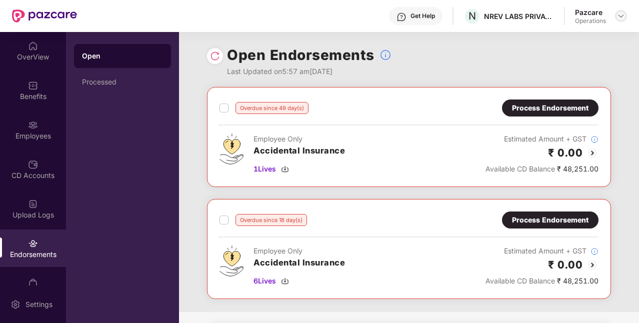
click at [623, 16] on img at bounding box center [621, 16] width 8 height 8
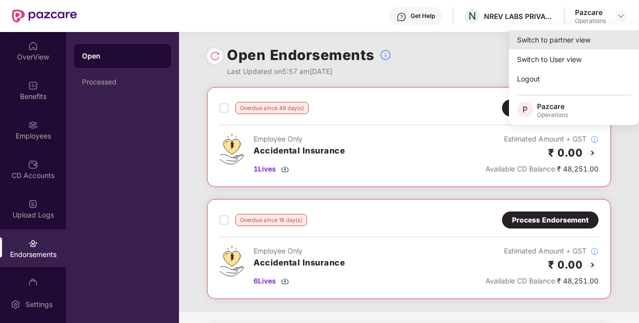
click at [567, 40] on div "Switch to partner view" at bounding box center [574, 40] width 130 height 20
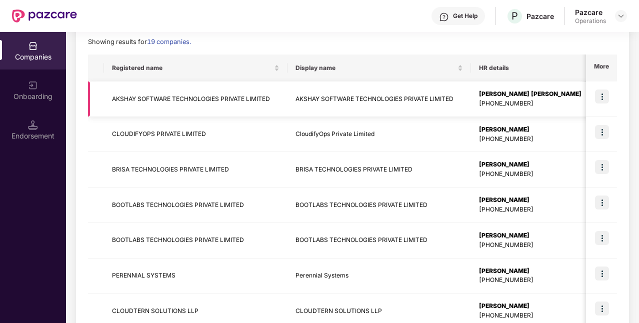
scroll to position [0, 43]
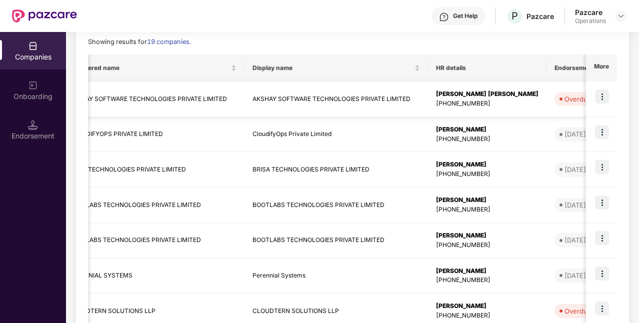
click at [604, 97] on img at bounding box center [602, 97] width 14 height 14
click at [550, 89] on td "Overdue - 11d" at bounding box center [585, 100] width 77 height 36
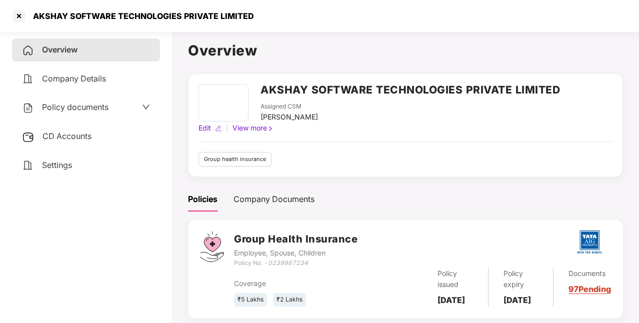
scroll to position [31, 0]
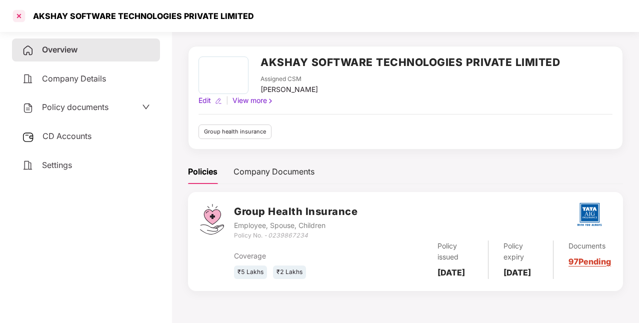
click at [14, 18] on div at bounding box center [19, 16] width 16 height 16
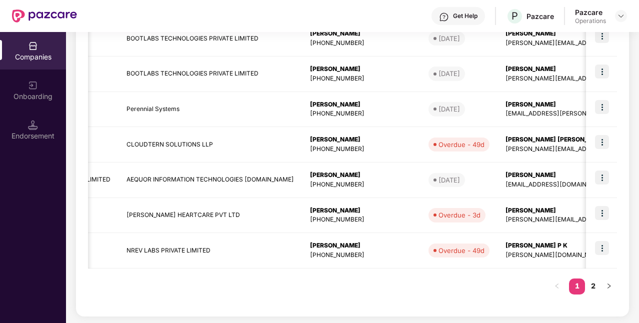
scroll to position [0, 200]
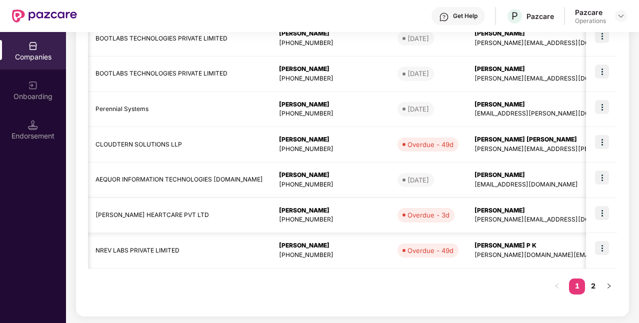
click at [603, 216] on img at bounding box center [602, 213] width 14 height 14
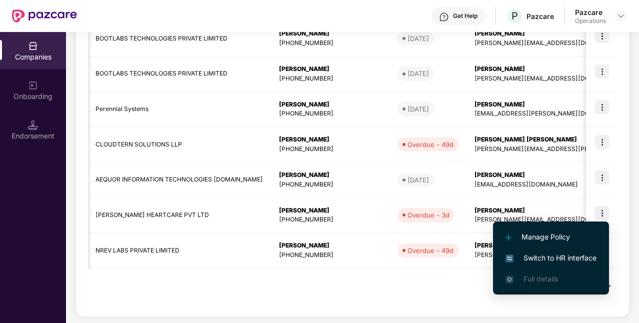
click at [549, 257] on span "Switch to HR interface" at bounding box center [551, 258] width 91 height 11
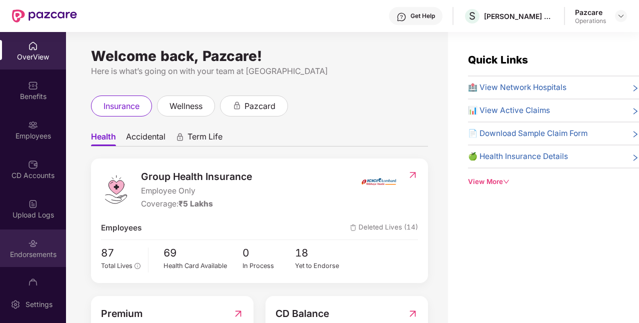
click at [44, 251] on div "Endorsements" at bounding box center [33, 255] width 66 height 10
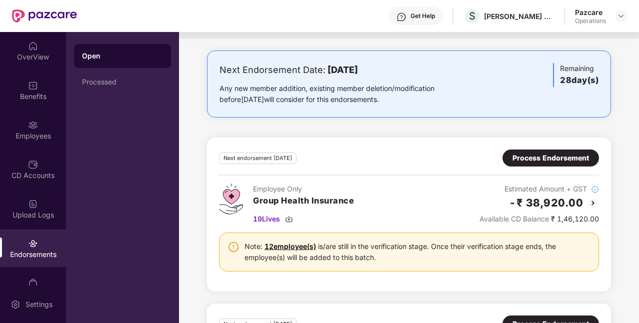
scroll to position [0, 0]
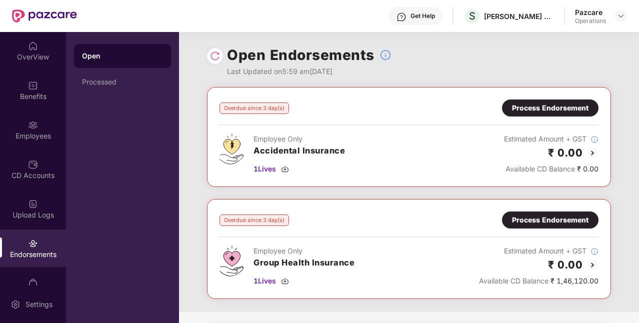
click at [566, 222] on div "Process Endorsement" at bounding box center [550, 220] width 77 height 11
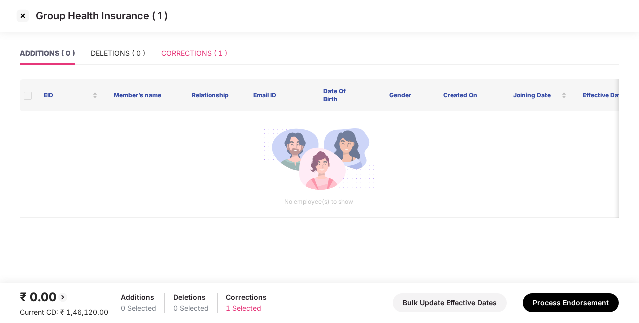
click at [202, 59] on div "CORRECTIONS ( 1 )" at bounding box center [195, 53] width 66 height 23
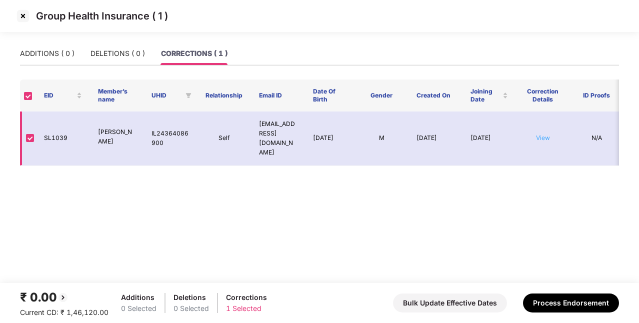
click at [546, 134] on link "View" at bounding box center [543, 138] width 14 height 8
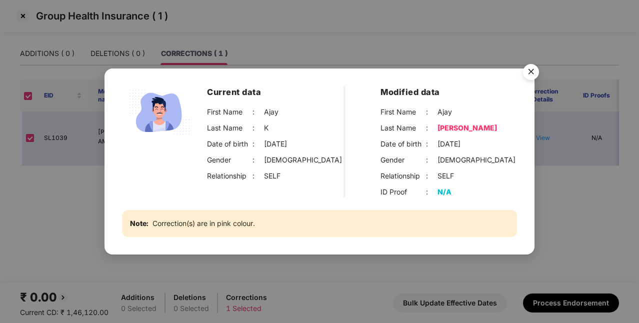
click at [555, 174] on div "Current data First Name : [PERSON_NAME] Last Name : K Date of birth : [DEMOGRAP…" at bounding box center [319, 161] width 639 height 323
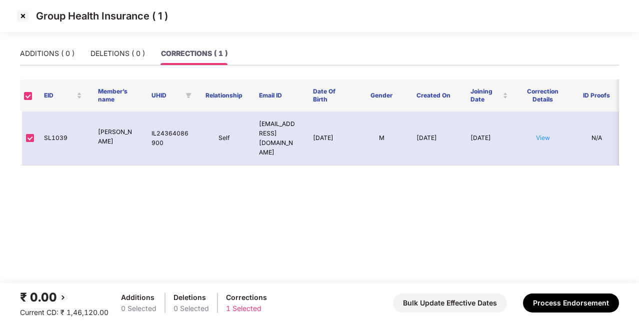
click at [26, 19] on img at bounding box center [23, 16] width 16 height 16
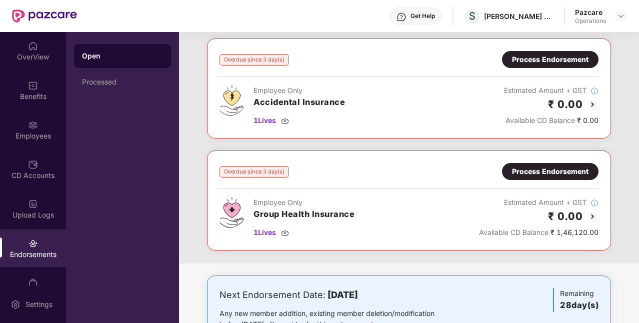
scroll to position [48, 0]
click at [529, 176] on div "Process Endorsement" at bounding box center [550, 172] width 77 height 11
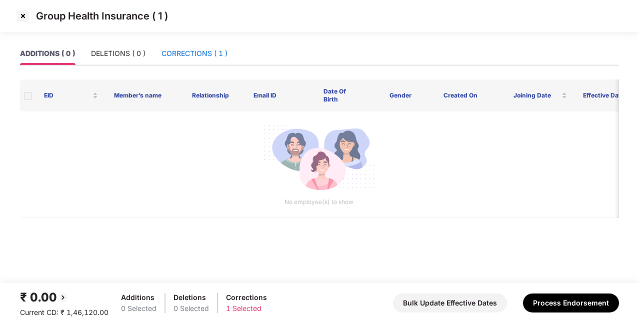
click at [224, 57] on div "CORRECTIONS ( 1 )" at bounding box center [195, 53] width 66 height 11
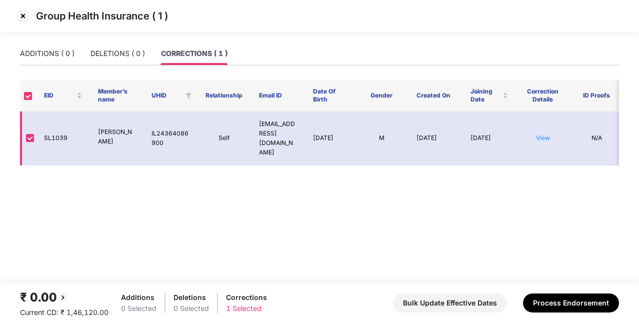
click at [543, 138] on td "View" at bounding box center [543, 139] width 54 height 54
click at [543, 134] on link "View" at bounding box center [543, 138] width 14 height 8
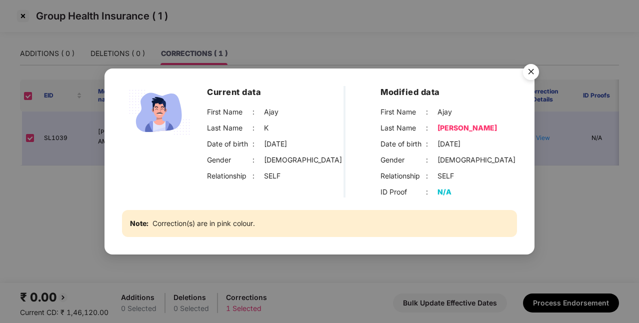
click at [536, 68] on img "Close" at bounding box center [531, 74] width 28 height 28
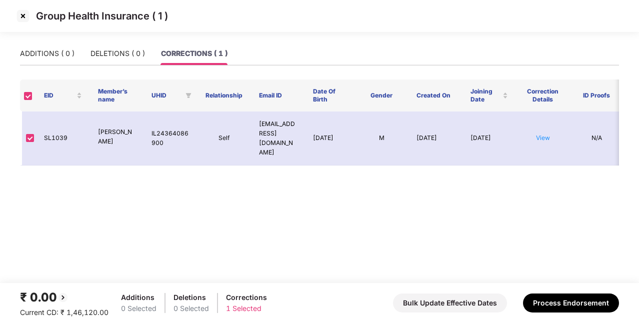
click at [23, 18] on img at bounding box center [23, 16] width 16 height 16
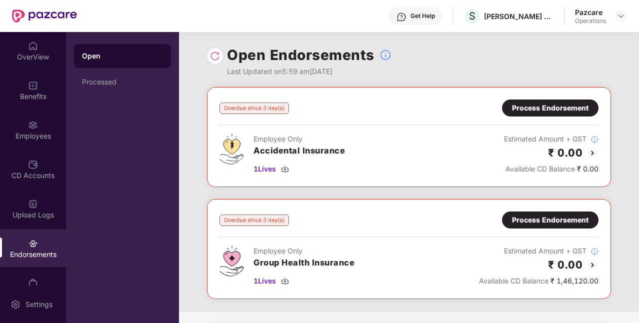
scroll to position [66, 0]
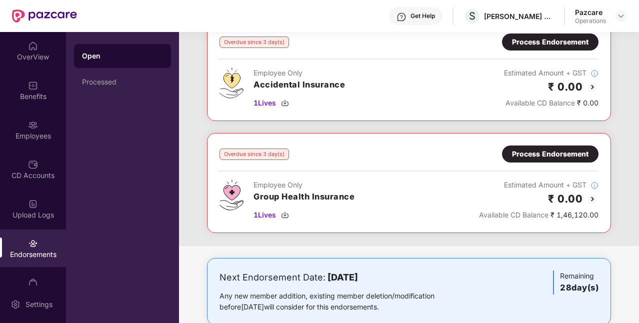
click at [529, 159] on div "Process Endorsement" at bounding box center [550, 154] width 97 height 17
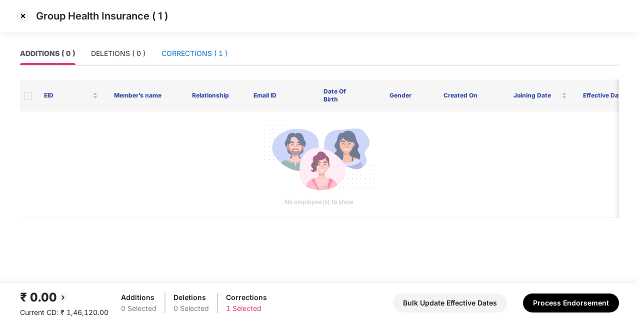
click at [219, 52] on div "CORRECTIONS ( 1 )" at bounding box center [195, 53] width 66 height 11
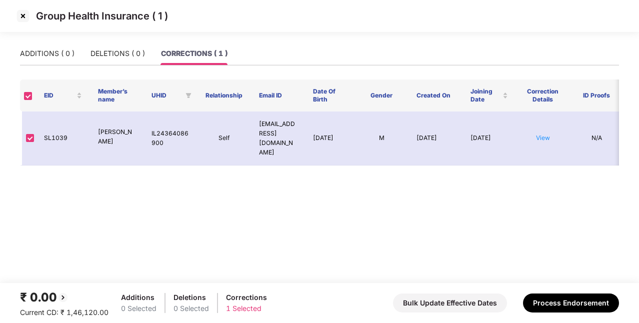
click at [18, 21] on img at bounding box center [23, 16] width 16 height 16
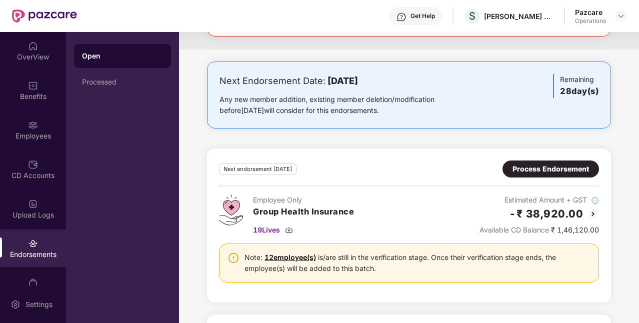
scroll to position [298, 0]
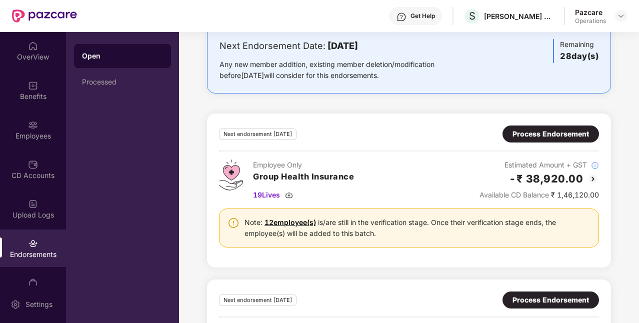
click at [521, 300] on div "Process Endorsement" at bounding box center [551, 300] width 77 height 11
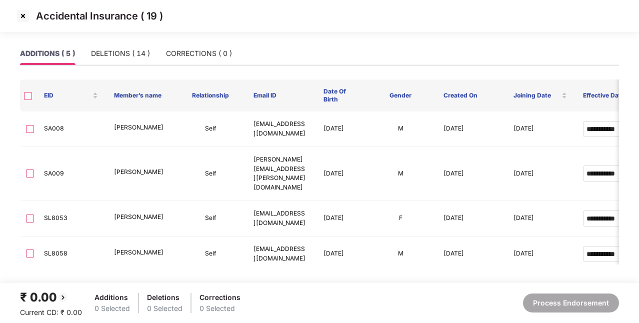
click at [23, 13] on img at bounding box center [23, 16] width 16 height 16
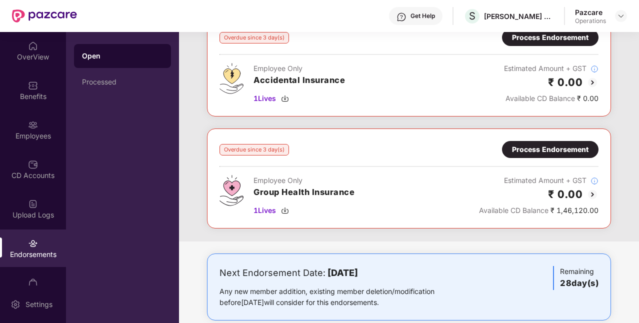
scroll to position [72, 0]
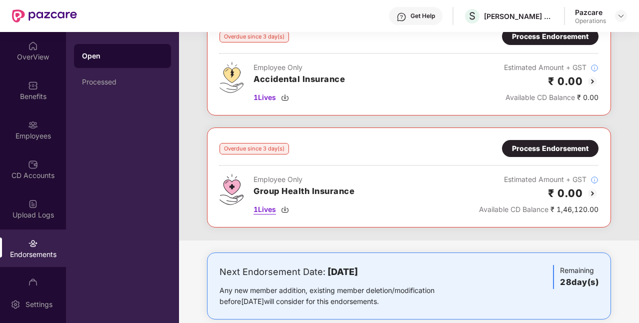
click at [288, 210] on img at bounding box center [285, 210] width 8 height 8
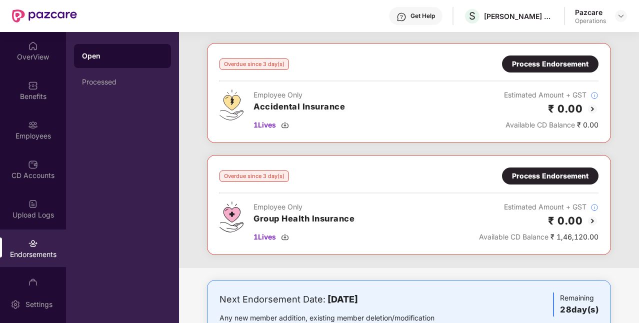
scroll to position [0, 0]
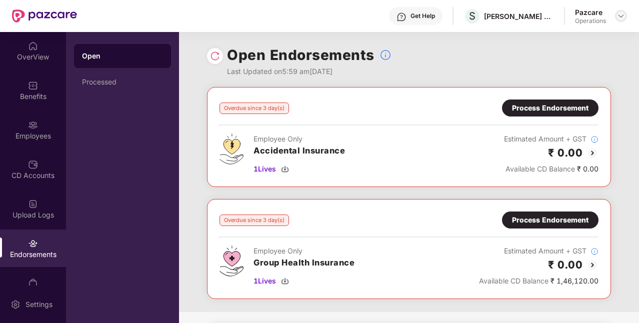
click at [616, 14] on div at bounding box center [621, 16] width 12 height 12
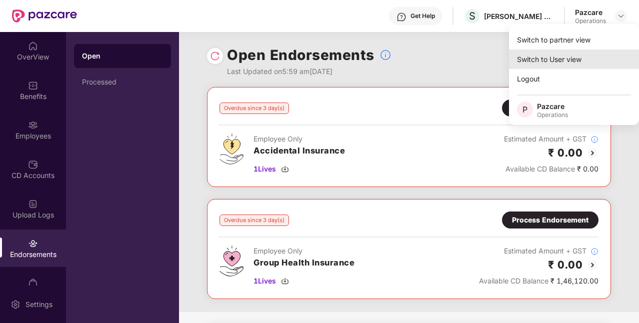
click at [555, 49] on div "Switch to partner view" at bounding box center [574, 40] width 130 height 20
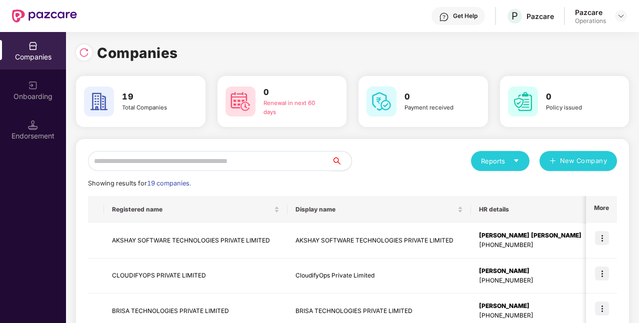
click at [289, 159] on input "text" at bounding box center [210, 161] width 244 height 20
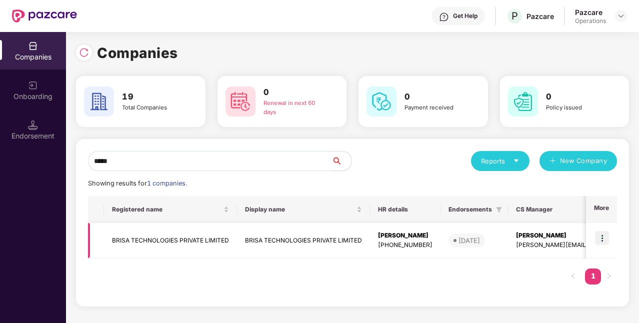
type input "*****"
click at [601, 237] on img at bounding box center [602, 238] width 14 height 14
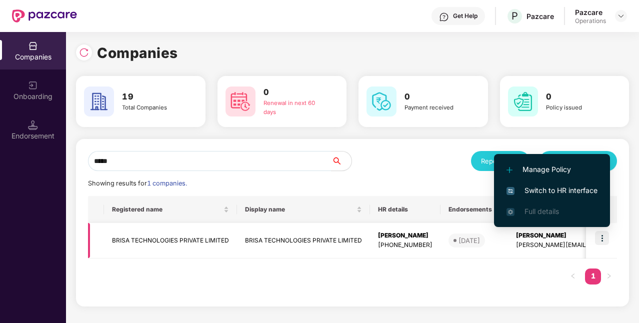
click at [317, 240] on td "BRISA TECHNOLOGIES PRIVATE LIMITED" at bounding box center [303, 241] width 133 height 36
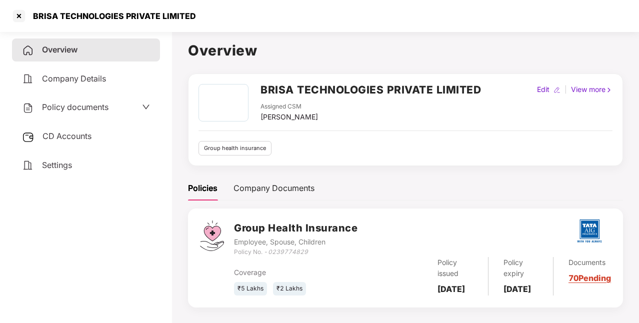
click at [88, 133] on span "CD Accounts" at bounding box center [67, 136] width 49 height 10
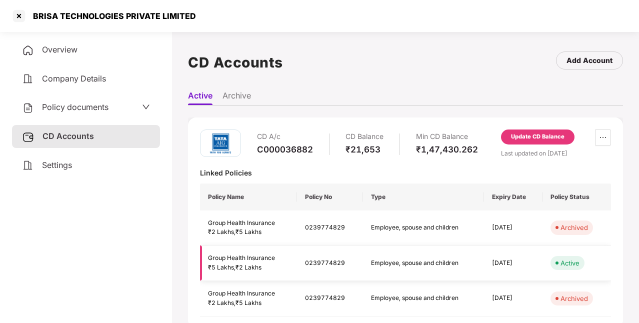
scroll to position [2, 0]
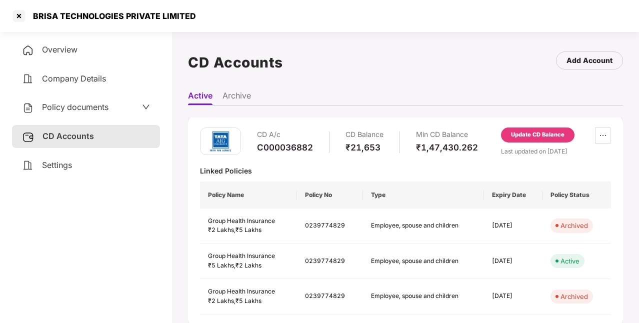
click at [106, 105] on span "Policy documents" at bounding box center [75, 107] width 67 height 10
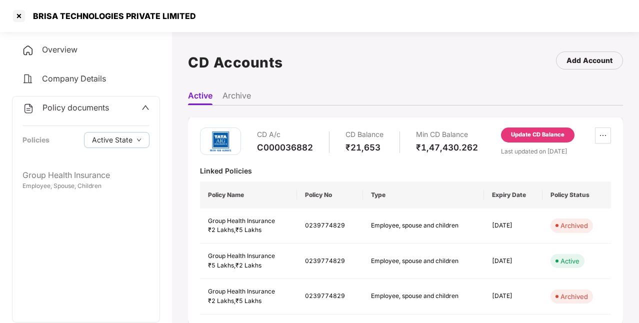
click at [90, 106] on span "Policy documents" at bounding box center [76, 108] width 67 height 10
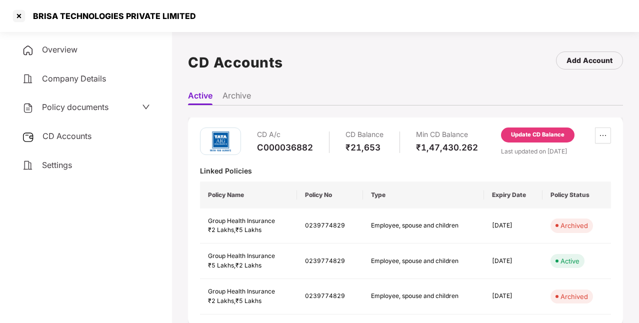
click at [109, 138] on div "CD Accounts" at bounding box center [86, 136] width 148 height 23
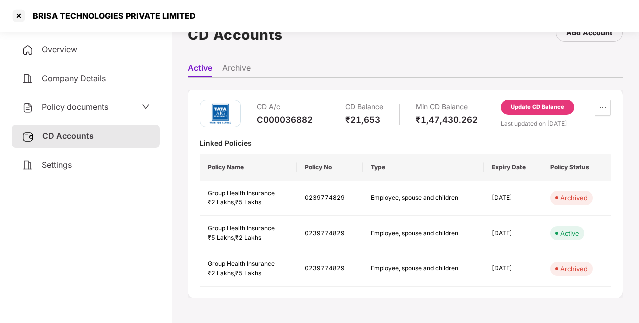
scroll to position [0, 0]
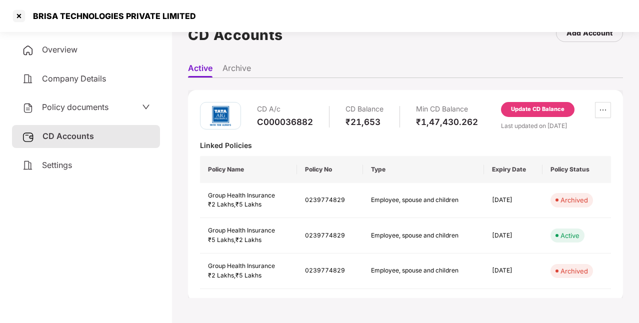
click at [77, 113] on div "Policy documents" at bounding box center [65, 107] width 87 height 13
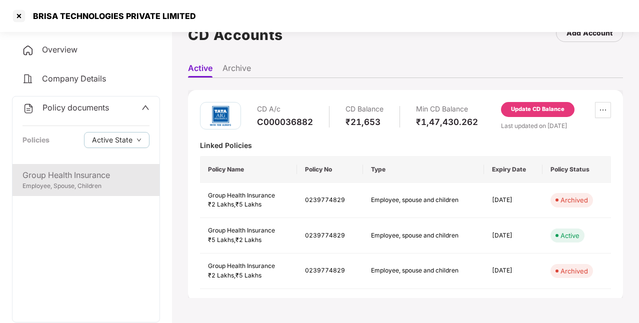
click at [76, 167] on div "Group Health Insurance Employee, Spouse, Children" at bounding box center [86, 180] width 147 height 32
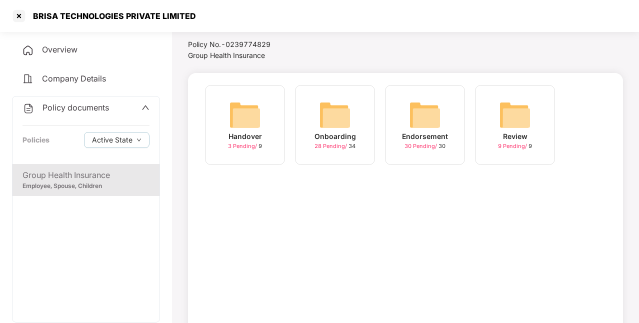
click at [445, 131] on div "Endorsement" at bounding box center [425, 136] width 46 height 11
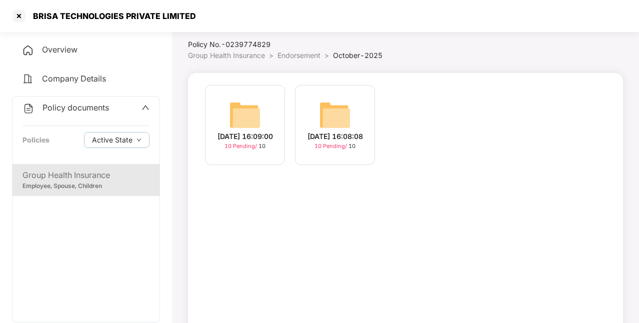
click at [239, 142] on div "[DATE] 16:09:00" at bounding box center [246, 136] width 56 height 11
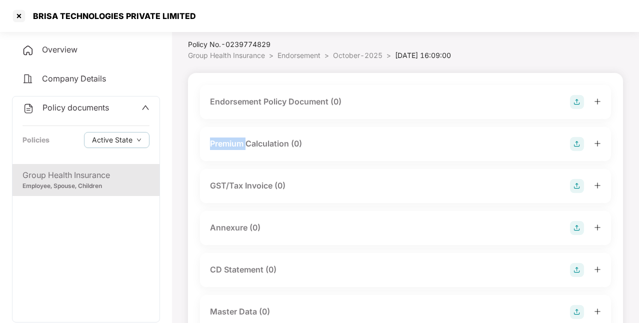
click at [239, 146] on div "Premium Calculation (0)" at bounding box center [256, 144] width 92 height 13
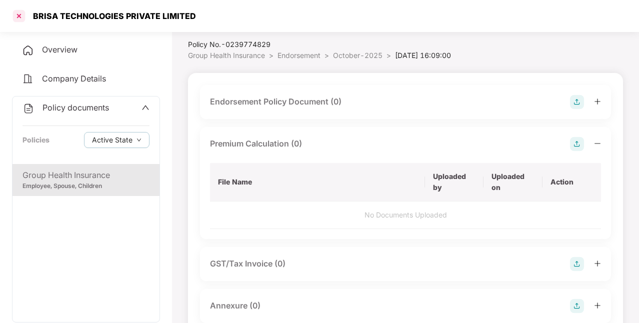
click at [15, 18] on div at bounding box center [19, 16] width 16 height 16
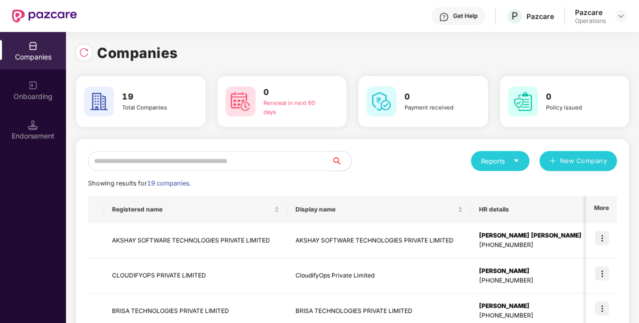
click at [159, 157] on input "text" at bounding box center [210, 161] width 244 height 20
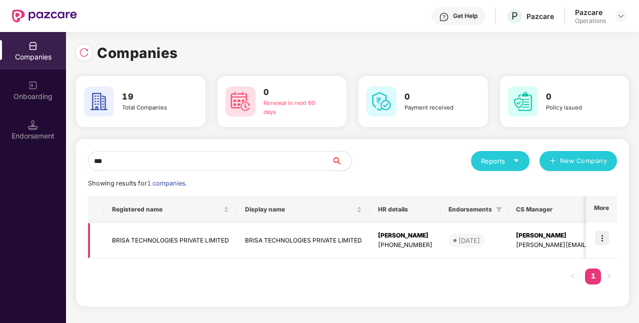
type input "***"
click at [156, 236] on td "BRISA TECHNOLOGIES PRIVATE LIMITED" at bounding box center [170, 241] width 133 height 36
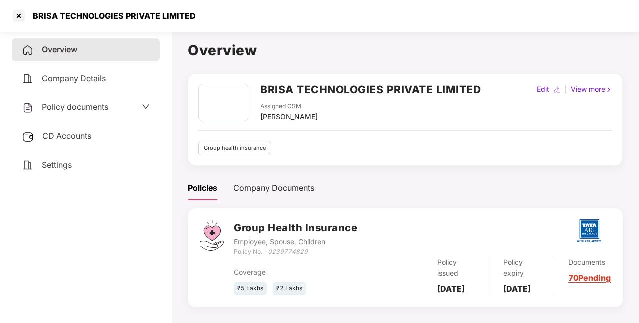
click at [78, 138] on span "CD Accounts" at bounding box center [67, 136] width 49 height 10
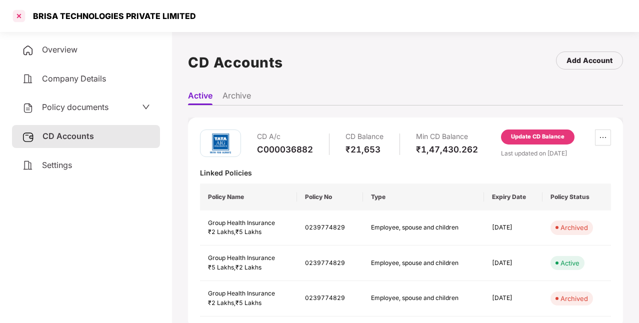
click at [23, 19] on div at bounding box center [19, 16] width 16 height 16
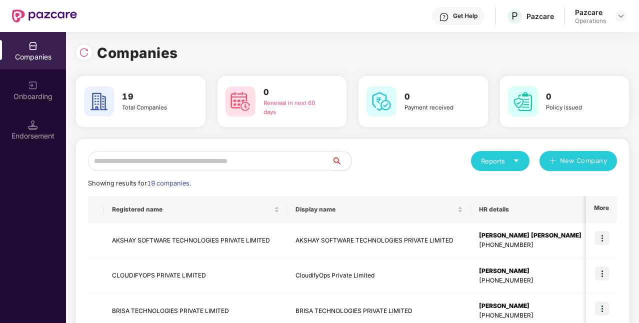
click at [305, 159] on input "text" at bounding box center [210, 161] width 244 height 20
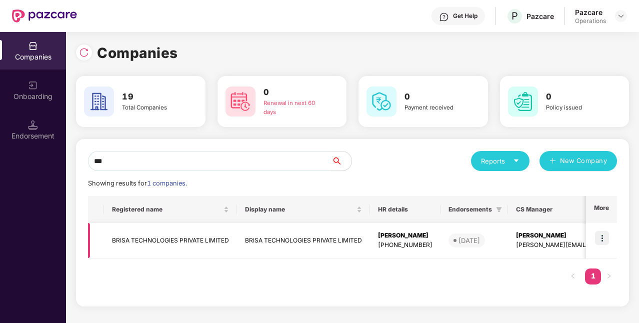
type input "***"
click at [601, 239] on img at bounding box center [602, 238] width 14 height 14
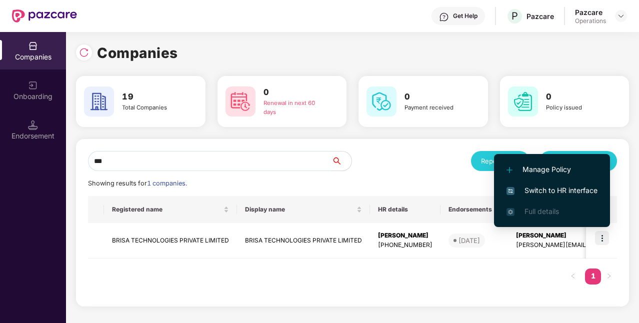
click at [560, 193] on span "Switch to HR interface" at bounding box center [552, 190] width 91 height 11
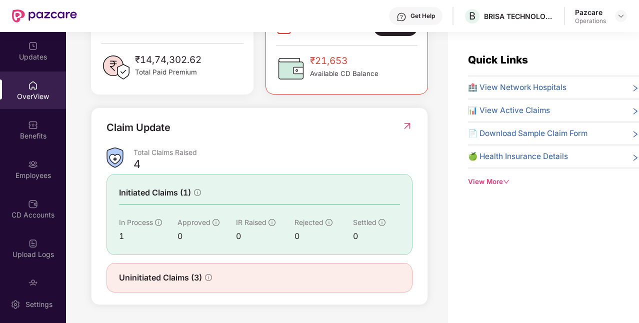
scroll to position [62, 0]
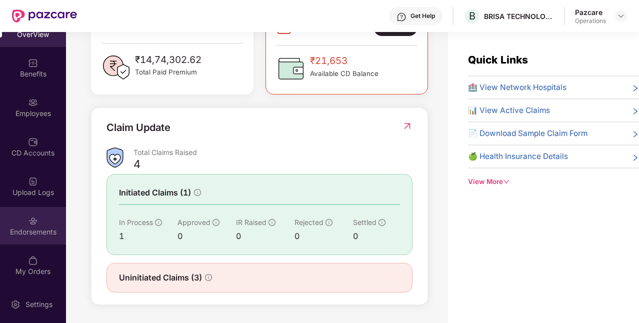
click at [39, 229] on div "Endorsements" at bounding box center [33, 232] width 66 height 10
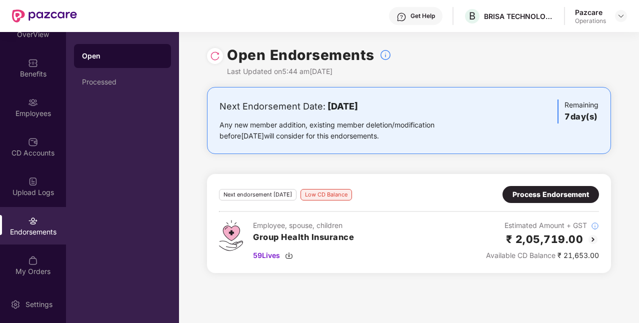
click at [555, 189] on div "Process Endorsement" at bounding box center [551, 194] width 77 height 11
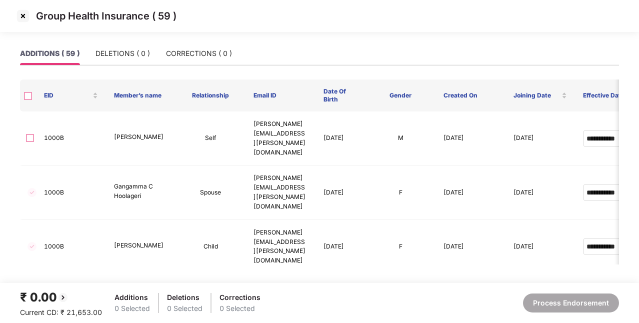
click at [25, 15] on img at bounding box center [23, 16] width 16 height 16
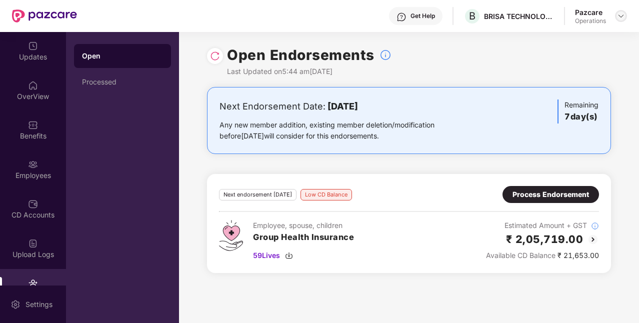
click at [622, 19] on img at bounding box center [621, 16] width 8 height 8
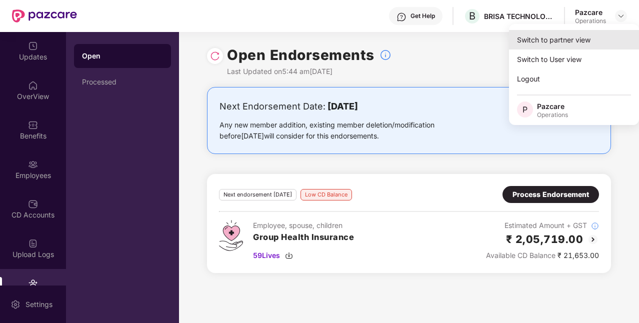
click at [542, 40] on div "Switch to partner view" at bounding box center [574, 40] width 130 height 20
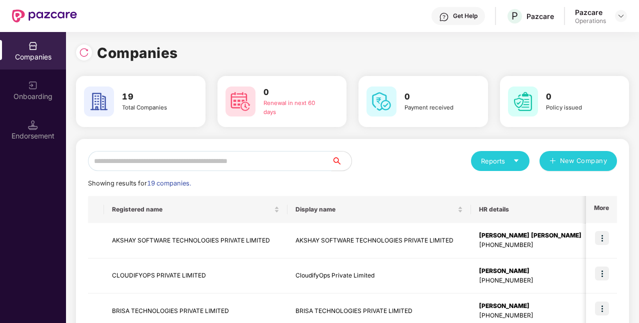
click at [225, 161] on input "text" at bounding box center [210, 161] width 244 height 20
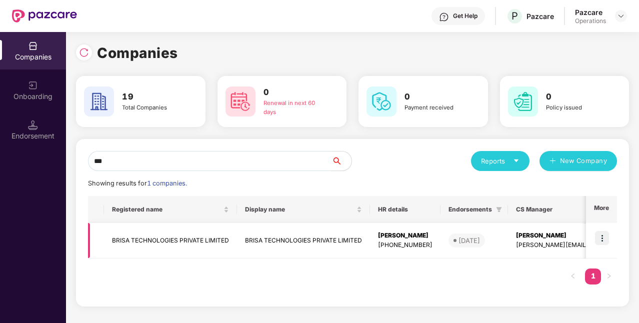
type input "***"
click at [237, 238] on td "BRISA TECHNOLOGIES PRIVATE LIMITED" at bounding box center [303, 241] width 133 height 36
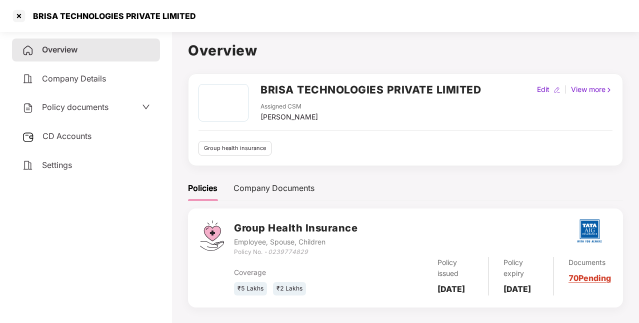
click at [83, 137] on span "CD Accounts" at bounding box center [67, 136] width 49 height 10
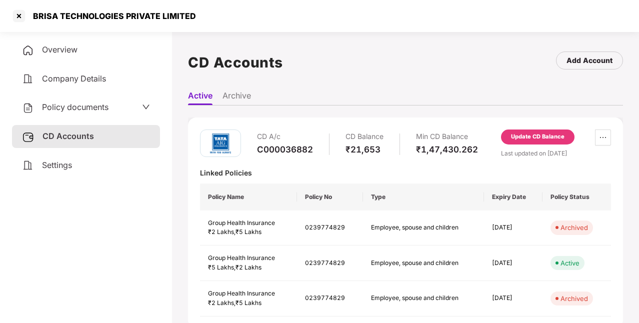
scroll to position [2, 0]
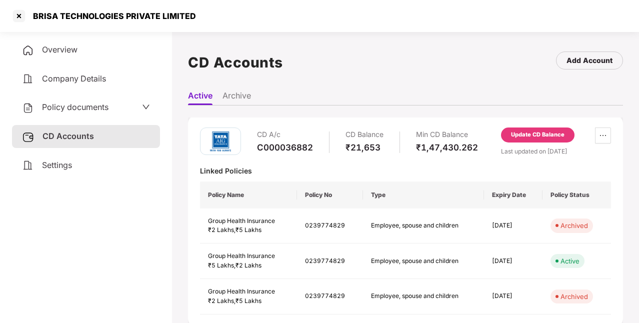
click at [519, 138] on div "Update CD Balance" at bounding box center [538, 135] width 54 height 9
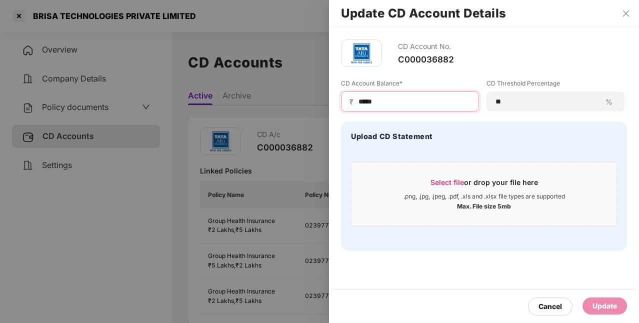
click at [409, 104] on input "*****" at bounding box center [414, 102] width 113 height 11
type input "******"
click at [605, 307] on div "Update" at bounding box center [605, 306] width 25 height 11
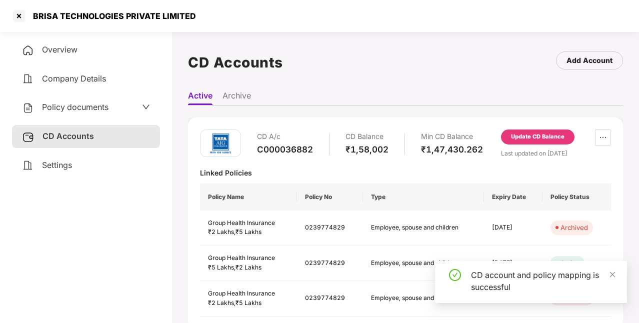
click at [117, 107] on div "Policy documents" at bounding box center [86, 107] width 128 height 13
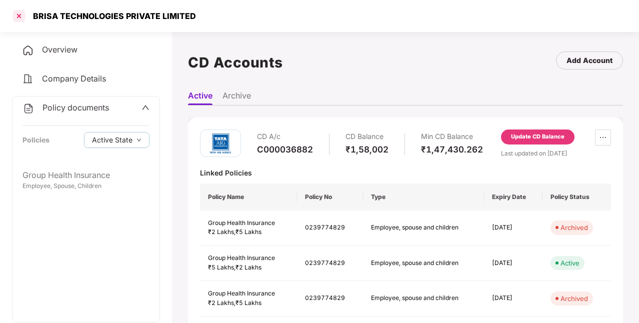
click at [22, 16] on div at bounding box center [19, 16] width 16 height 16
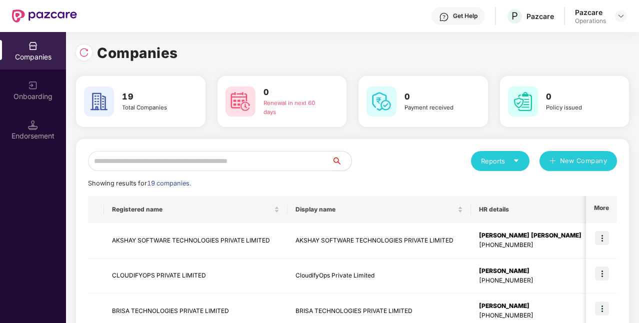
click at [205, 163] on input "text" at bounding box center [210, 161] width 244 height 20
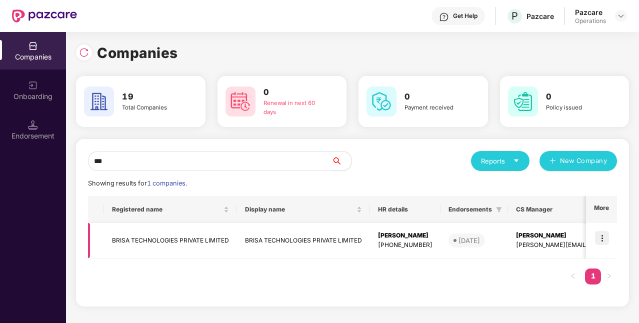
type input "***"
click at [603, 238] on img at bounding box center [602, 238] width 14 height 14
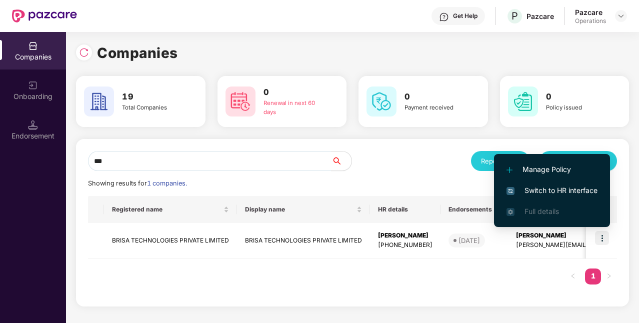
click at [567, 190] on span "Switch to HR interface" at bounding box center [552, 190] width 91 height 11
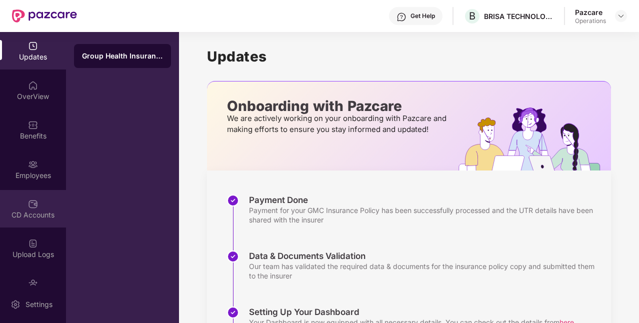
scroll to position [62, 0]
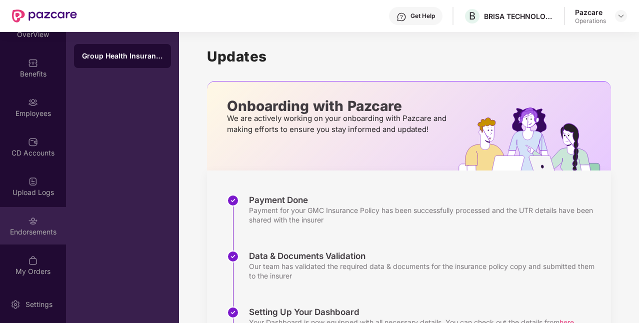
click at [48, 229] on div "Endorsements" at bounding box center [33, 232] width 66 height 10
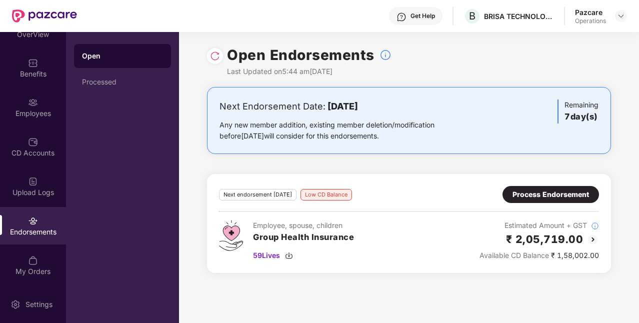
click at [587, 196] on div "Process Endorsement" at bounding box center [551, 194] width 77 height 11
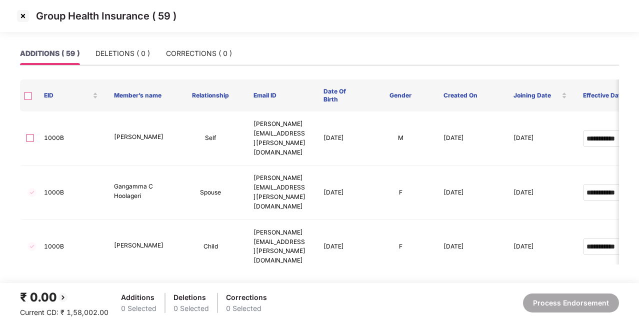
click at [26, 17] on img at bounding box center [23, 16] width 16 height 16
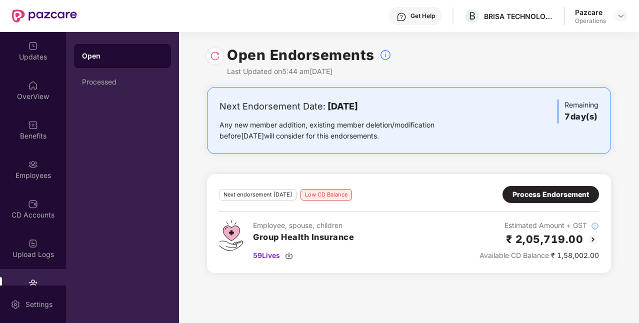
click at [316, 159] on div "Next Endorsement Date: [DATE] Any new member addition, existing member deletion…" at bounding box center [409, 186] width 460 height 198
click at [621, 20] on div at bounding box center [621, 16] width 12 height 12
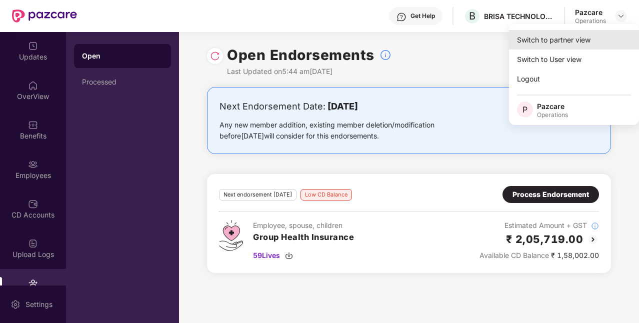
click at [564, 39] on div "Switch to partner view" at bounding box center [574, 40] width 130 height 20
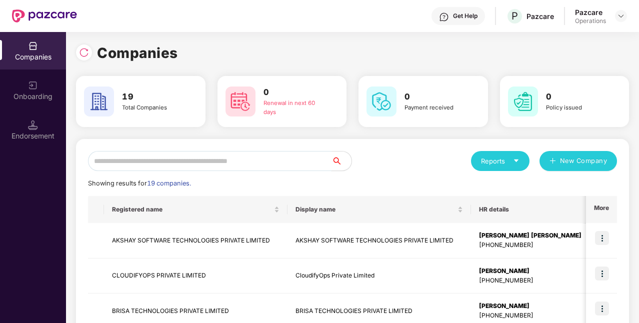
click at [249, 160] on input "text" at bounding box center [210, 161] width 244 height 20
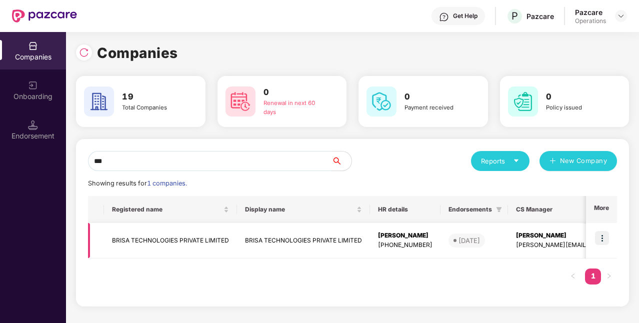
type input "***"
click at [153, 242] on td "BRISA TECHNOLOGIES PRIVATE LIMITED" at bounding box center [170, 241] width 133 height 36
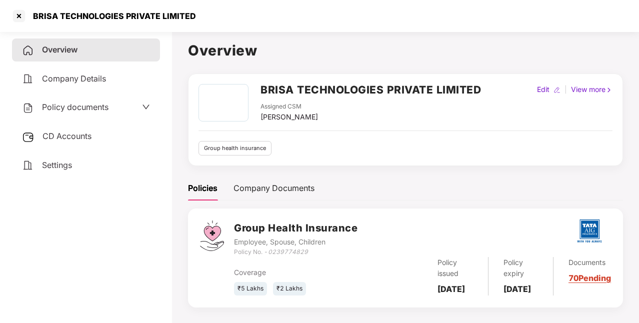
click at [100, 104] on span "Policy documents" at bounding box center [75, 107] width 67 height 10
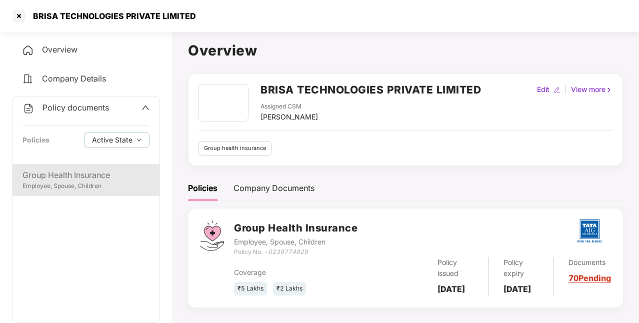
click at [119, 179] on div "Group Health Insurance" at bounding box center [86, 175] width 127 height 13
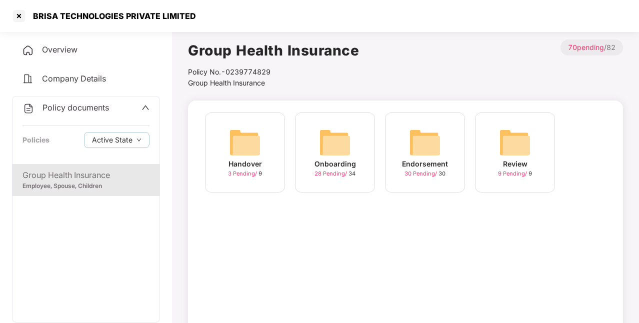
click at [428, 157] on img at bounding box center [425, 143] width 32 height 32
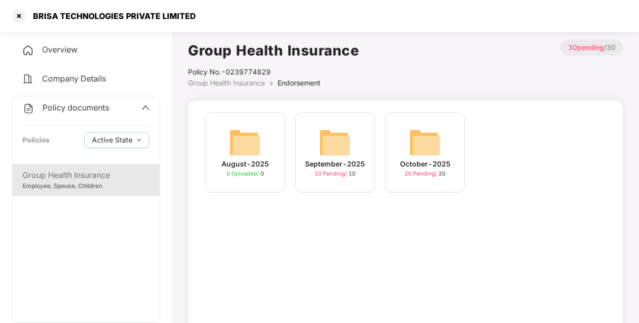
click at [427, 166] on div "October-2025" at bounding box center [425, 164] width 51 height 11
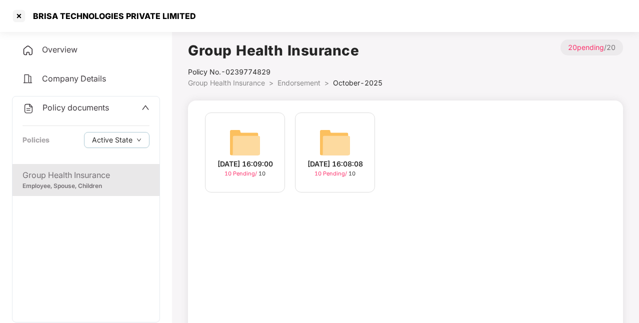
click at [341, 159] on div "[DATE] 16:08:08" at bounding box center [336, 164] width 56 height 11
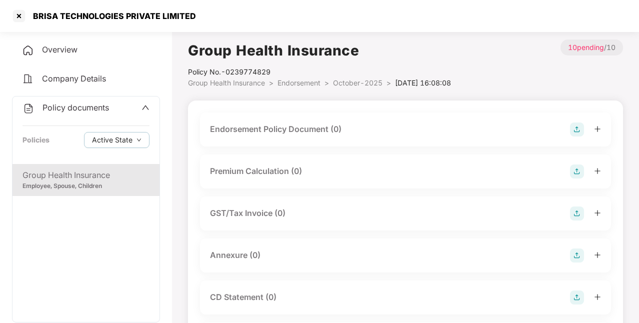
click at [330, 127] on div "Endorsement Policy Document (0)" at bounding box center [276, 129] width 132 height 13
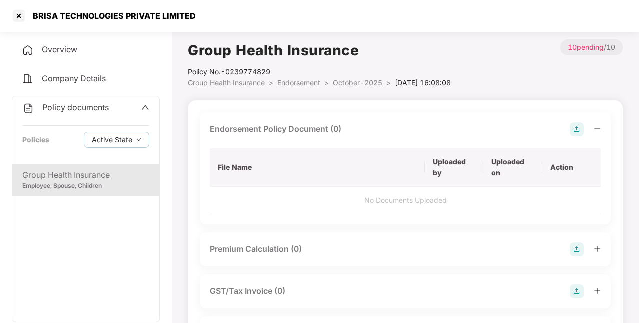
click at [330, 127] on div "Endorsement Policy Document (0)" at bounding box center [276, 129] width 132 height 13
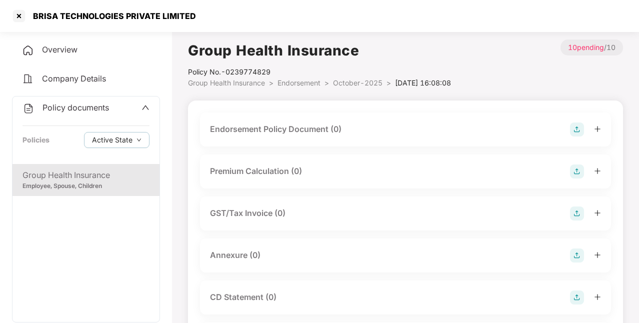
click at [578, 131] on img at bounding box center [577, 130] width 14 height 14
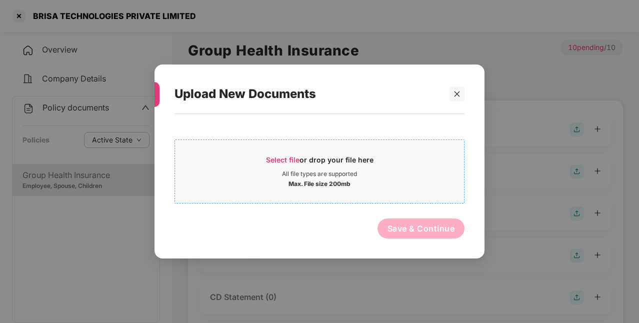
click at [288, 156] on span "Select file" at bounding box center [283, 160] width 34 height 9
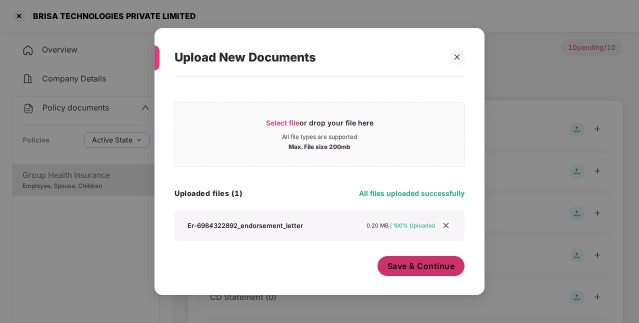
click at [413, 266] on span "Save & Continue" at bounding box center [422, 266] width 68 height 11
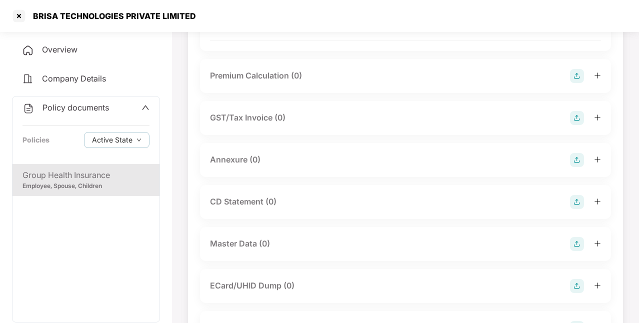
scroll to position [179, 0]
click at [574, 159] on img at bounding box center [577, 160] width 14 height 14
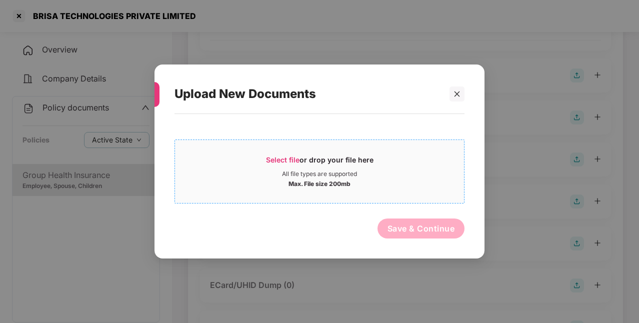
click at [286, 158] on span "Select file" at bounding box center [283, 160] width 34 height 9
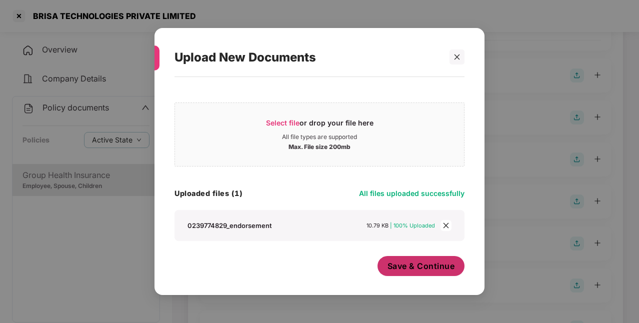
click at [430, 265] on span "Save & Continue" at bounding box center [422, 266] width 68 height 11
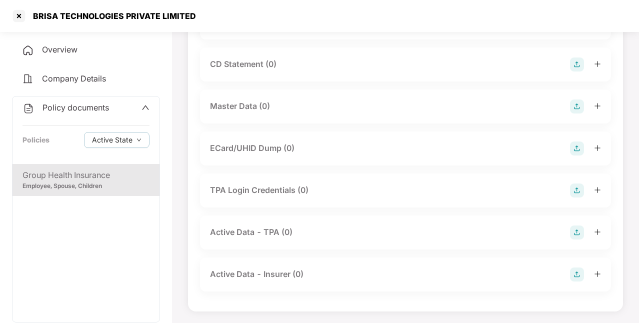
scroll to position [337, 0]
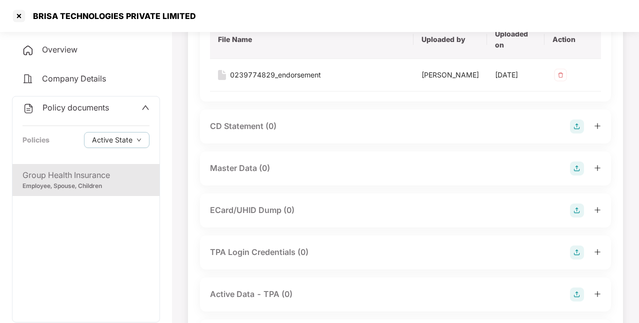
click at [577, 170] on img at bounding box center [577, 169] width 14 height 14
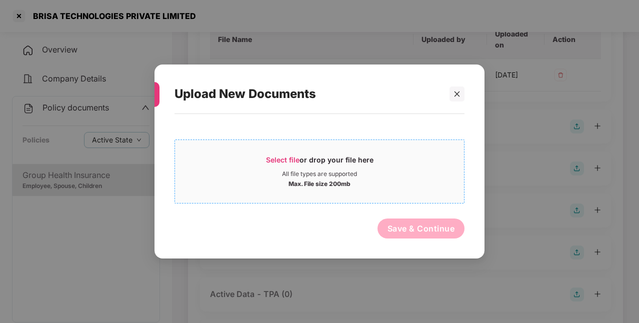
click at [278, 157] on span "Select file" at bounding box center [283, 160] width 34 height 9
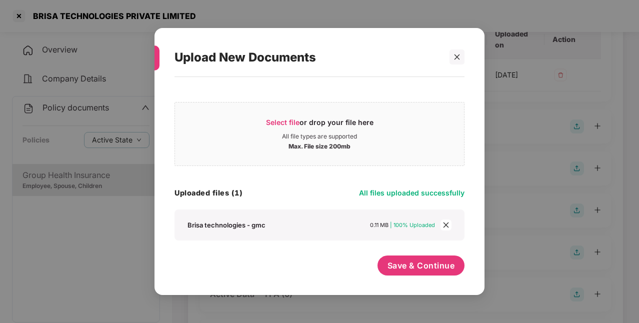
scroll to position [1, 0]
click at [437, 268] on span "Save & Continue" at bounding box center [422, 265] width 68 height 11
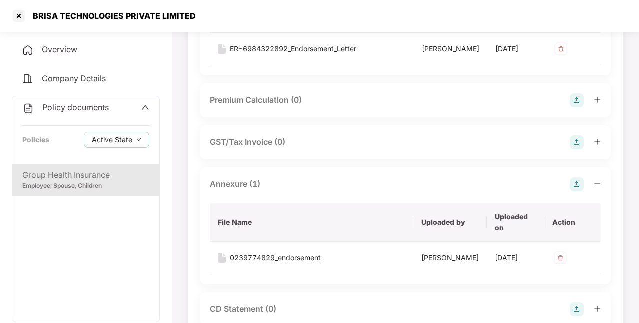
scroll to position [0, 0]
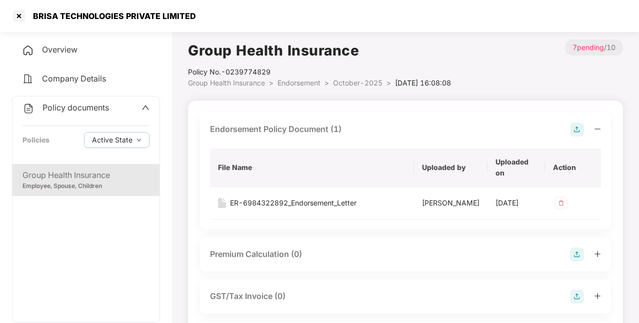
click at [104, 111] on span "Policy documents" at bounding box center [76, 108] width 67 height 10
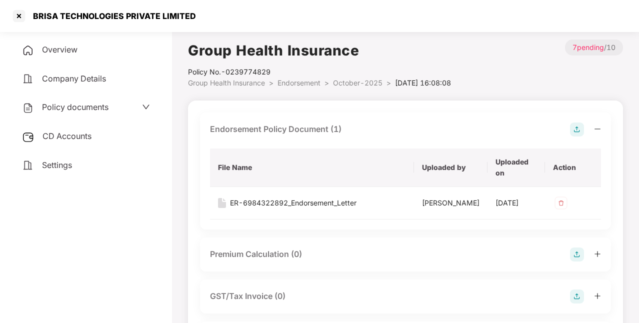
click at [95, 128] on div "CD Accounts" at bounding box center [86, 136] width 148 height 23
